Goal: Task Accomplishment & Management: Manage account settings

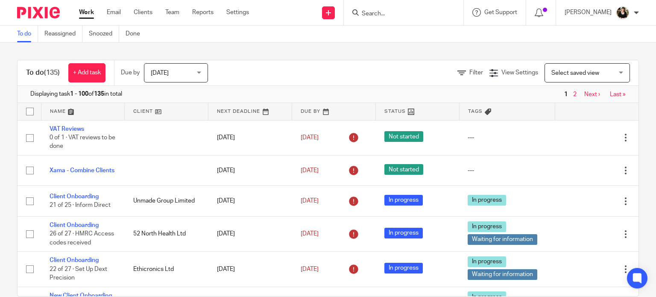
click at [396, 18] on form at bounding box center [406, 12] width 91 height 11
click at [378, 15] on input "Search" at bounding box center [399, 14] width 77 height 8
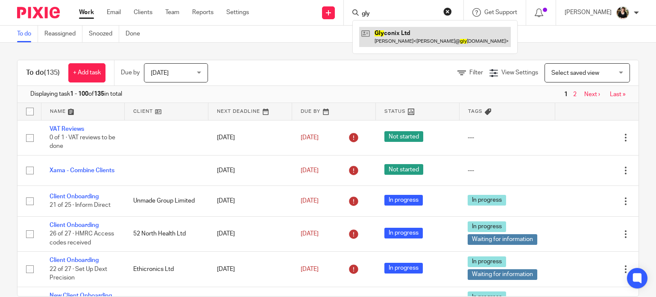
type input "gly"
click at [388, 35] on link at bounding box center [435, 37] width 152 height 20
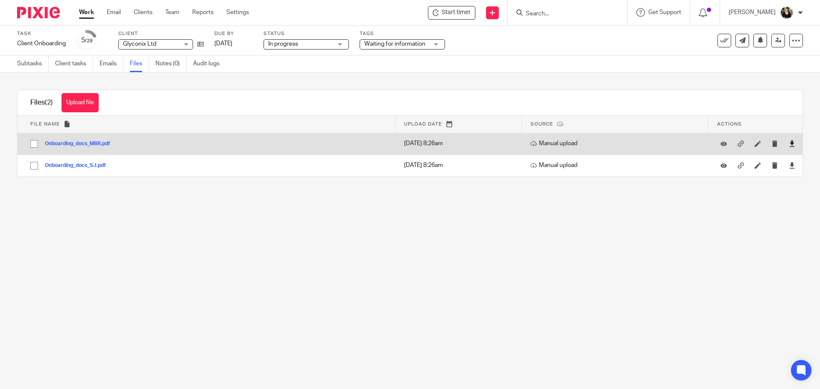
click at [789, 145] on icon at bounding box center [792, 143] width 6 height 6
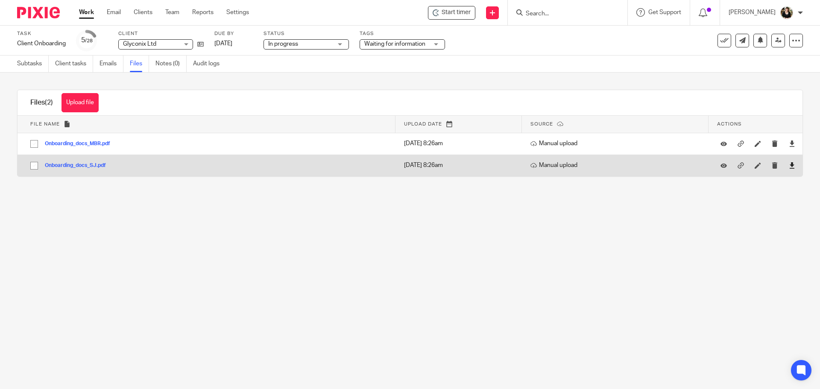
click at [789, 164] on icon at bounding box center [792, 165] width 6 height 6
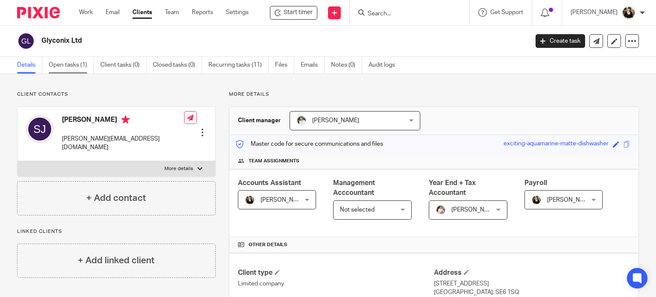
click at [64, 67] on link "Open tasks (1)" at bounding box center [71, 65] width 45 height 17
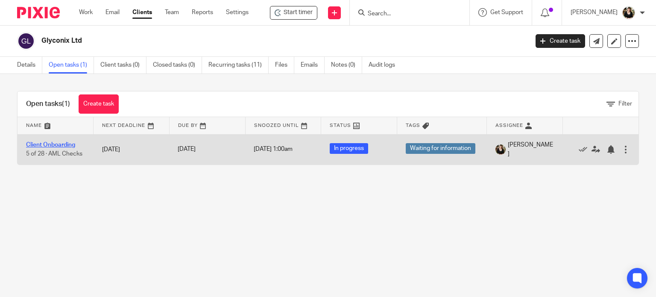
click at [60, 146] on link "Client Onboarding" at bounding box center [50, 145] width 49 height 6
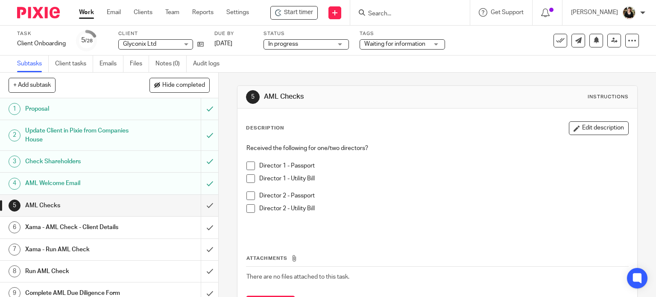
click at [247, 162] on span at bounding box center [250, 165] width 9 height 9
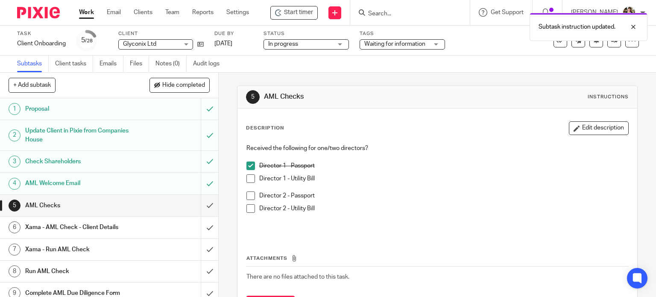
click at [247, 177] on span at bounding box center [250, 178] width 9 height 9
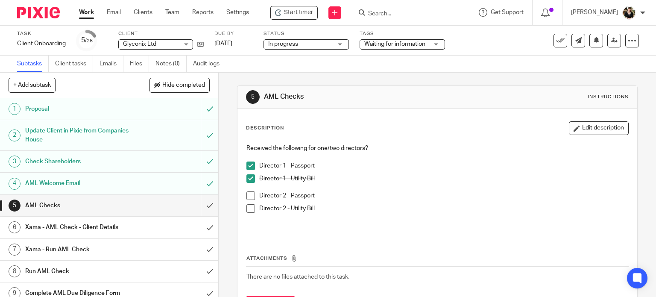
click at [249, 196] on span at bounding box center [250, 195] width 9 height 9
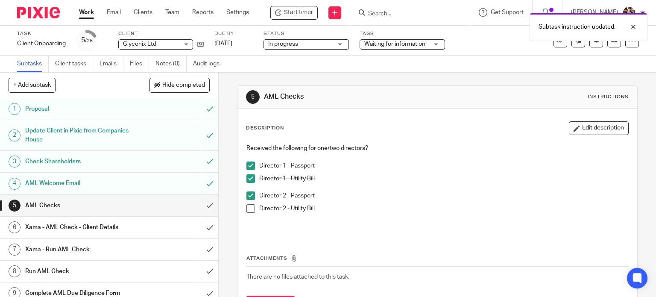
click at [247, 206] on span at bounding box center [250, 208] width 9 height 9
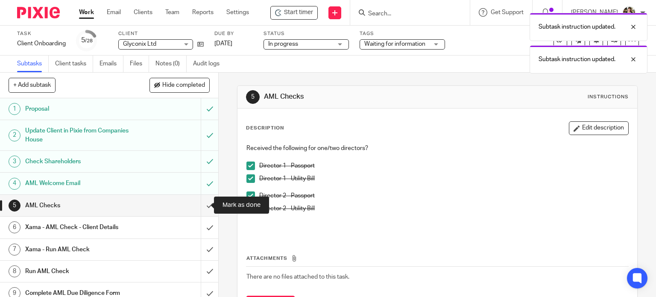
drag, startPoint x: 201, startPoint y: 207, endPoint x: 214, endPoint y: 200, distance: 14.7
click at [201, 206] on input "submit" at bounding box center [109, 205] width 218 height 21
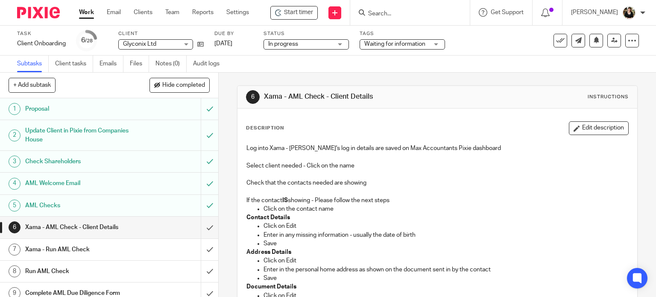
click at [298, 3] on div "Start timer Send new email Create task Add client Get Support Contact via email…" at bounding box center [462, 12] width 401 height 25
click at [296, 13] on span "Start timer" at bounding box center [298, 12] width 29 height 9
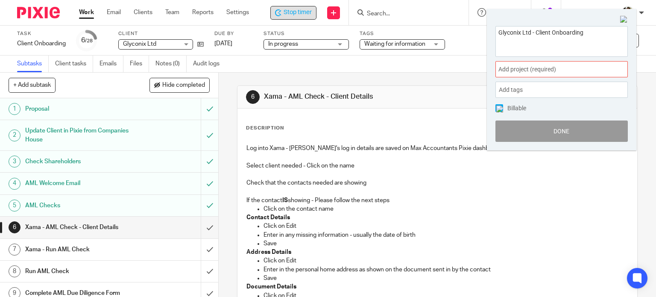
click at [556, 69] on span "Add project (required) :" at bounding box center [552, 69] width 108 height 9
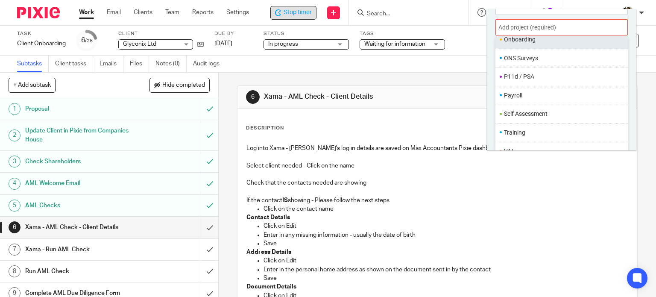
scroll to position [277, 0]
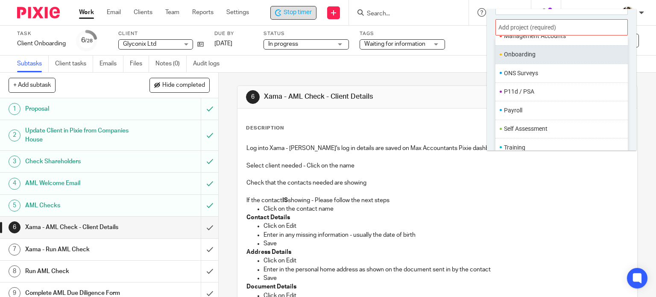
click at [533, 52] on li "Onboarding" at bounding box center [559, 54] width 111 height 9
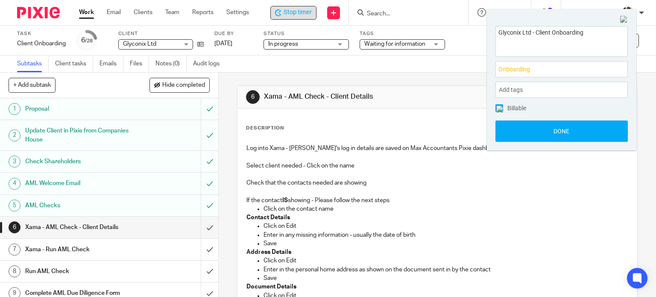
scroll to position [0, 0]
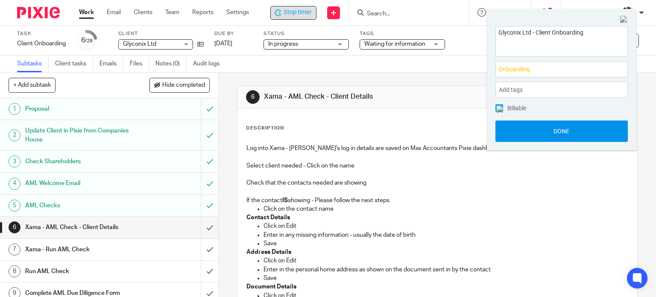
click at [566, 131] on button "Done" at bounding box center [561, 130] width 132 height 21
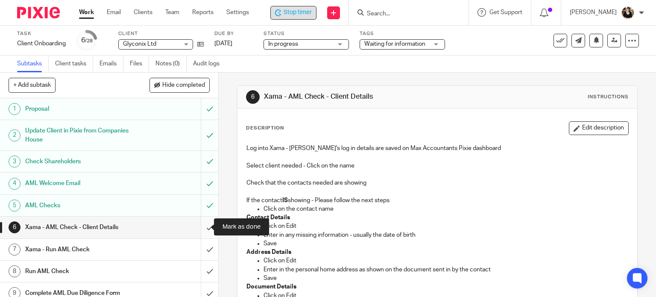
click at [200, 225] on input "submit" at bounding box center [109, 227] width 218 height 21
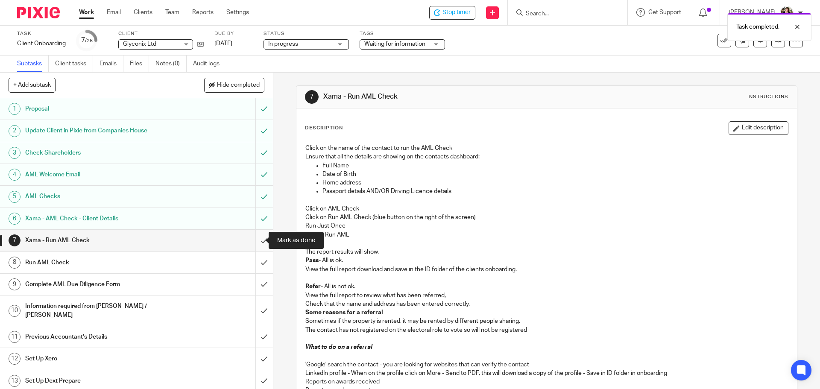
click at [255, 235] on input "submit" at bounding box center [136, 240] width 273 height 21
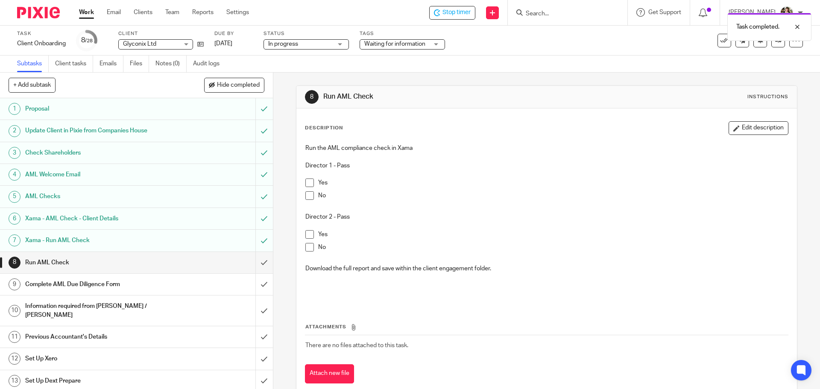
click at [313, 180] on li "Yes" at bounding box center [546, 185] width 482 height 13
click at [307, 182] on span at bounding box center [309, 183] width 9 height 9
click at [306, 183] on span at bounding box center [309, 183] width 9 height 9
click at [310, 228] on p at bounding box center [546, 226] width 482 height 9
click at [310, 235] on span at bounding box center [309, 234] width 9 height 9
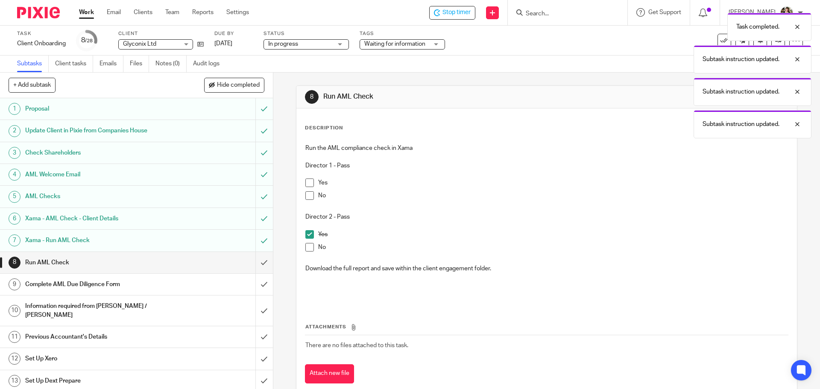
click at [307, 184] on span at bounding box center [309, 183] width 9 height 9
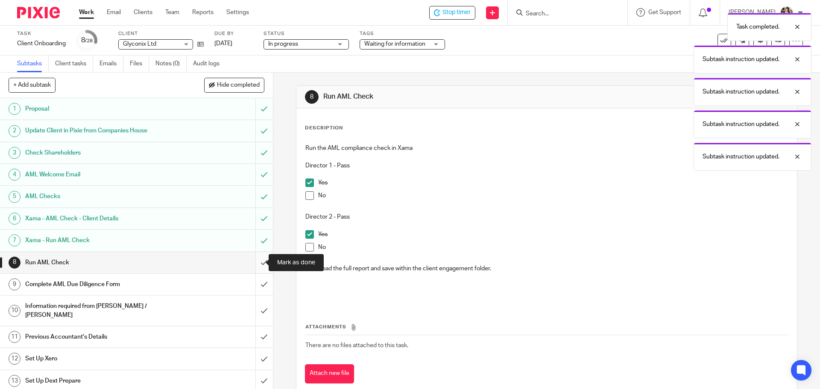
click at [256, 261] on input "submit" at bounding box center [136, 262] width 273 height 21
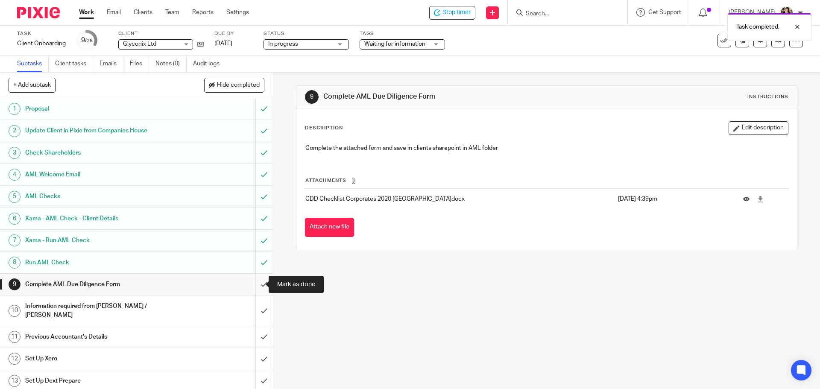
click at [256, 288] on input "submit" at bounding box center [136, 284] width 273 height 21
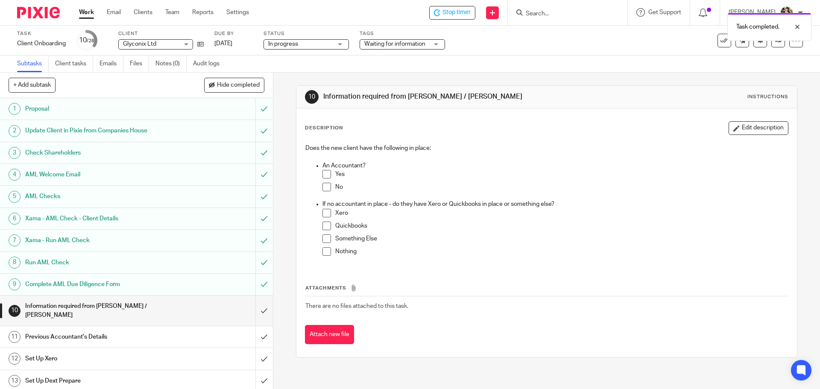
click at [324, 189] on span at bounding box center [326, 187] width 9 height 9
click at [323, 256] on li "Nothing" at bounding box center [554, 253] width 465 height 13
click at [323, 252] on span at bounding box center [326, 251] width 9 height 9
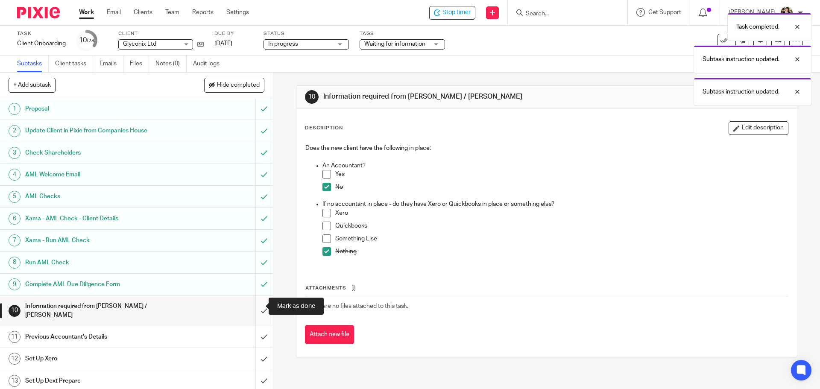
click at [255, 305] on input "submit" at bounding box center [136, 311] width 273 height 30
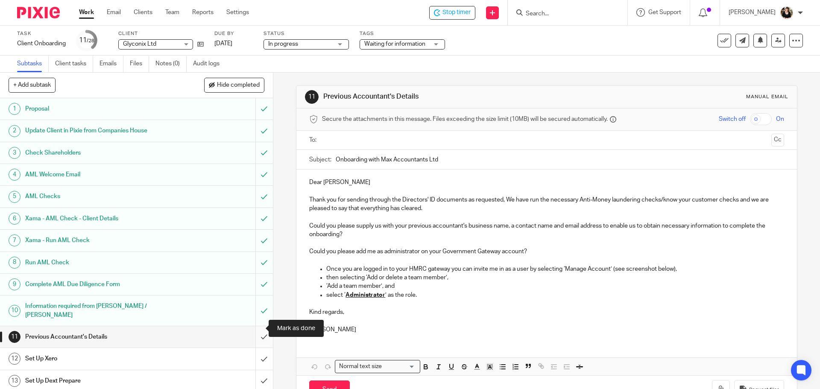
click at [255, 328] on input "submit" at bounding box center [136, 336] width 273 height 21
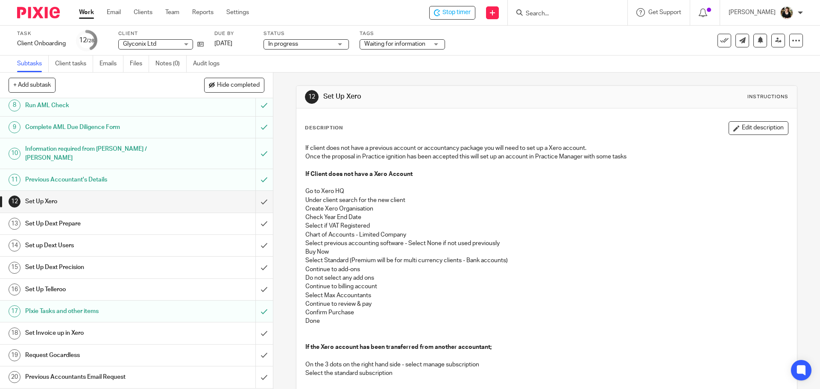
scroll to position [171, 0]
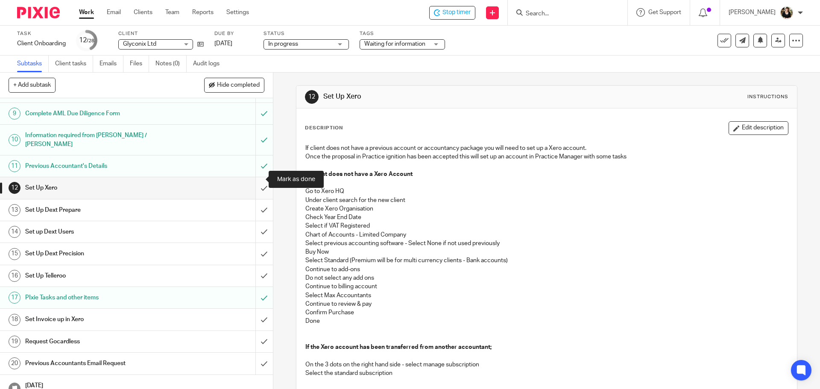
click at [255, 178] on input "submit" at bounding box center [136, 187] width 273 height 21
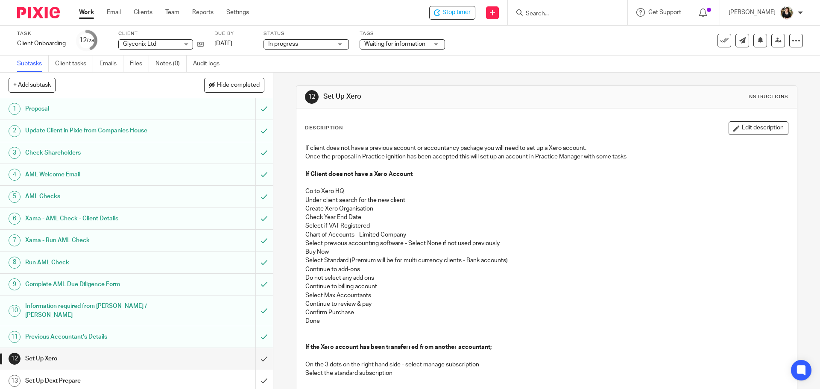
click at [204, 46] on div "Task Client Onboarding Save Client Onboarding 12 /28 Client Glyconix Ltd Glycon…" at bounding box center [344, 40] width 655 height 20
click at [200, 46] on icon at bounding box center [200, 44] width 6 height 6
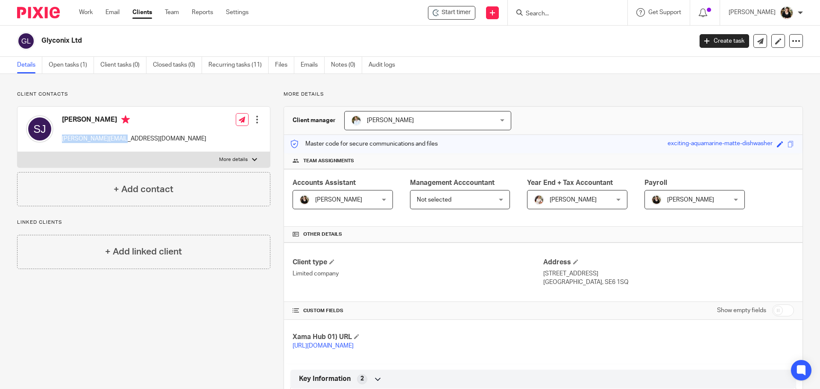
drag, startPoint x: 62, startPoint y: 140, endPoint x: 139, endPoint y: 143, distance: 76.9
click at [139, 143] on div "[PERSON_NAME] [PERSON_NAME][EMAIL_ADDRESS][DOMAIN_NAME] Edit contact Create cli…" at bounding box center [144, 129] width 252 height 45
copy p "[PERSON_NAME][EMAIL_ADDRESS][DOMAIN_NAME]"
click at [76, 62] on link "Open tasks (1)" at bounding box center [71, 65] width 45 height 17
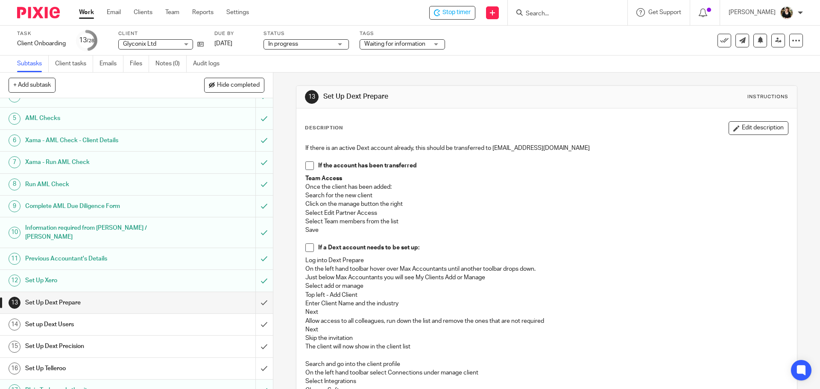
scroll to position [85, 0]
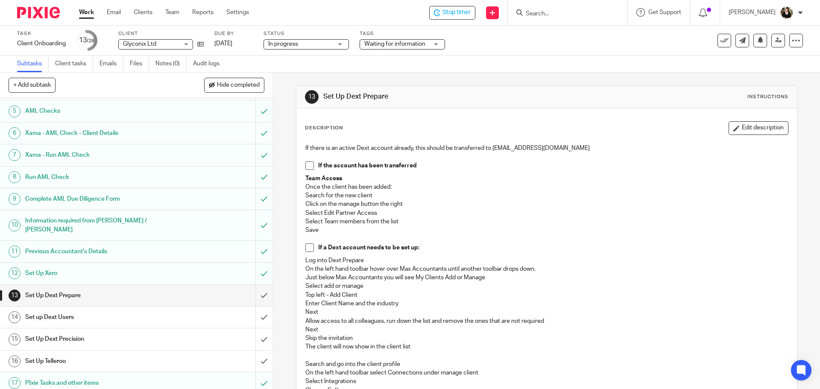
click at [309, 245] on span at bounding box center [309, 247] width 9 height 9
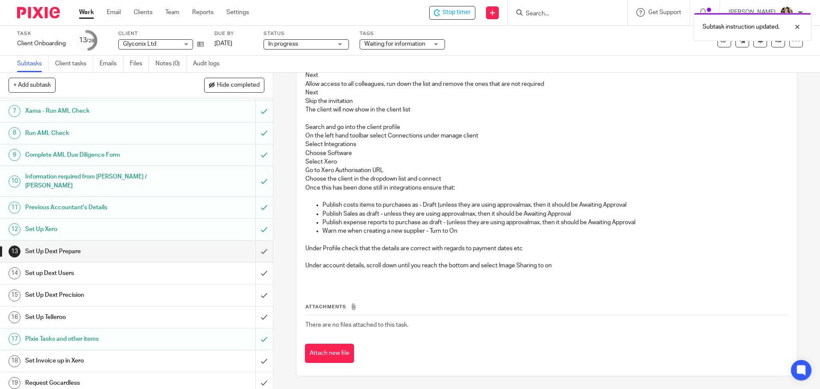
scroll to position [128, 0]
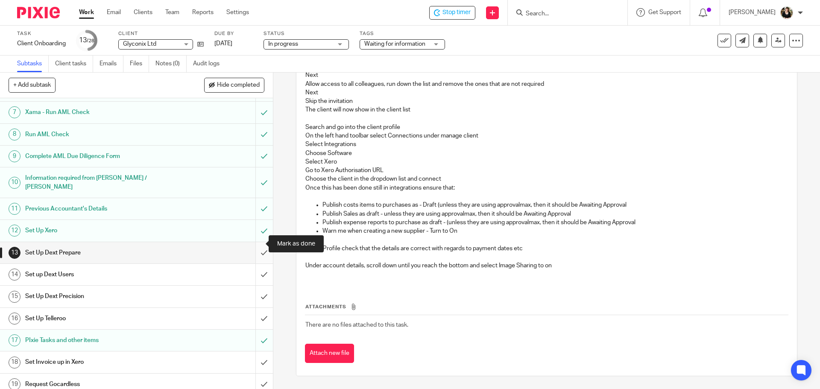
click at [259, 248] on input "submit" at bounding box center [136, 252] width 273 height 21
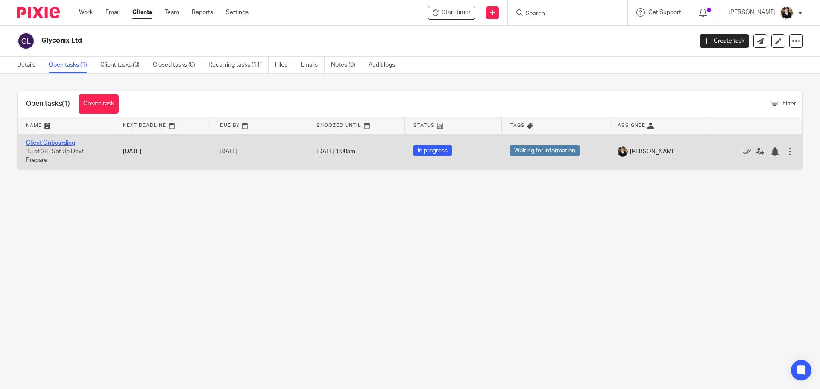
click at [68, 144] on link "Client Onboarding" at bounding box center [50, 143] width 49 height 6
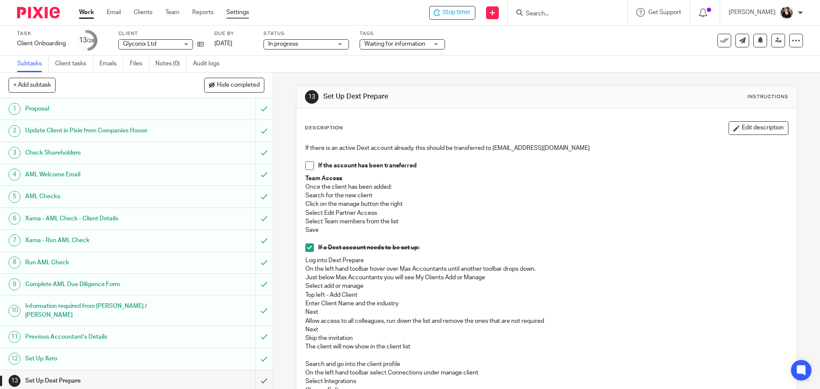
click at [228, 11] on link "Settings" at bounding box center [237, 12] width 23 height 9
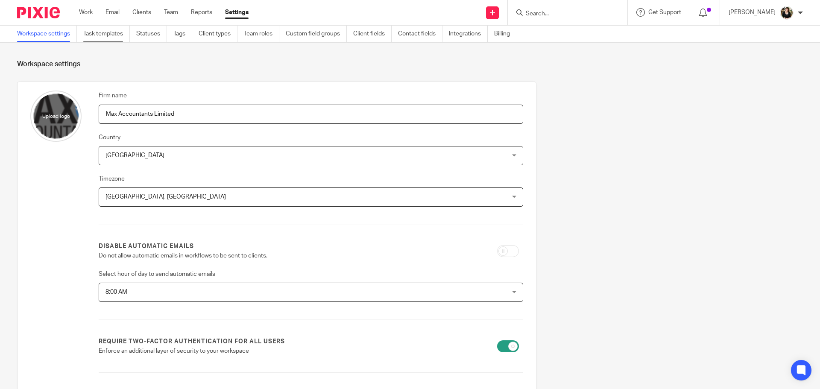
click at [98, 33] on link "Task templates" at bounding box center [106, 34] width 47 height 17
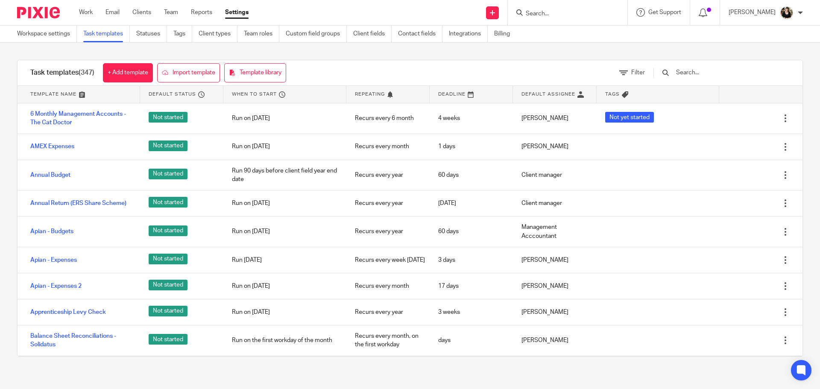
click at [731, 75] on input "text" at bounding box center [725, 72] width 100 height 9
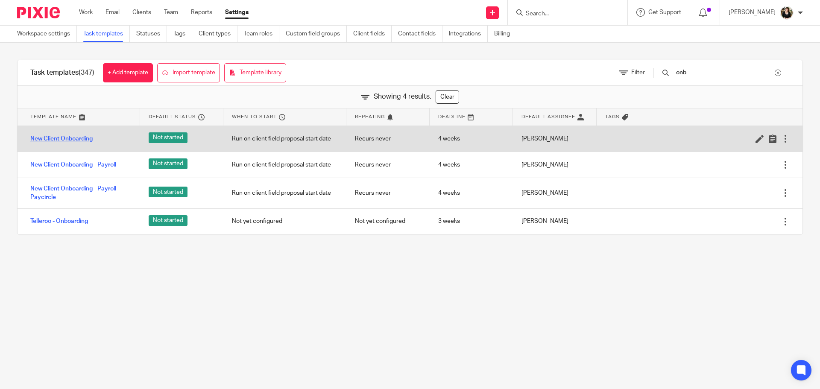
type input "onb"
click at [75, 138] on link "New Client Onboarding" at bounding box center [61, 139] width 62 height 9
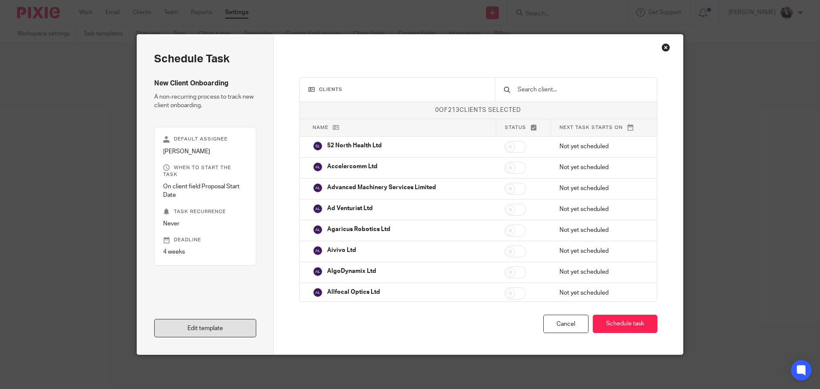
click at [202, 332] on link "Edit template" at bounding box center [205, 328] width 102 height 18
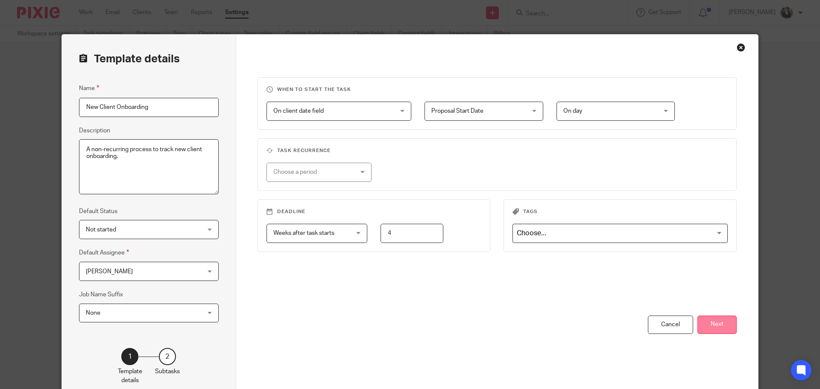
click at [723, 325] on button "Next" at bounding box center [716, 325] width 39 height 18
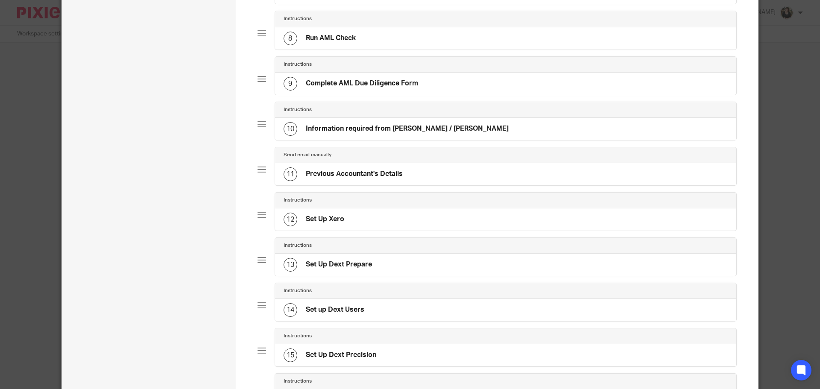
scroll to position [427, 0]
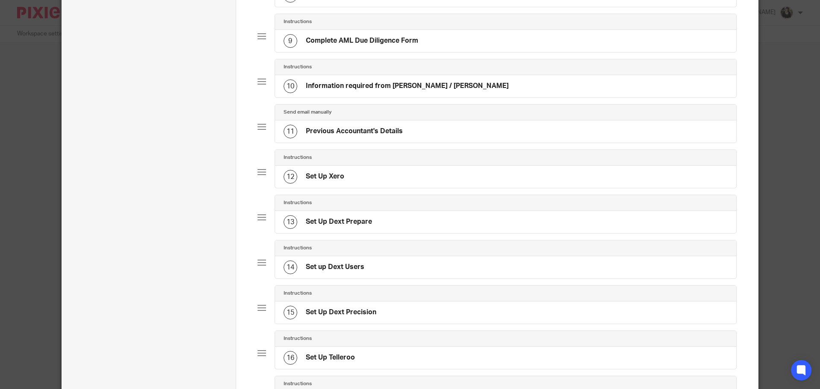
click at [343, 221] on h4 "Set Up Dext Prepare" at bounding box center [339, 221] width 66 height 9
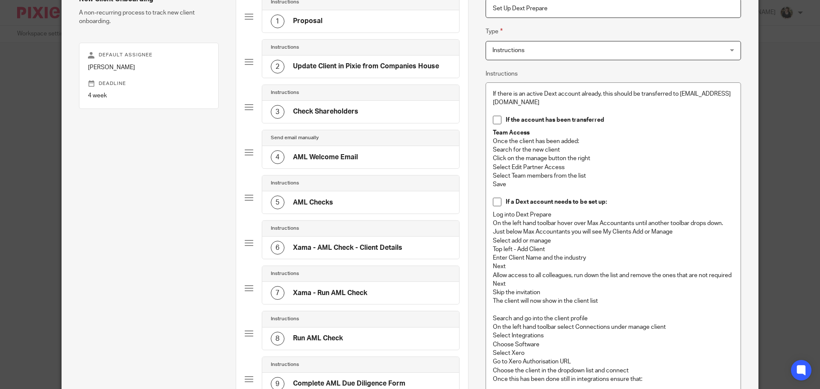
scroll to position [85, 0]
click at [493, 222] on p "On the left hand toolbar hover over Max Accountants until another toolbar drops…" at bounding box center [613, 222] width 241 height 9
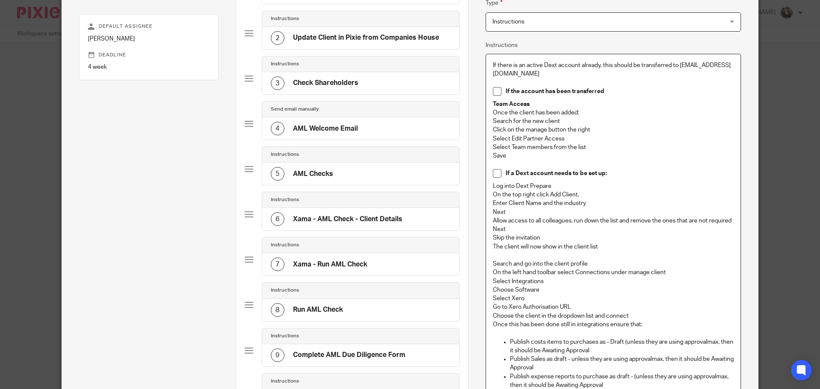
scroll to position [128, 0]
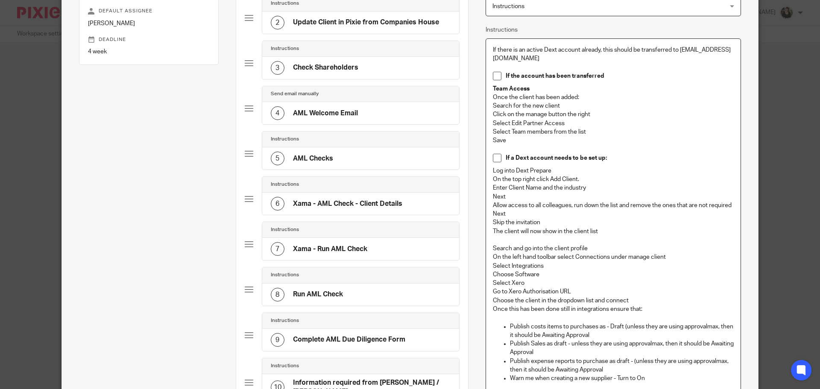
click at [585, 189] on p "Enter Client Name and the industry" at bounding box center [613, 188] width 241 height 9
click at [585, 179] on p "On the top right click Add Client." at bounding box center [613, 179] width 241 height 9
click at [585, 186] on p "Enter Client Name and the industry" at bounding box center [613, 188] width 241 height 9
click at [582, 177] on p "On the top right click Add Client." at bounding box center [613, 179] width 241 height 9
click at [584, 184] on p "Enter Client Name and the industry" at bounding box center [613, 188] width 241 height 9
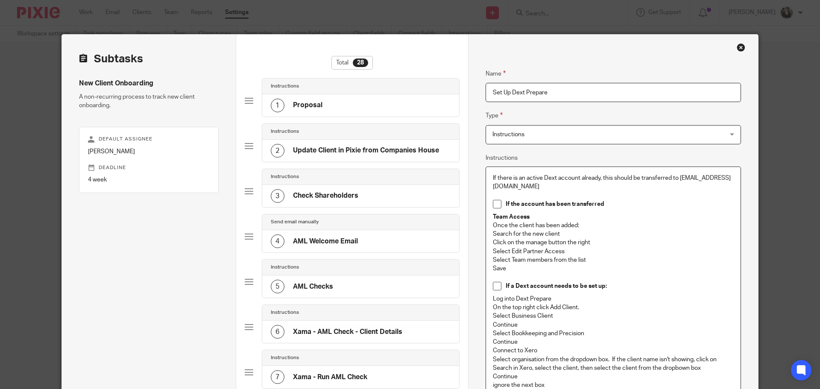
scroll to position [308, 0]
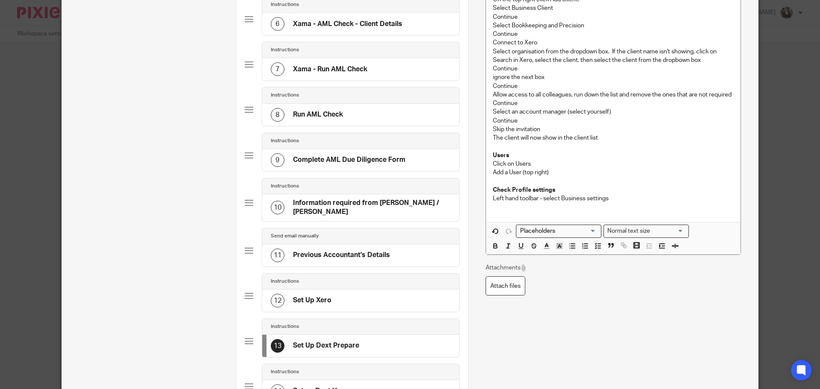
click at [496, 179] on p at bounding box center [613, 181] width 241 height 9
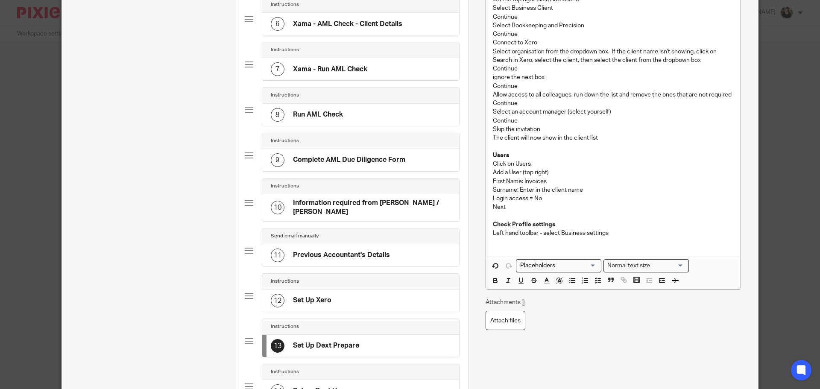
click at [568, 221] on p "Check Profile settings" at bounding box center [613, 224] width 241 height 9
click at [558, 210] on p "Next" at bounding box center [613, 207] width 241 height 9
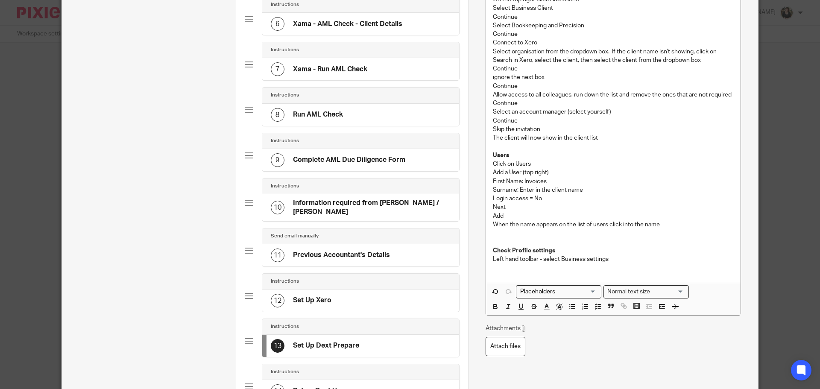
click at [495, 237] on p at bounding box center [613, 241] width 241 height 9
click at [600, 236] on p "Amend the Extract by Email address" at bounding box center [613, 233] width 241 height 9
click at [652, 234] on p "Amend the Extract by Email address to invoicesCLIENTNAME" at bounding box center [613, 233] width 241 height 9
click at [655, 234] on p "Amend the Extract by Email address to invoicesCLIENTNAME" at bounding box center [613, 233] width 241 height 9
click at [709, 218] on p "Add" at bounding box center [613, 216] width 241 height 9
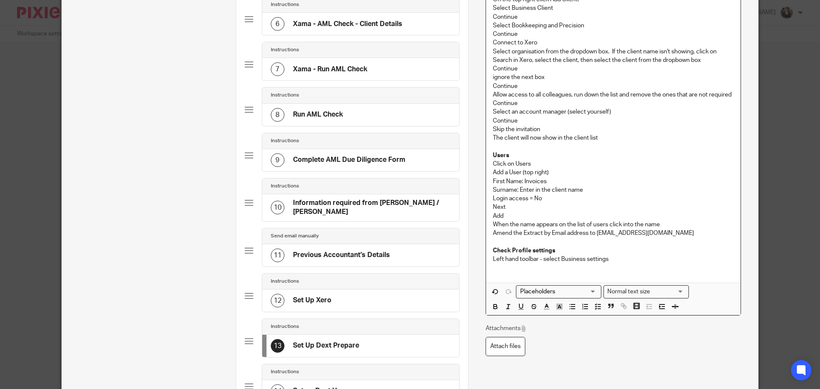
click at [701, 232] on p "Amend the Extract by Email address to invoicesCLIENTNAME@dext.cc" at bounding box center [613, 233] width 241 height 9
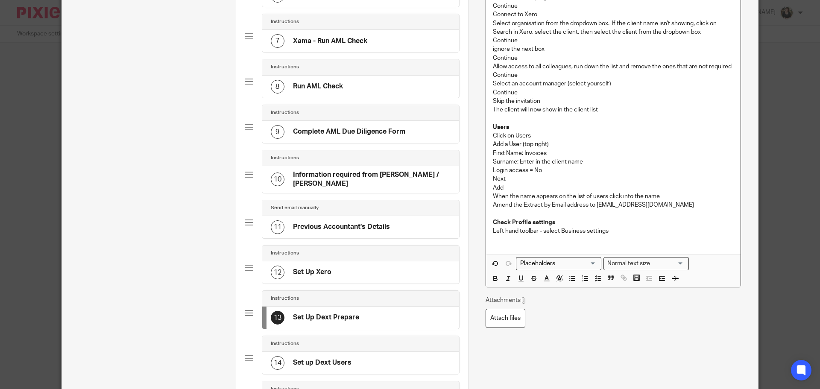
scroll to position [351, 0]
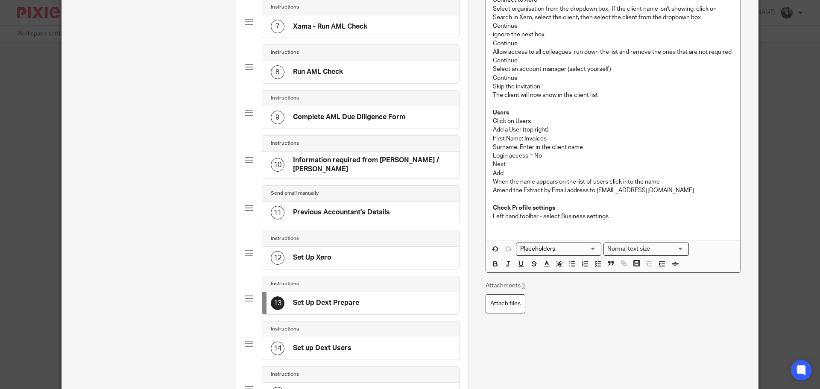
click at [606, 219] on p "Left hand toolbar - select Business settings" at bounding box center [613, 216] width 241 height 9
click at [630, 222] on p at bounding box center [613, 225] width 241 height 9
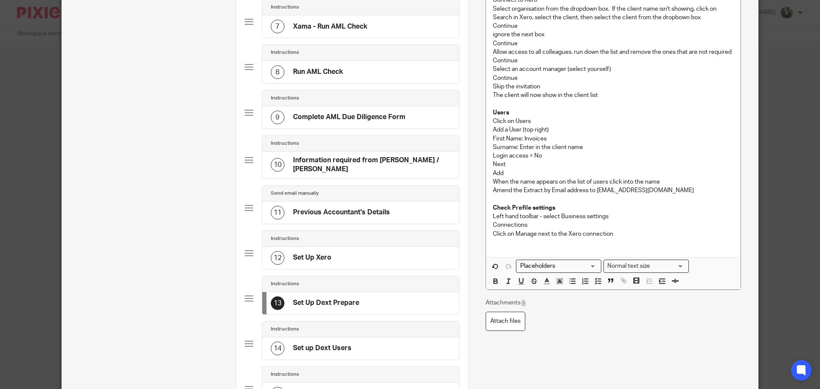
click at [606, 252] on div "If there is an active Dext account already, this should be transferred to Marti…" at bounding box center [613, 36] width 255 height 441
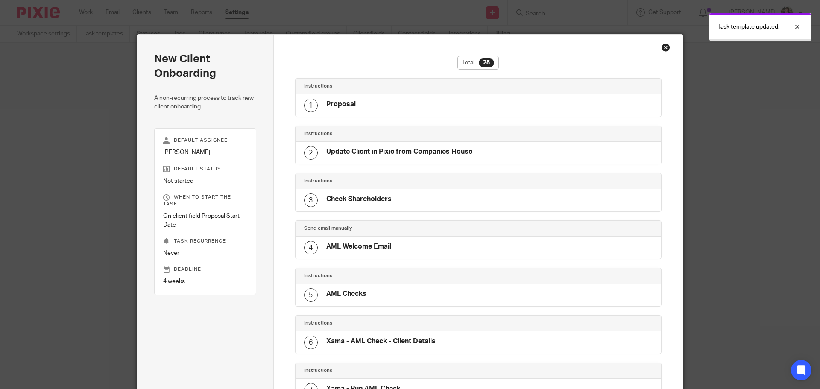
scroll to position [1085, 0]
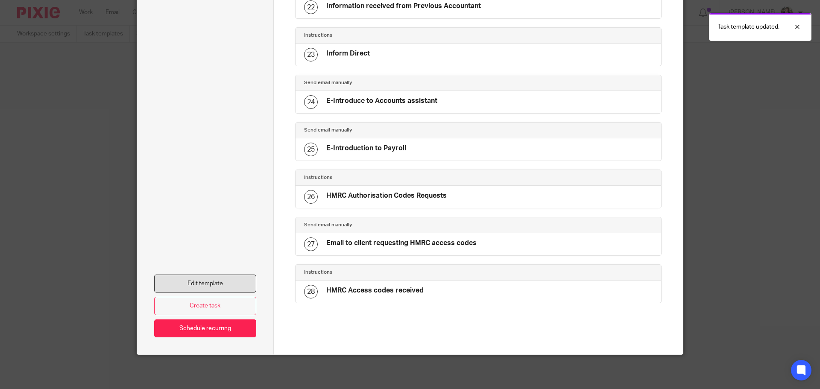
click at [215, 280] on link "Edit template" at bounding box center [205, 284] width 102 height 18
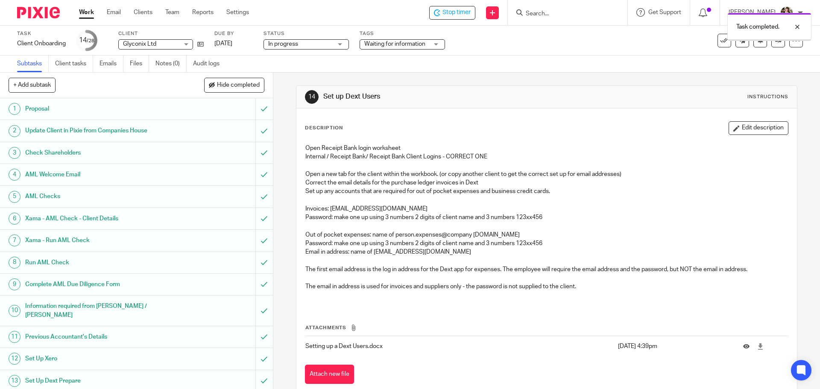
scroll to position [214, 0]
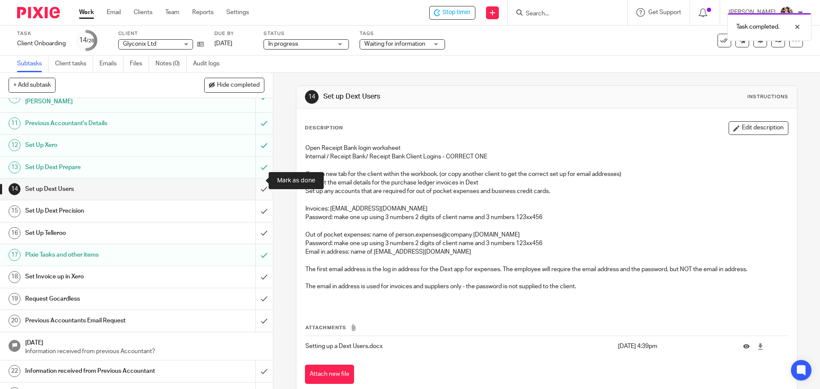
click at [256, 179] on input "submit" at bounding box center [136, 189] width 273 height 21
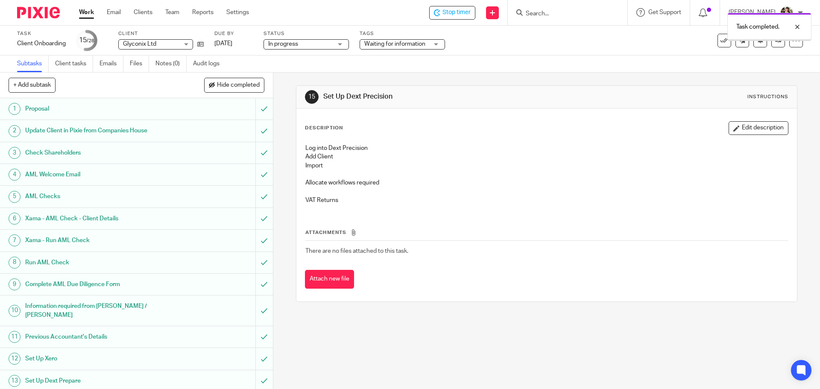
scroll to position [171, 0]
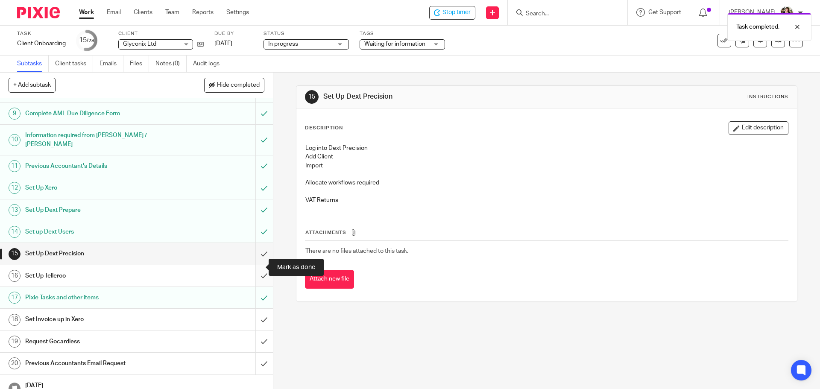
click at [257, 267] on input "submit" at bounding box center [136, 275] width 273 height 21
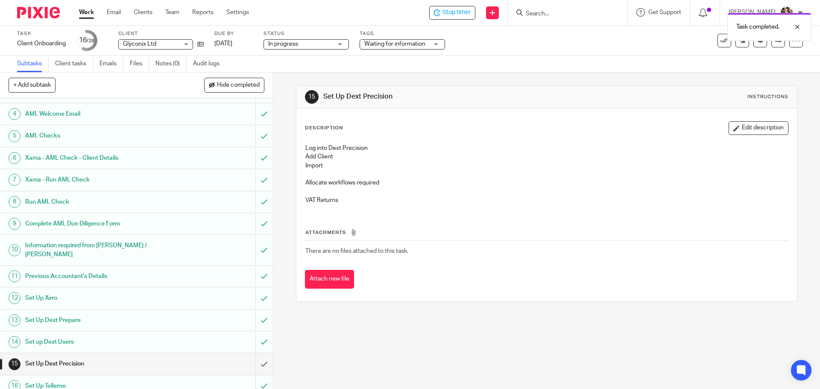
scroll to position [214, 0]
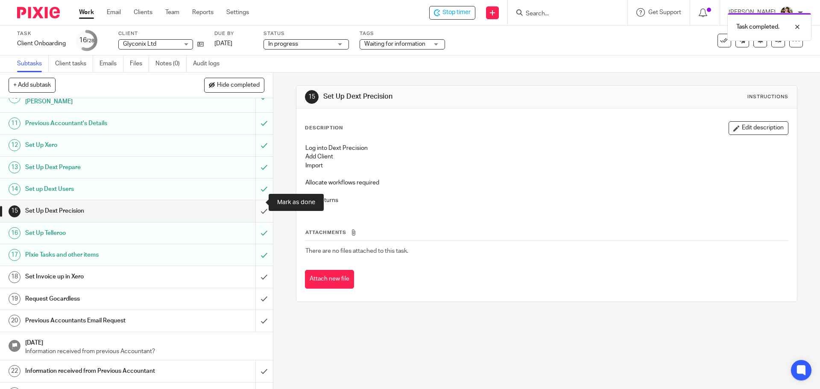
click at [256, 200] on input "submit" at bounding box center [136, 210] width 273 height 21
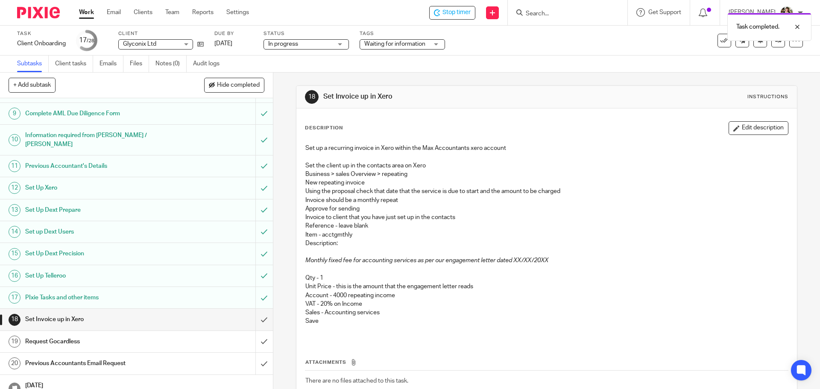
scroll to position [330, 0]
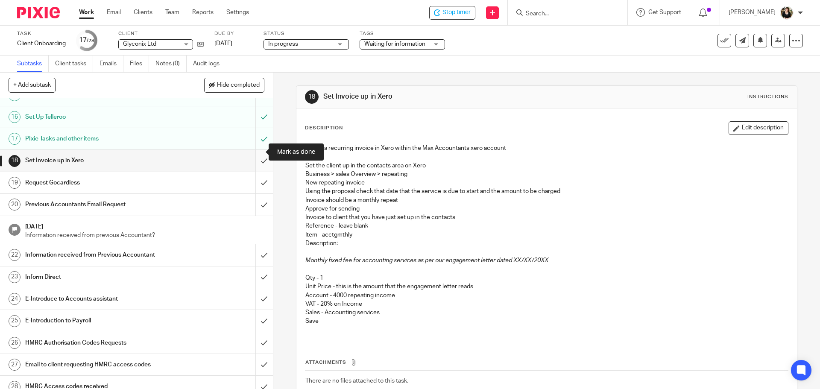
click at [256, 151] on input "submit" at bounding box center [136, 160] width 273 height 21
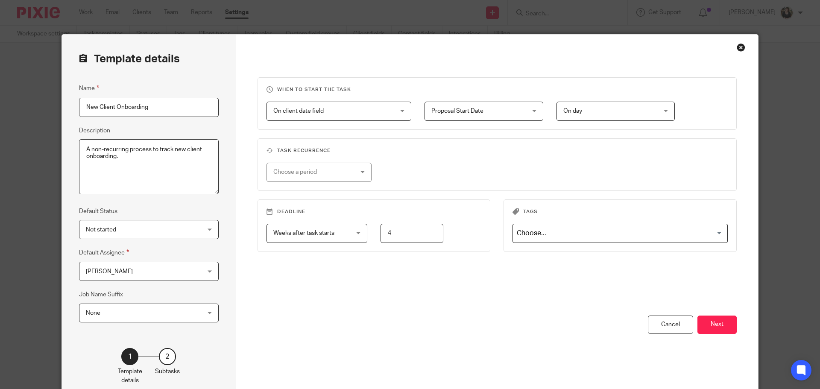
click at [738, 343] on div "When to start the task On client date field On client date field Disable On dat…" at bounding box center [497, 218] width 522 height 367
click at [731, 331] on button "Next" at bounding box center [716, 325] width 39 height 18
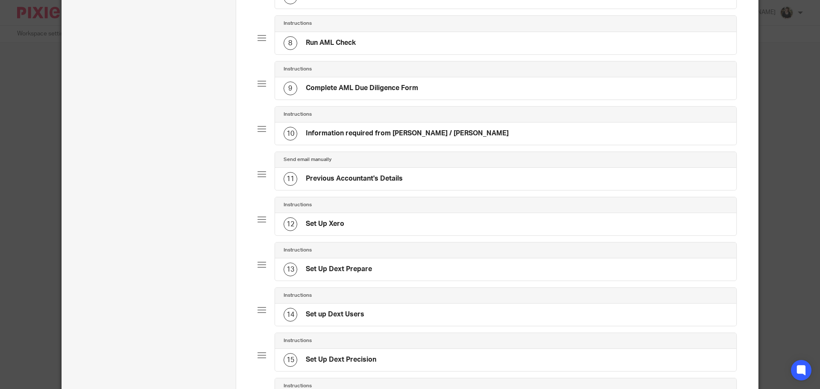
scroll to position [384, 0]
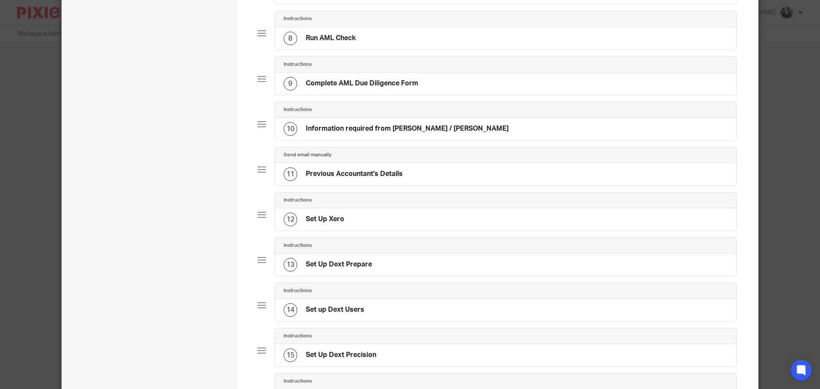
click at [335, 234] on div "Instructions 12 Set Up Xero" at bounding box center [498, 214] width 480 height 45
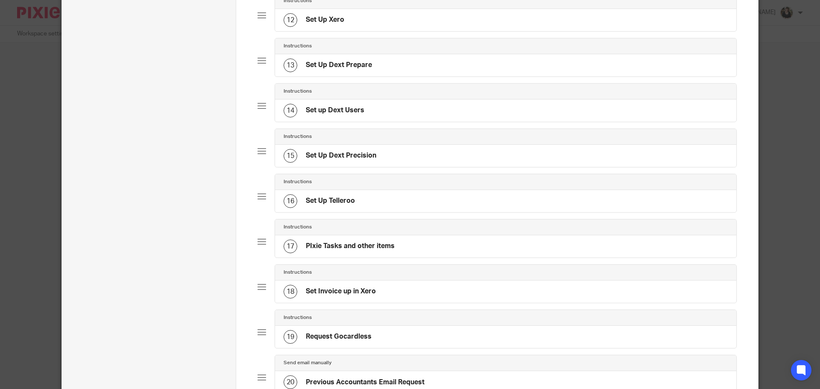
scroll to position [641, 0]
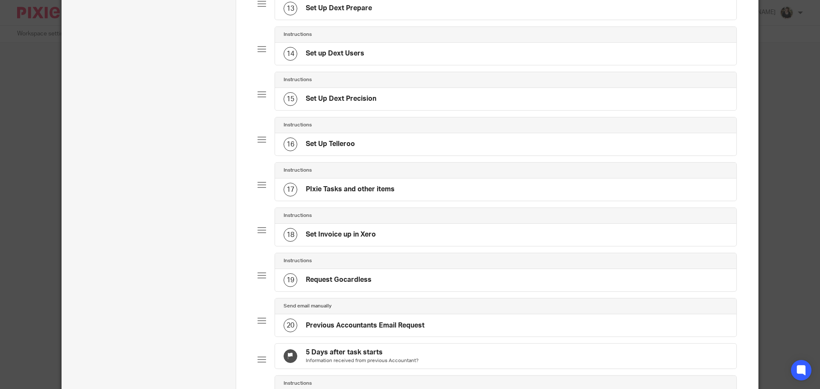
click at [363, 233] on h4 "Set Invoice up in Xero" at bounding box center [341, 234] width 70 height 9
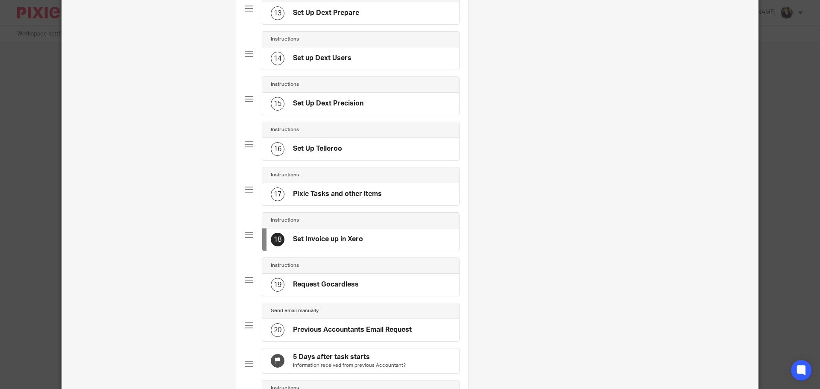
scroll to position [0, 0]
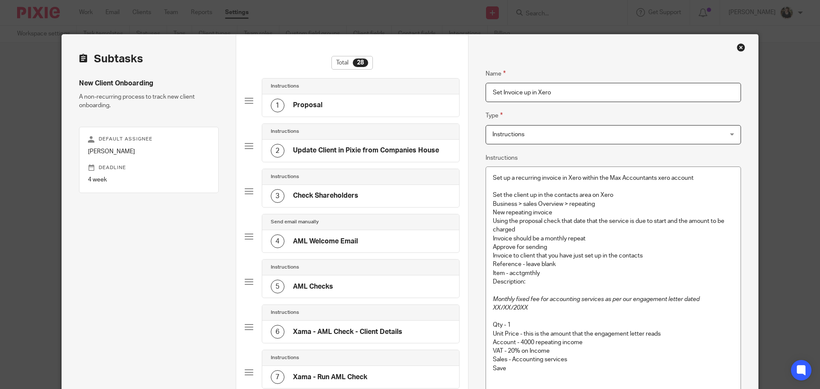
click at [615, 202] on p "Business > sales Overview > repeating" at bounding box center [613, 204] width 241 height 9
click at [609, 206] on p "Business > sales Overview > repeating" at bounding box center [613, 204] width 241 height 9
click at [488, 211] on div "Set up a recurring invoice in Xero within the Max Accountants xero account Set …" at bounding box center [613, 279] width 255 height 225
click at [567, 212] on p "New repeating invoice" at bounding box center [613, 212] width 241 height 9
click at [524, 228] on p "Using the proposal check that date that the service is due to start and the amo…" at bounding box center [613, 226] width 241 height 18
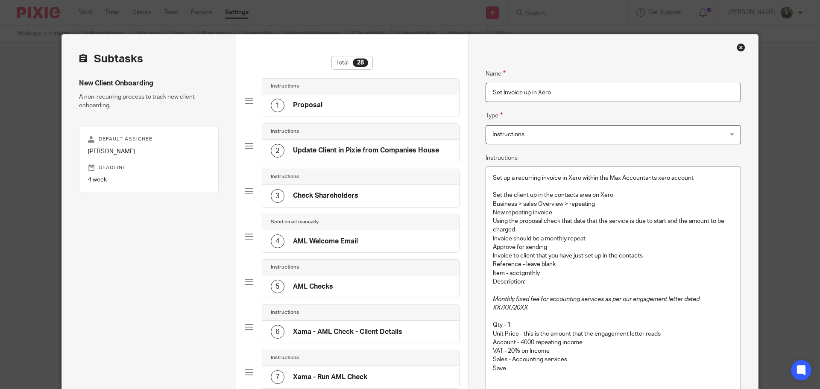
click at [524, 215] on p "New repeating invoice" at bounding box center [613, 212] width 241 height 9
click at [569, 240] on p "Invoice should be a monthly repeat" at bounding box center [613, 238] width 241 height 9
click at [493, 197] on p "Set the client up in the contacts area on Xero" at bounding box center [613, 195] width 241 height 9
click at [607, 197] on p "Set the client up in the contacts area on Xero" at bounding box center [613, 195] width 241 height 9
click at [619, 191] on p "Set the client up in the contacts area on Xero" at bounding box center [613, 195] width 241 height 9
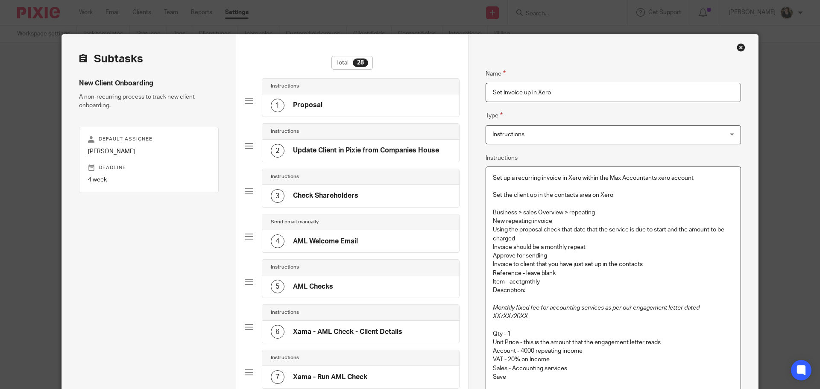
click at [607, 247] on p "Invoice should be a monthly repeat" at bounding box center [613, 247] width 241 height 9
click at [595, 243] on p "Invoice should be a monthly repeat" at bounding box center [613, 247] width 241 height 9
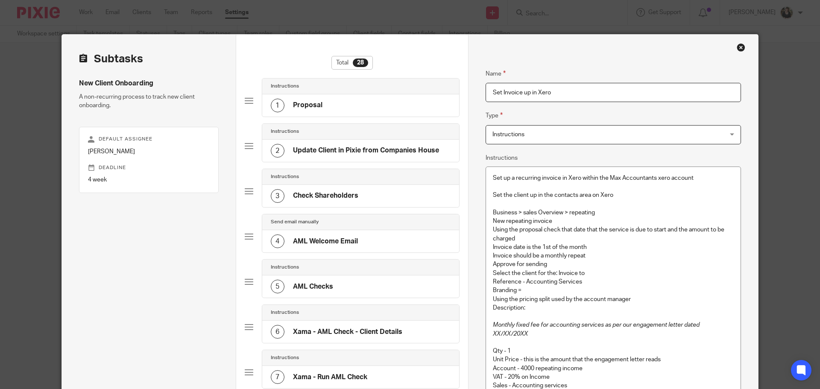
click at [545, 293] on p "Branding =" at bounding box center [613, 290] width 241 height 9
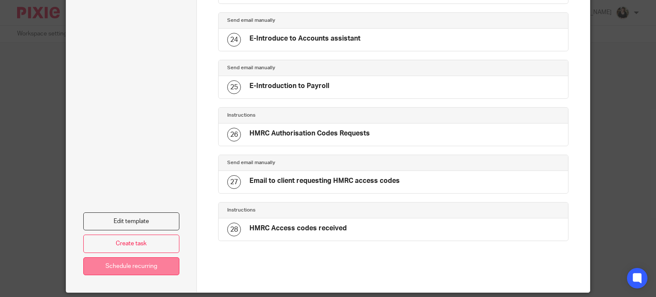
scroll to position [1170, 0]
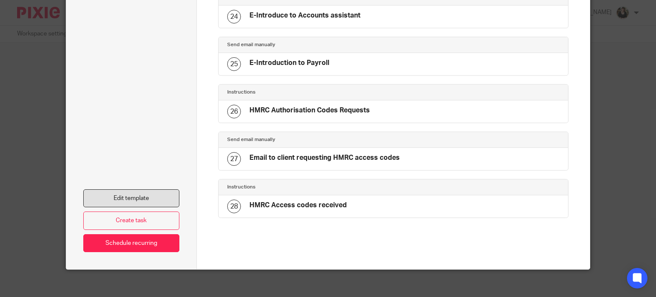
click at [137, 189] on link "Edit template" at bounding box center [131, 198] width 97 height 18
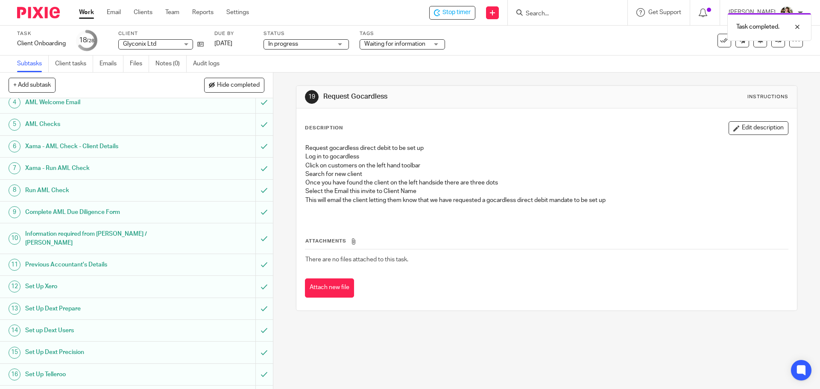
scroll to position [214, 0]
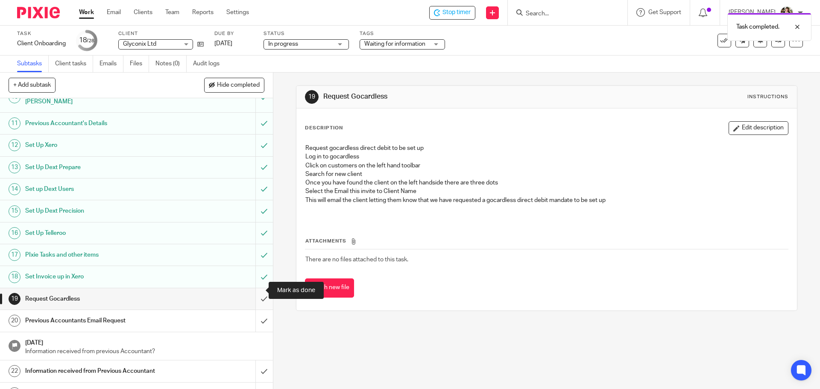
click at [254, 291] on input "submit" at bounding box center [136, 298] width 273 height 21
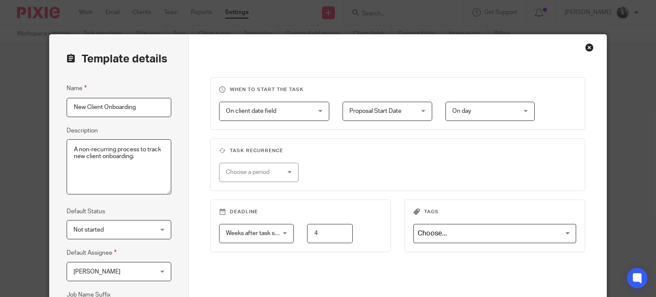
scroll to position [138, 0]
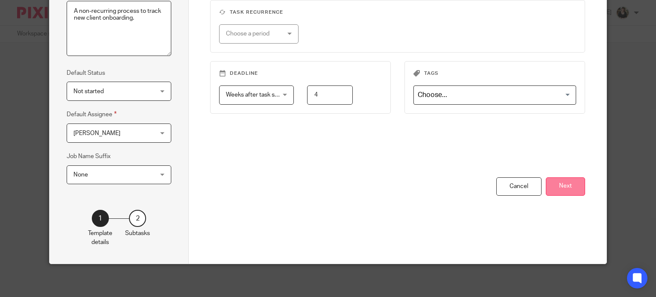
click at [560, 187] on button "Next" at bounding box center [565, 186] width 39 height 18
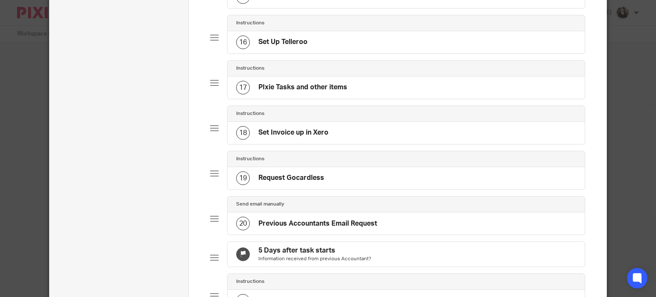
scroll to position [779, 0]
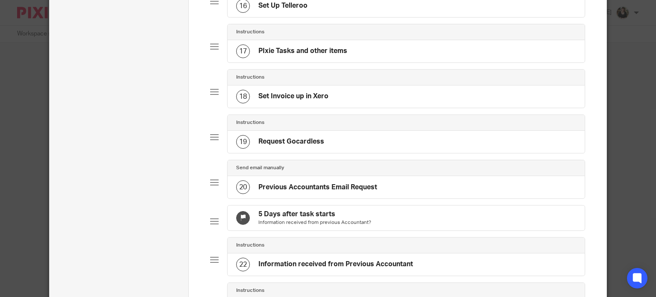
click at [301, 137] on h4 "Request Gocardless" at bounding box center [291, 141] width 66 height 9
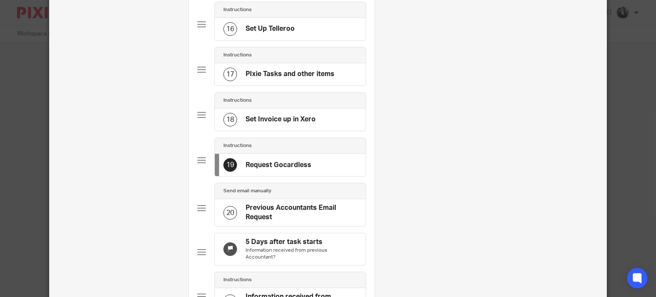
scroll to position [0, 0]
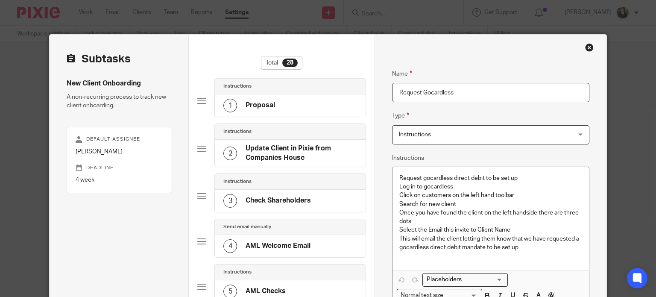
click at [529, 177] on p "Request gocardless direct debit to be set up" at bounding box center [490, 178] width 183 height 9
click at [395, 179] on div "Request gocardless direct debit to be set up Log in to gocardless Click on cust…" at bounding box center [490, 219] width 196 height 104
click at [396, 190] on div "Request gocardless direct debit to be set up Log in to gocardless Click on cust…" at bounding box center [490, 219] width 196 height 104
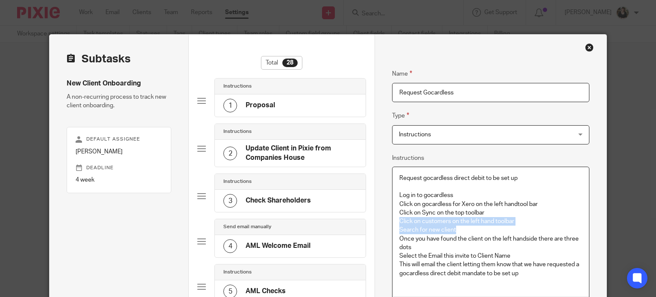
drag, startPoint x: 394, startPoint y: 222, endPoint x: 527, endPoint y: 226, distance: 133.3
click at [527, 226] on div "Request gocardless direct debit to be set up Log in to gocardless Click on goca…" at bounding box center [490, 231] width 196 height 129
click at [527, 216] on p "Click on Sync on the top toolbar" at bounding box center [490, 212] width 183 height 9
drag, startPoint x: 524, startPoint y: 223, endPoint x: 398, endPoint y: 220, distance: 126.0
click at [399, 220] on p "Click on customers on the left hand toolbar" at bounding box center [490, 221] width 183 height 9
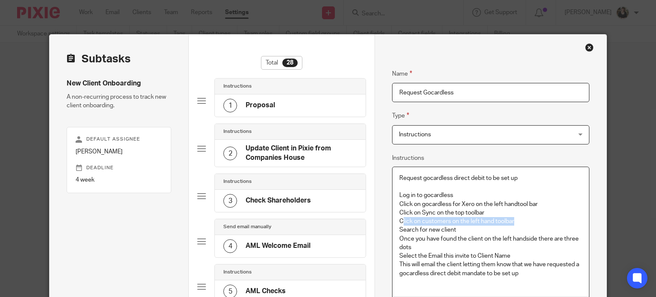
click at [524, 218] on p "Click on customers on the left hand toolbar" at bounding box center [490, 221] width 183 height 9
click at [481, 230] on p "Search for new client" at bounding box center [490, 229] width 183 height 9
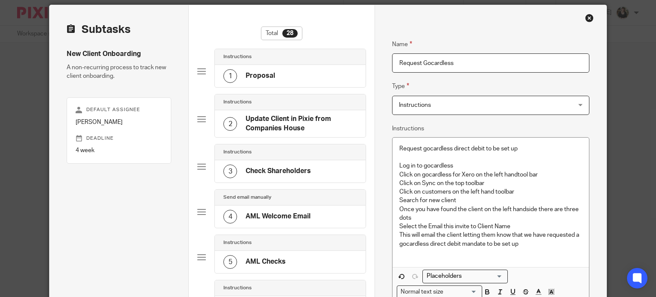
scroll to position [43, 0]
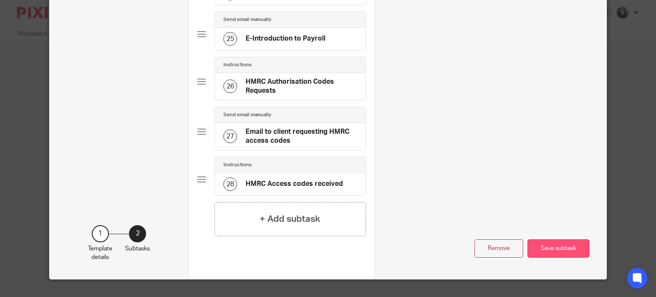
click at [562, 239] on button "Save subtask" at bounding box center [558, 248] width 62 height 18
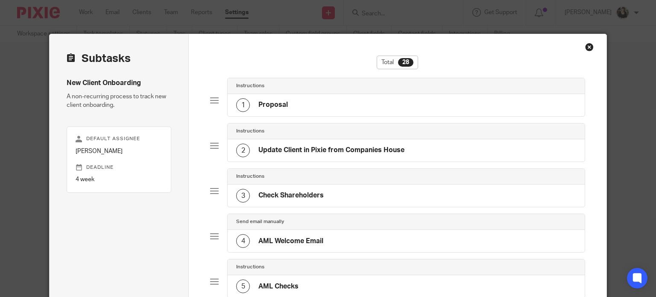
scroll to position [0, 0]
click at [585, 51] on div "Close this dialog window" at bounding box center [589, 47] width 9 height 9
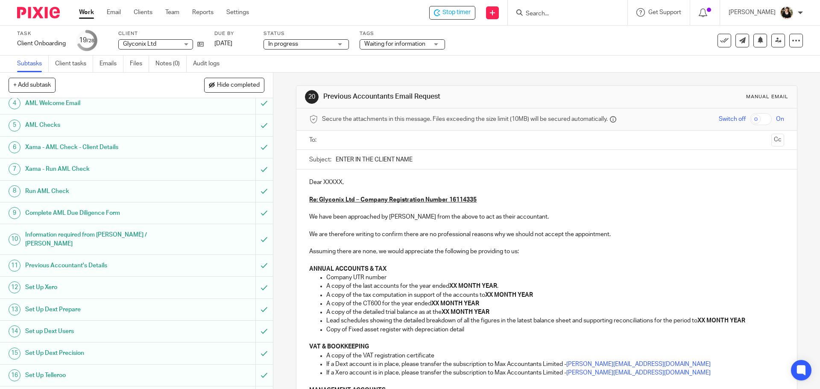
scroll to position [85, 0]
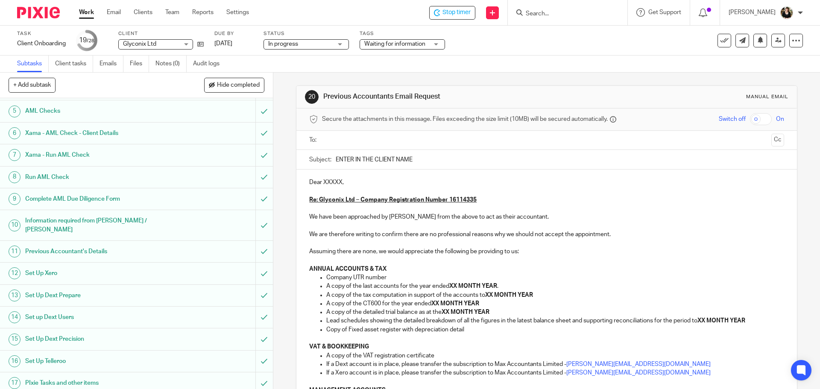
click at [354, 145] on input "text" at bounding box center [546, 140] width 442 height 10
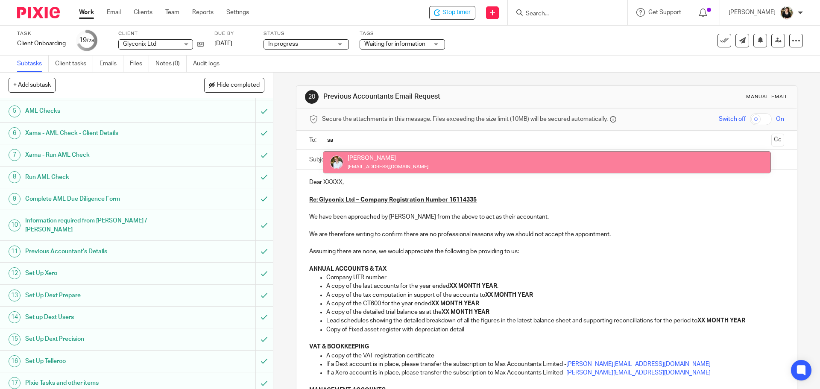
type input "sa"
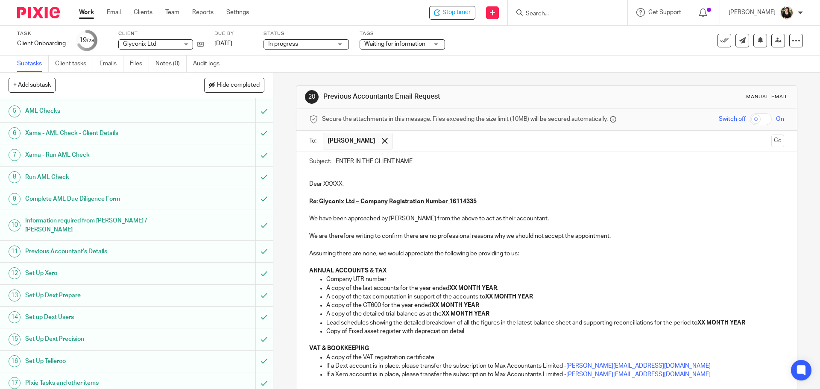
click at [382, 139] on span at bounding box center [385, 141] width 6 height 6
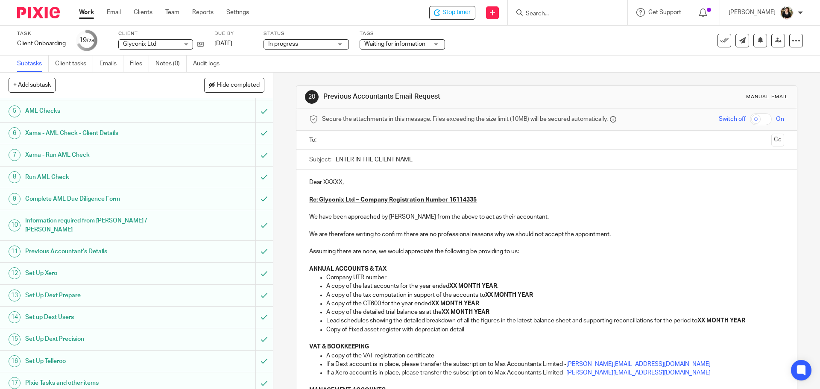
click at [366, 139] on input "text" at bounding box center [546, 140] width 442 height 10
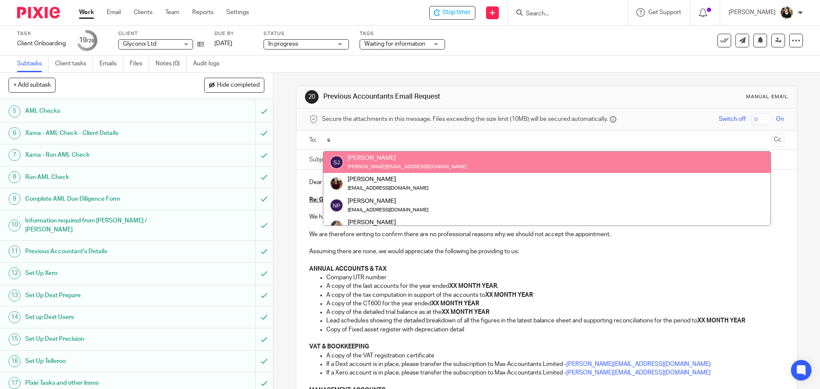
type input "s"
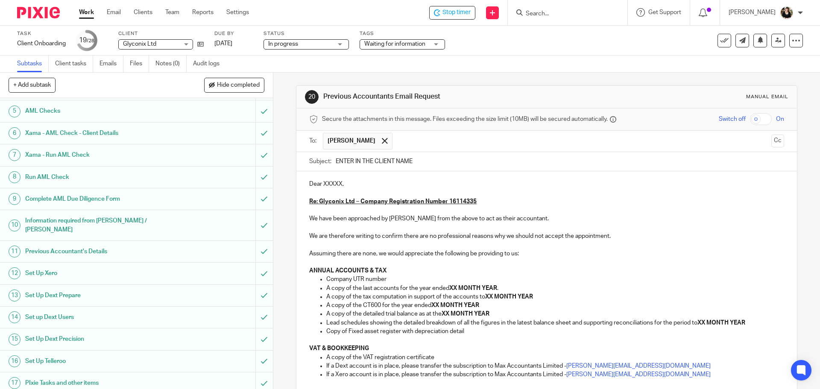
drag, startPoint x: 331, startPoint y: 161, endPoint x: 410, endPoint y: 161, distance: 78.6
click at [410, 161] on div "Subject: ENTER IN THE CLIENT NAME" at bounding box center [546, 161] width 474 height 19
drag, startPoint x: 410, startPoint y: 161, endPoint x: 328, endPoint y: 161, distance: 82.4
click at [328, 161] on div "Subject: ENTER IN THE CLIENT NAME" at bounding box center [546, 161] width 474 height 19
type input "G"
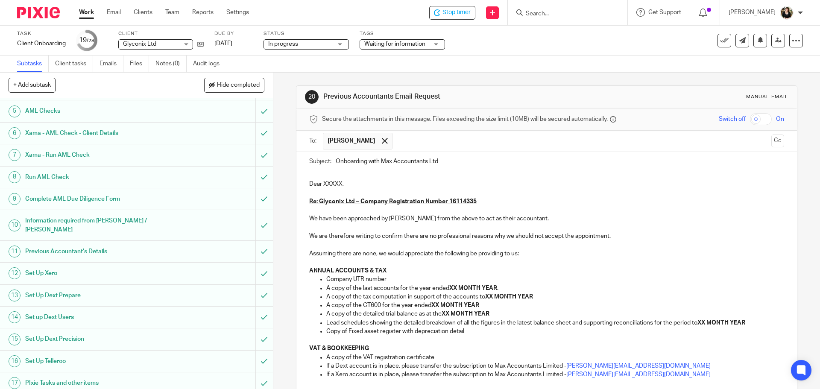
type input "Onboarding with Max Accountants Ltd"
drag, startPoint x: 322, startPoint y: 188, endPoint x: 340, endPoint y: 186, distance: 19.0
click at [340, 186] on p "Dear XXXXX," at bounding box center [546, 184] width 474 height 9
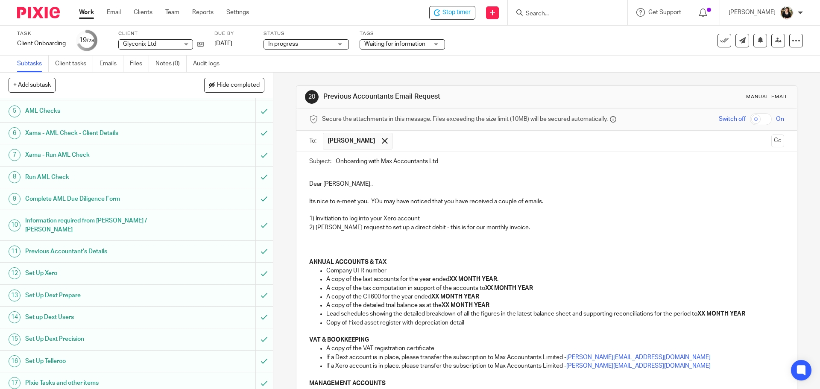
click at [375, 202] on p "Its nice to e-meet you. YOu may have noticed that you have received a couple of…" at bounding box center [546, 201] width 474 height 9
click at [532, 220] on p "1) Invitiation to log into your Xero account - please let me know if anyone els…" at bounding box center [546, 218] width 474 height 9
click at [540, 219] on p "1) Invitiation to log into your Xero account - please let me know if anyone els…" at bounding box center [546, 218] width 474 height 9
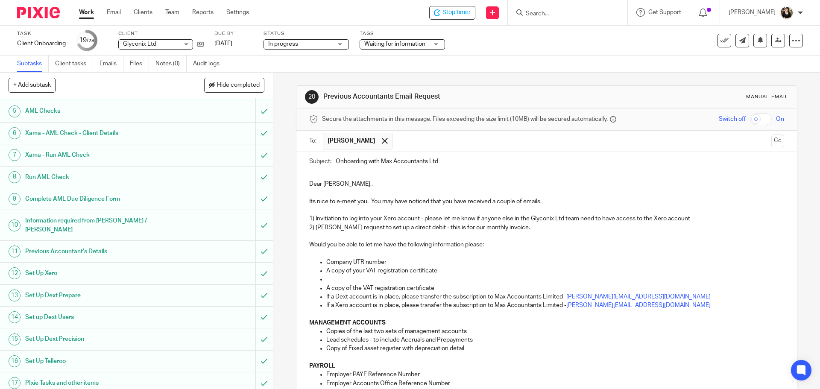
click at [339, 279] on p at bounding box center [554, 279] width 457 height 9
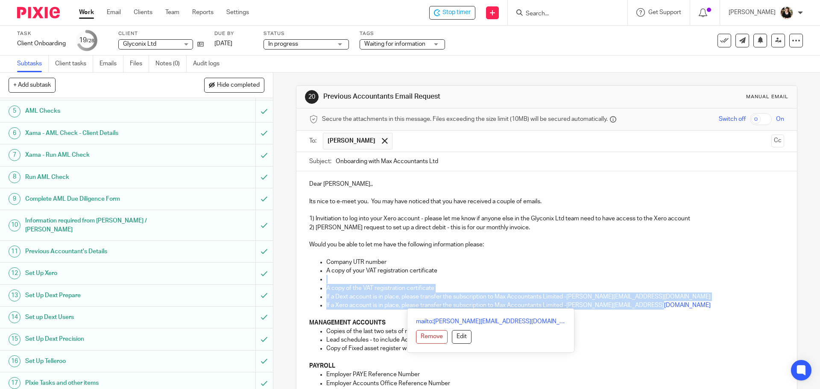
drag, startPoint x: 329, startPoint y: 283, endPoint x: 653, endPoint y: 307, distance: 324.1
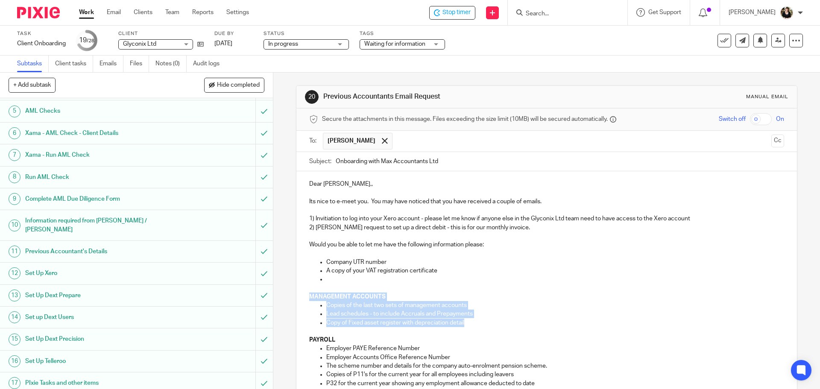
drag, startPoint x: 306, startPoint y: 295, endPoint x: 479, endPoint y: 325, distance: 175.0
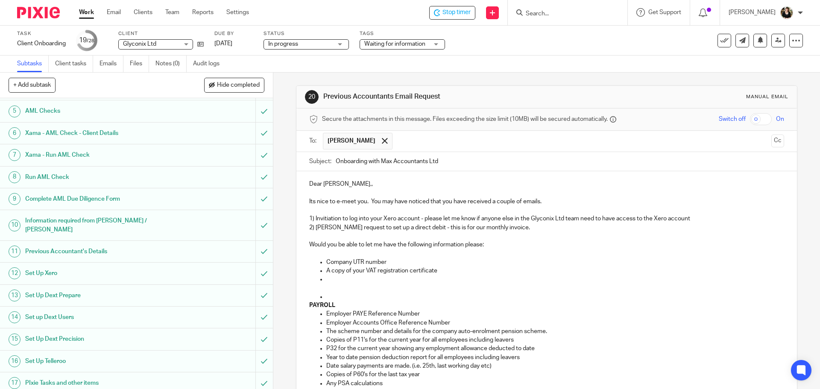
click at [326, 298] on p at bounding box center [554, 297] width 457 height 9
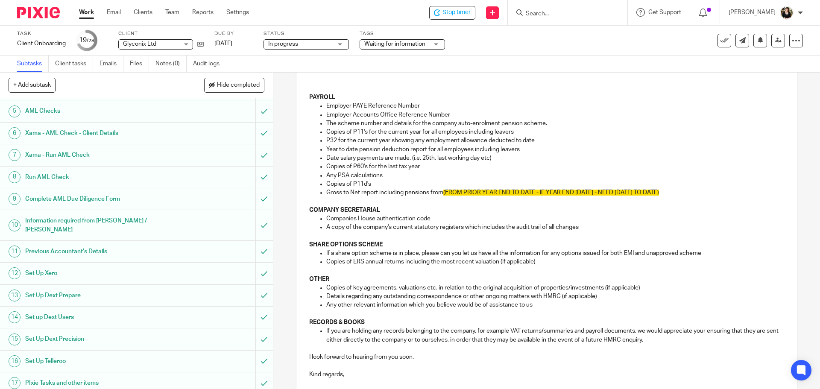
scroll to position [195, 0]
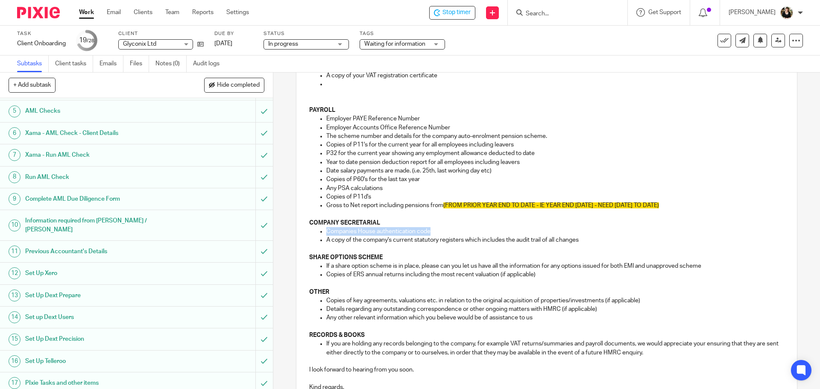
drag, startPoint x: 434, startPoint y: 231, endPoint x: 325, endPoint y: 234, distance: 109.4
click at [326, 234] on p "Companies House authentication code" at bounding box center [554, 231] width 457 height 9
copy p "Companies House authentication code"
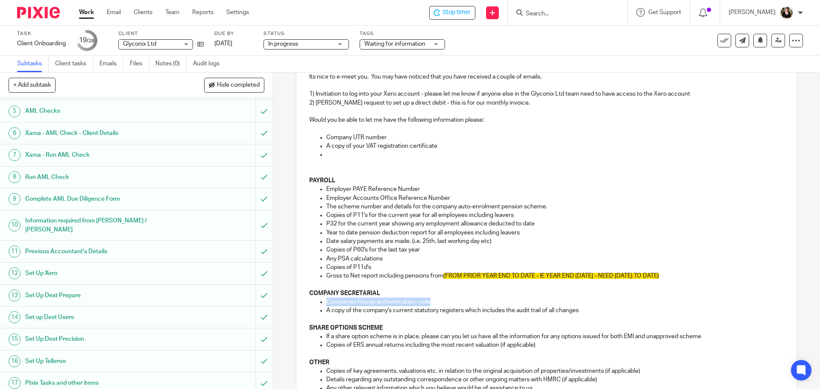
scroll to position [110, 0]
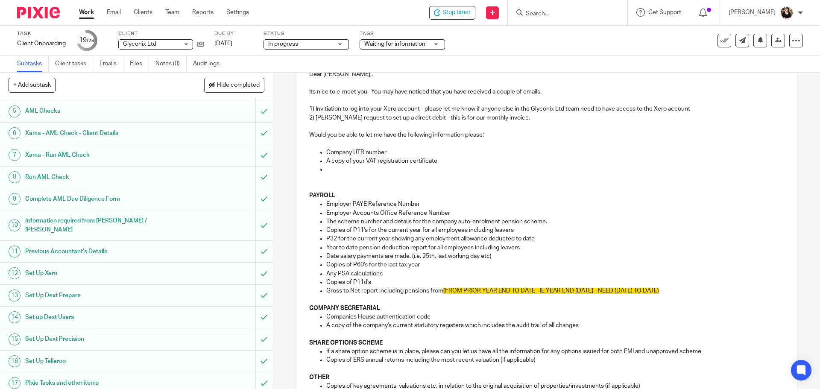
click at [391, 150] on p "Company UTR number" at bounding box center [554, 152] width 457 height 9
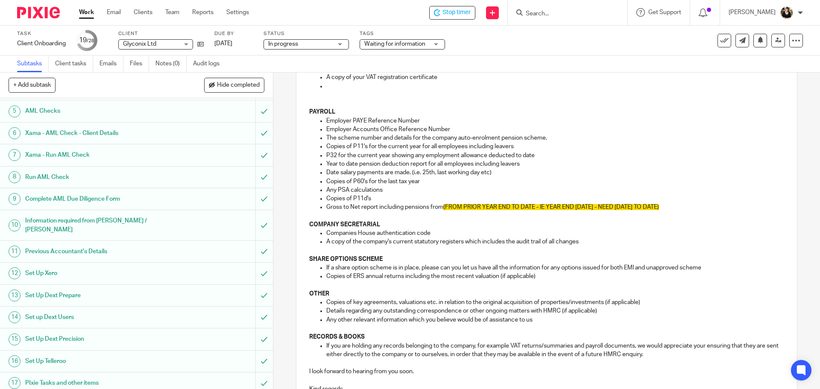
scroll to position [238, 0]
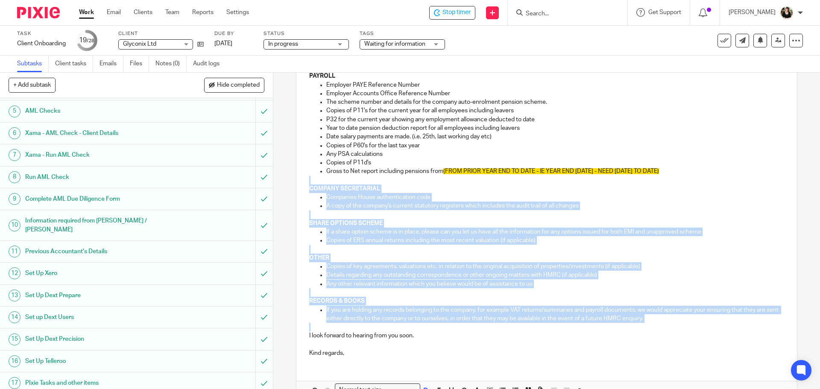
drag, startPoint x: 305, startPoint y: 184, endPoint x: 669, endPoint y: 324, distance: 389.7
click at [669, 324] on div "Dear Sophie,, Its nice to e-meet you. You may have noticed that you have receiv…" at bounding box center [546, 148] width 500 height 430
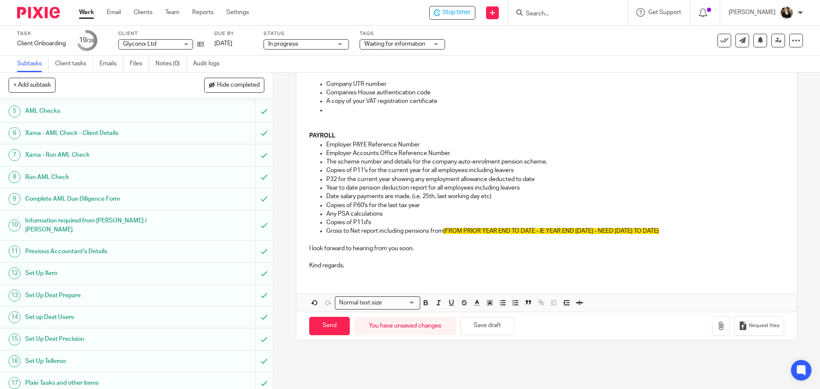
scroll to position [87, 0]
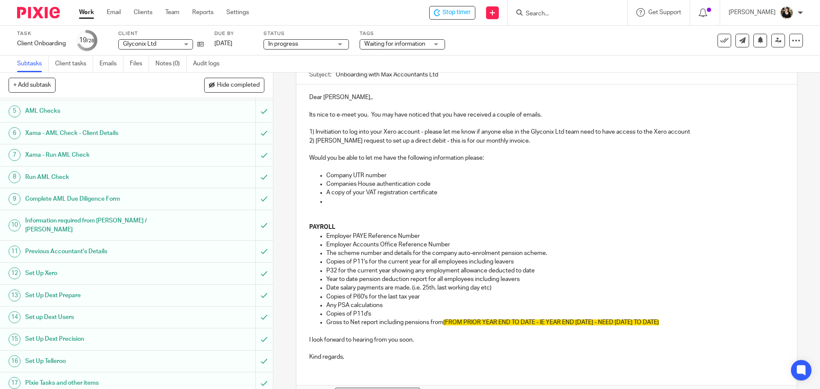
drag, startPoint x: 321, startPoint y: 234, endPoint x: 682, endPoint y: 325, distance: 372.3
click at [682, 325] on div "Dear Sophie,, Its nice to e-meet you. You may have noticed that you have receiv…" at bounding box center [546, 226] width 500 height 283
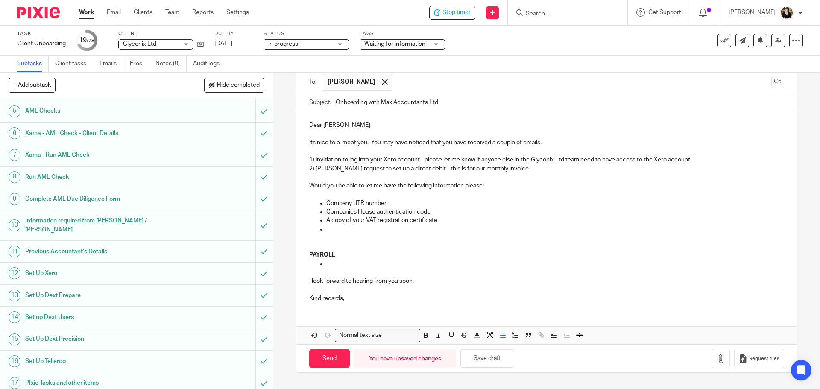
scroll to position [59, 0]
click at [305, 245] on div "Dear Sophie,, Its nice to e-meet you. You may have noticed that you have receiv…" at bounding box center [546, 210] width 500 height 197
click at [311, 244] on p at bounding box center [546, 246] width 474 height 9
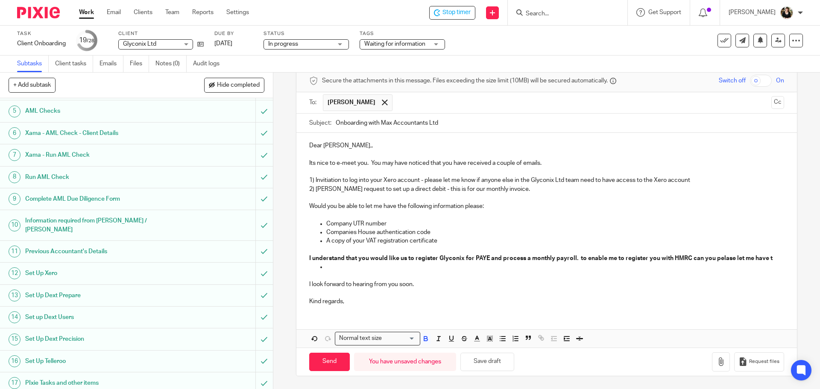
scroll to position [47, 0]
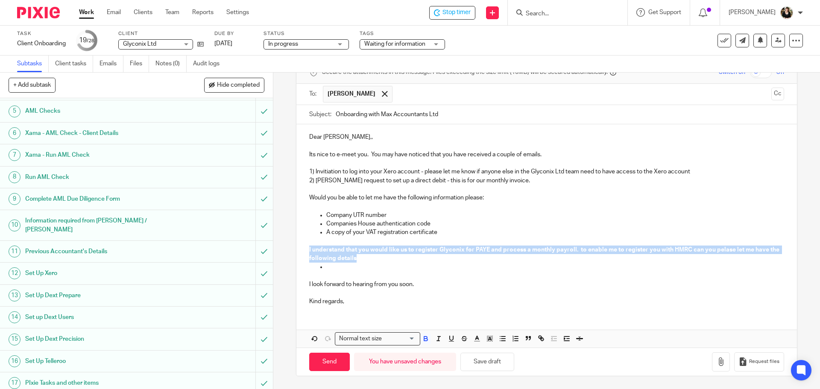
drag, startPoint x: 303, startPoint y: 250, endPoint x: 460, endPoint y: 258, distance: 156.5
click at [460, 258] on div "Dear Sophie,, Its nice to e-meet you. You may have noticed that you have receiv…" at bounding box center [546, 218] width 500 height 188
click at [425, 336] on icon "button" at bounding box center [426, 339] width 8 height 8
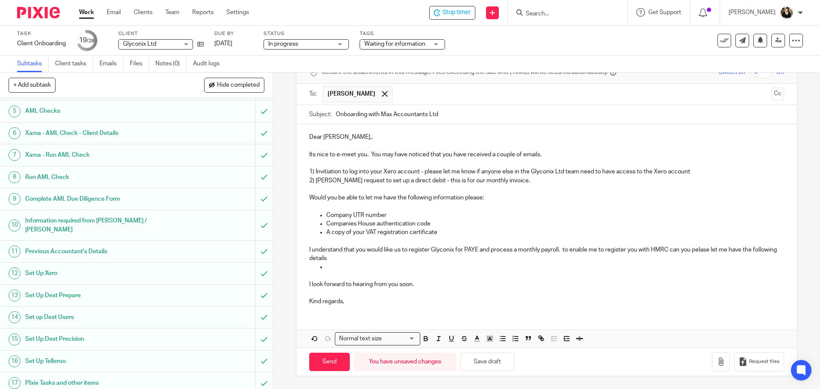
click at [373, 266] on p at bounding box center [554, 267] width 457 height 9
click at [328, 270] on p at bounding box center [554, 267] width 457 height 9
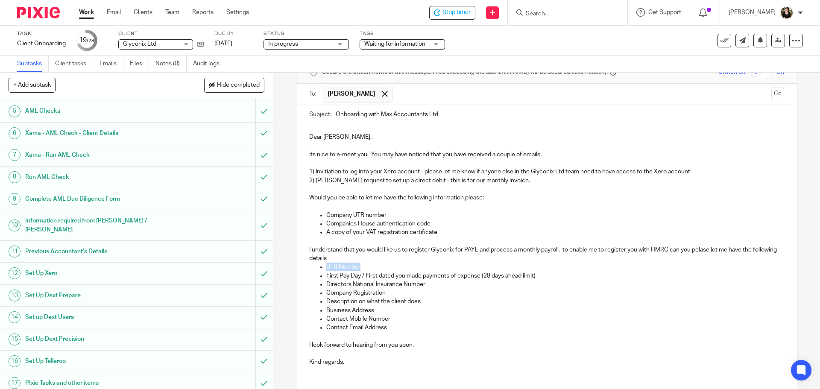
drag, startPoint x: 364, startPoint y: 267, endPoint x: 325, endPoint y: 270, distance: 38.6
click at [326, 270] on p "UTR Number" at bounding box center [554, 267] width 457 height 9
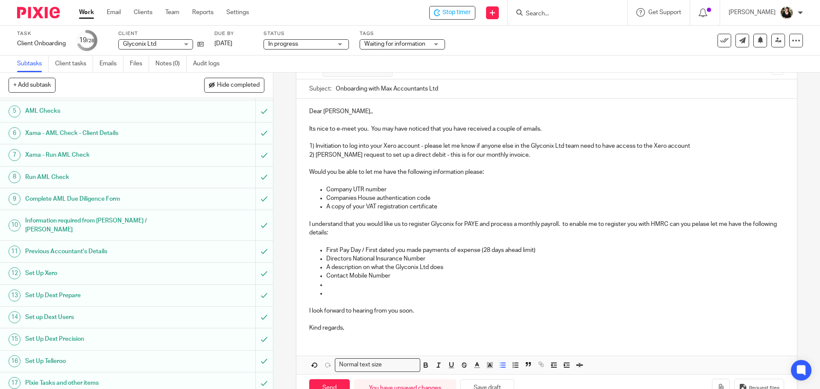
scroll to position [99, 0]
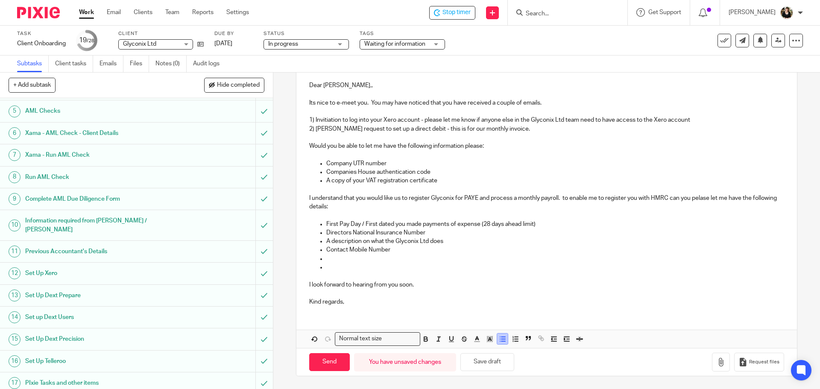
click at [499, 340] on icon "button" at bounding box center [503, 339] width 8 height 8
click at [343, 264] on p at bounding box center [546, 267] width 474 height 9
click at [340, 258] on p at bounding box center [554, 259] width 457 height 9
click at [717, 360] on icon "button" at bounding box center [721, 362] width 9 height 9
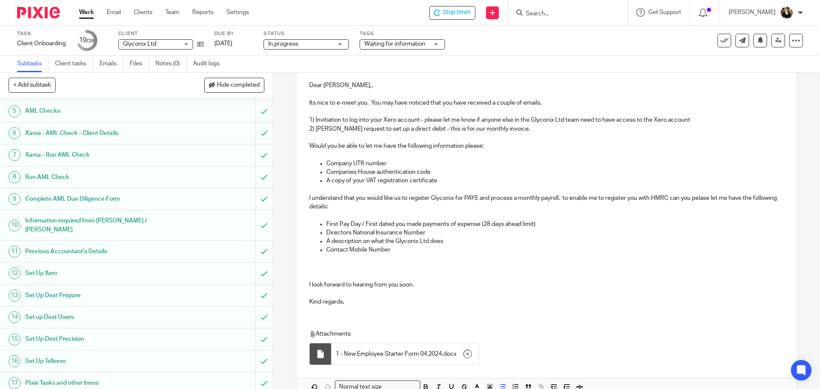
click at [406, 257] on p at bounding box center [554, 259] width 457 height 9
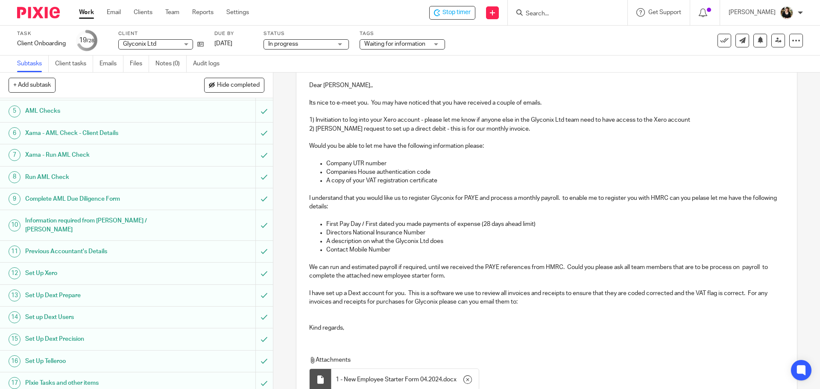
click at [530, 307] on p at bounding box center [546, 310] width 474 height 9
click at [532, 299] on p "I have set up a Dext account for you. This is a software we use to review all i…" at bounding box center [546, 298] width 474 height 18
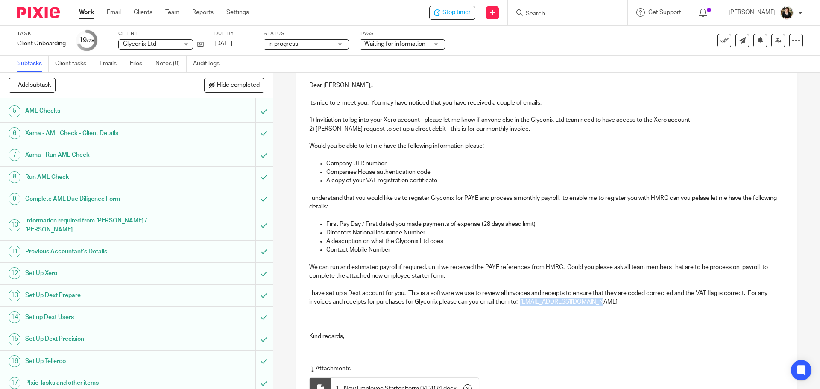
drag, startPoint x: 520, startPoint y: 301, endPoint x: 591, endPoint y: 302, distance: 71.3
click at [591, 302] on p "I have set up a Dext account for you. This is a software we use to review all i…" at bounding box center [546, 298] width 474 height 18
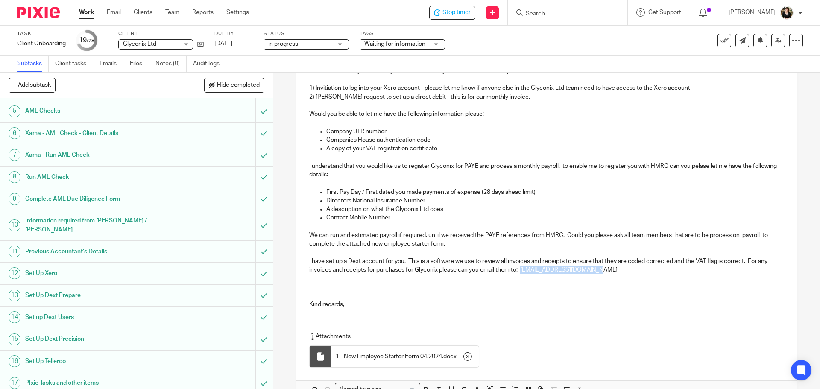
scroll to position [181, 0]
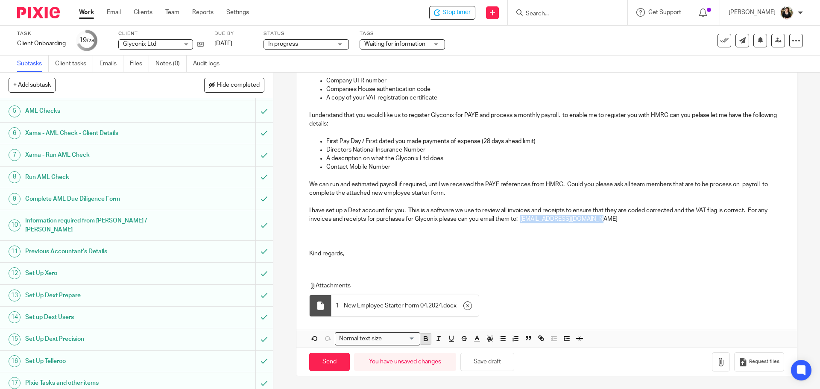
click at [423, 340] on icon "button" at bounding box center [426, 339] width 8 height 8
click at [335, 241] on p at bounding box center [546, 245] width 474 height 9
click at [334, 231] on div "Dear Sophie,, Its nice to e-meet you. You may have noticed that you have receiv…" at bounding box center [546, 127] width 500 height 275
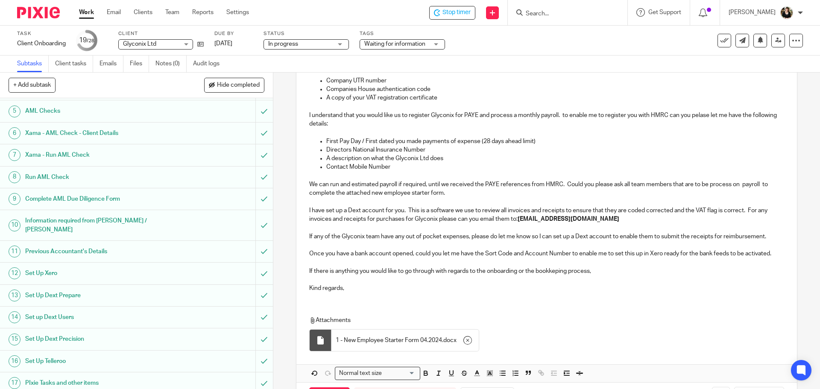
click at [615, 275] on div "Dear Sophie,, Its nice to e-meet you. You may have noticed that you have receiv…" at bounding box center [546, 144] width 500 height 309
click at [615, 267] on p "If there is anything you would like to go through with regards to the onboardin…" at bounding box center [546, 271] width 474 height 9
click at [591, 272] on p "If there is anything you would like to go through with regards to the onboardin…" at bounding box center [546, 271] width 474 height 9
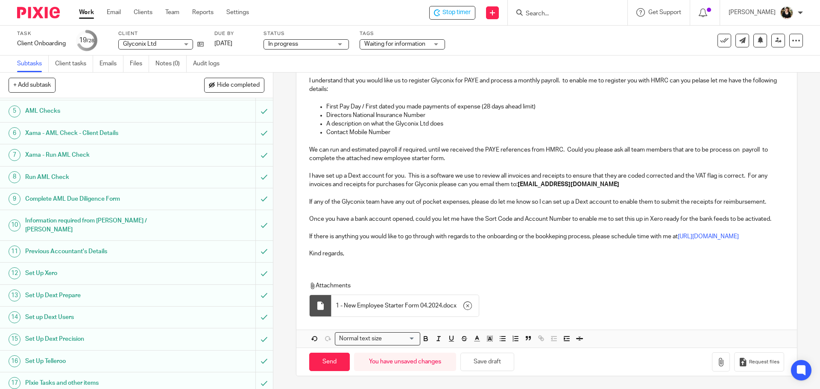
scroll to position [225, 0]
click at [320, 368] on input "Send" at bounding box center [329, 362] width 41 height 18
type input "Sent"
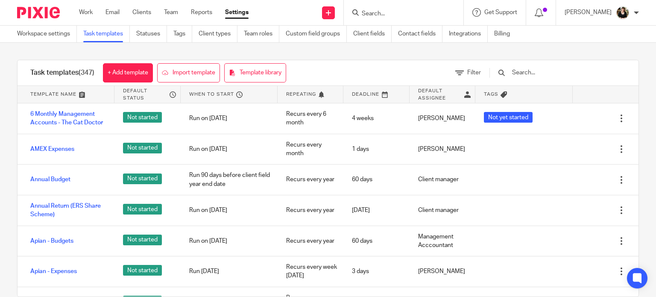
click at [377, 15] on input "Search" at bounding box center [399, 14] width 77 height 8
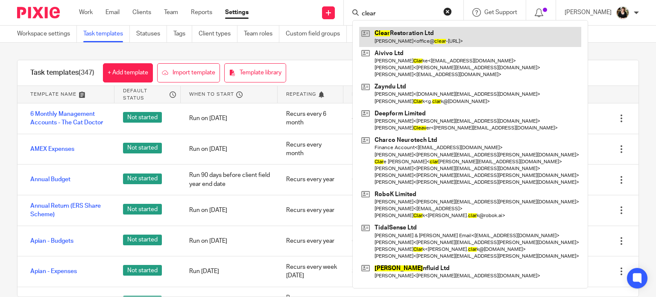
type input "clear"
click at [389, 44] on link at bounding box center [470, 37] width 222 height 20
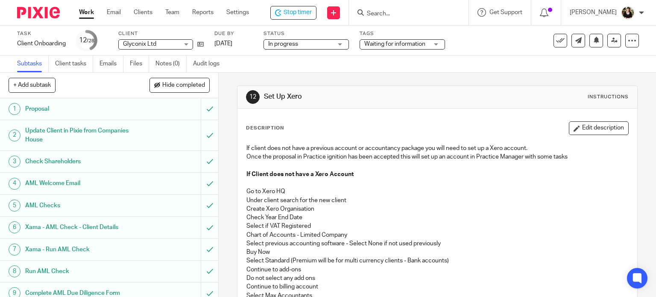
click at [204, 47] on div "Task Client Onboarding Save Client Onboarding 12 /28 Client Glyconix Ltd Glycon…" at bounding box center [276, 40] width 518 height 20
click at [202, 47] on icon at bounding box center [200, 44] width 6 height 6
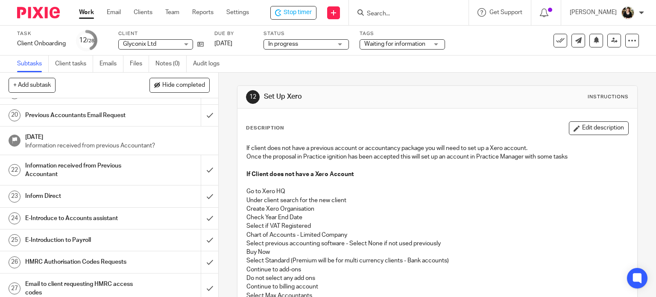
scroll to position [454, 0]
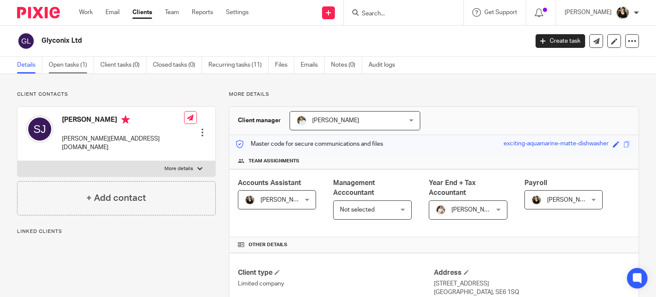
click at [73, 69] on link "Open tasks (1)" at bounding box center [71, 65] width 45 height 17
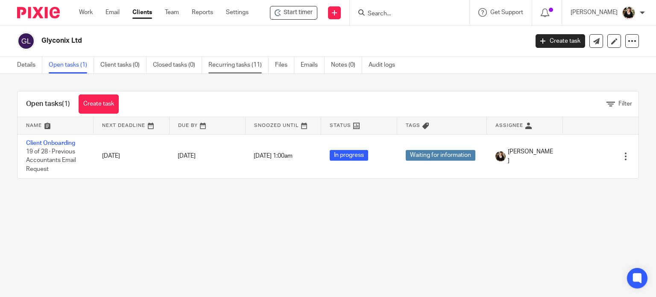
click at [235, 66] on link "Recurring tasks (11)" at bounding box center [238, 65] width 60 height 17
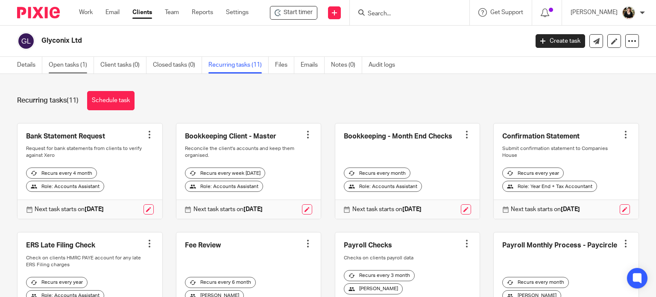
click at [73, 61] on link "Open tasks (1)" at bounding box center [71, 65] width 45 height 17
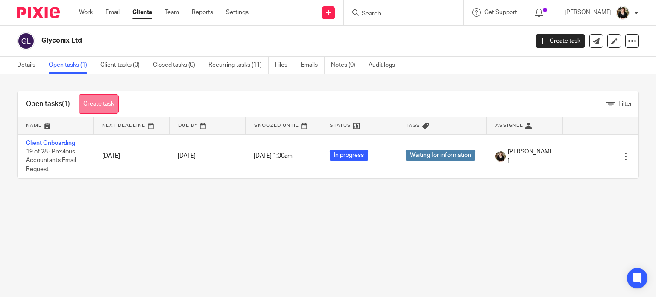
click at [115, 106] on link "Create task" at bounding box center [99, 103] width 40 height 19
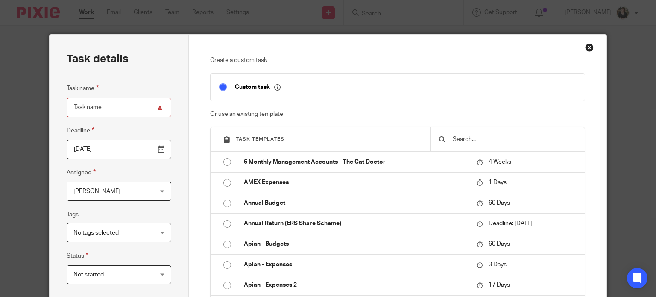
click at [462, 135] on input "text" at bounding box center [514, 139] width 124 height 9
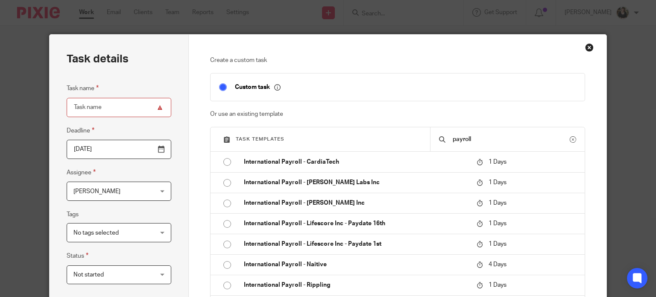
drag, startPoint x: 482, startPoint y: 143, endPoint x: 391, endPoint y: 136, distance: 91.3
click at [391, 136] on div "Task templates payroll" at bounding box center [398, 139] width 374 height 24
click at [509, 141] on input "payroll" at bounding box center [511, 139] width 118 height 9
drag, startPoint x: 494, startPoint y: 141, endPoint x: 386, endPoint y: 146, distance: 108.1
click at [390, 146] on div "Task templates payroll" at bounding box center [398, 139] width 374 height 24
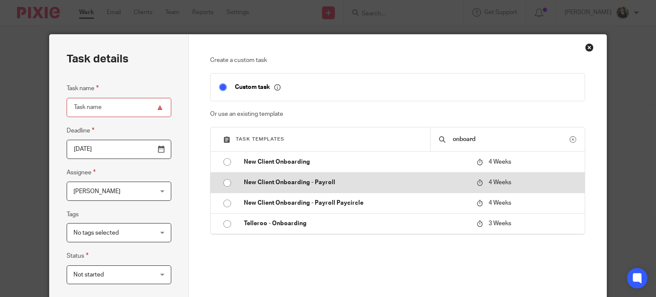
type input "onboard"
click at [330, 186] on p "New Client Onboarding - Payroll" at bounding box center [356, 182] width 224 height 9
type input "2025-09-11"
type input "New Client Onboarding - Payroll"
checkbox input "false"
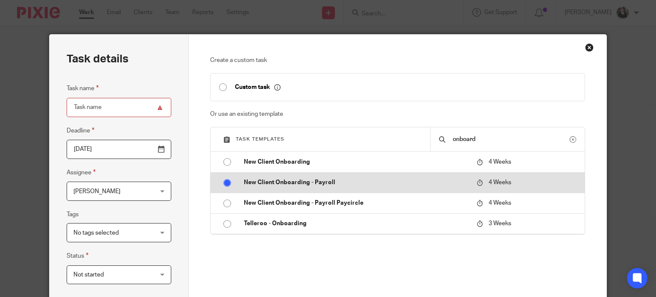
radio input "true"
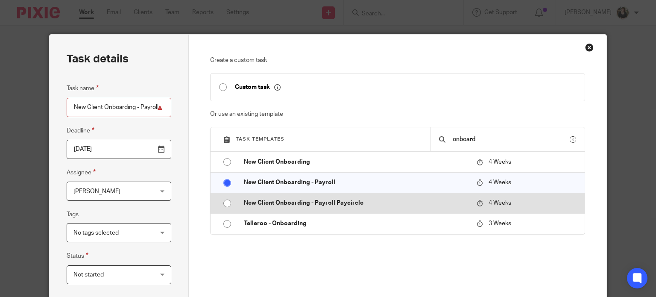
click at [328, 205] on p "New Client Onboarding - Payroll Paycircle" at bounding box center [356, 203] width 224 height 9
type input "New Client Onboarding - Payroll Paycircle"
radio input "false"
radio input "true"
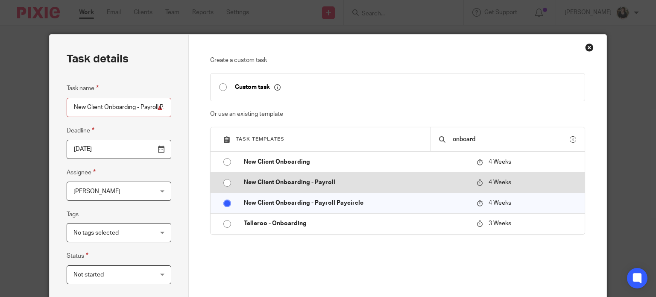
click at [314, 182] on p "New Client Onboarding - Payroll" at bounding box center [356, 182] width 224 height 9
type input "New Client Onboarding - Payroll"
radio input "true"
radio input "false"
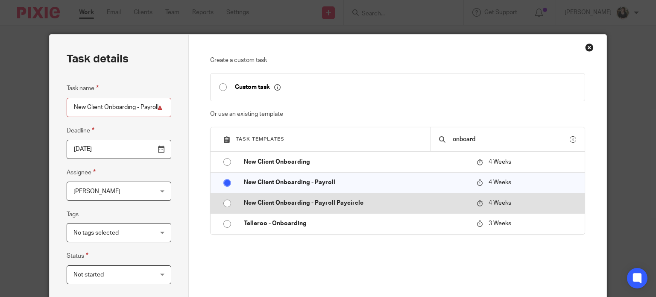
click at [314, 205] on p "New Client Onboarding - Payroll Paycircle" at bounding box center [356, 203] width 224 height 9
type input "New Client Onboarding - Payroll Paycircle"
radio input "false"
radio input "true"
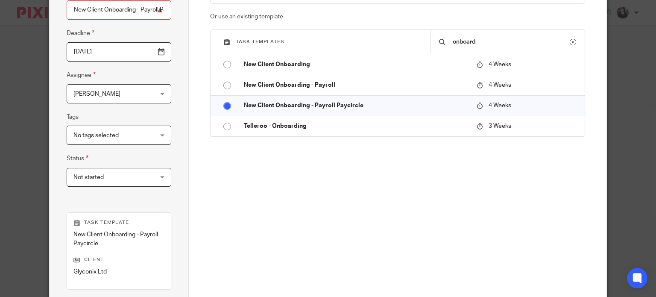
scroll to position [216, 0]
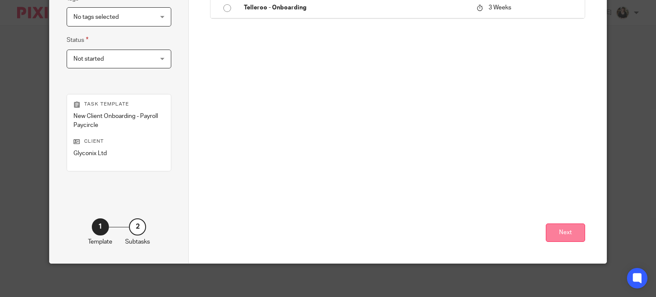
click at [554, 234] on button "Next" at bounding box center [565, 232] width 39 height 18
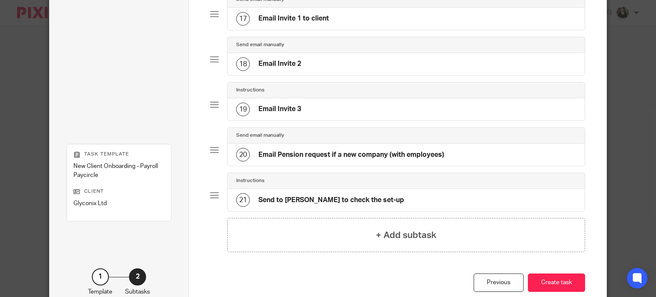
scroll to position [857, 0]
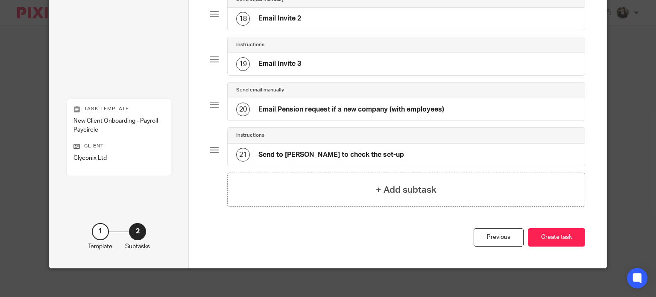
click at [559, 240] on button "Create task" at bounding box center [556, 237] width 57 height 18
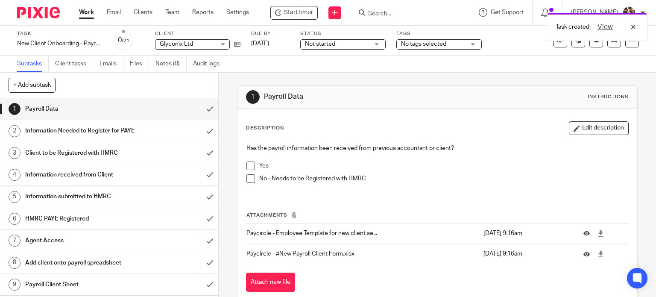
click at [246, 176] on span at bounding box center [250, 178] width 9 height 9
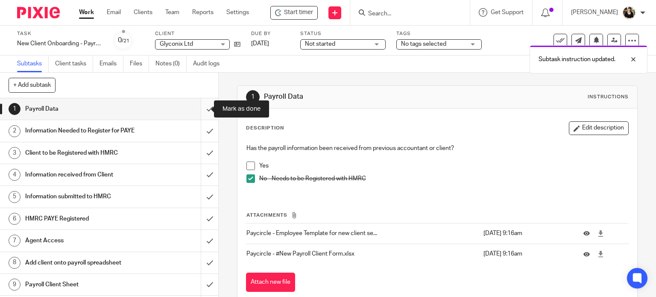
click at [201, 112] on input "submit" at bounding box center [109, 108] width 218 height 21
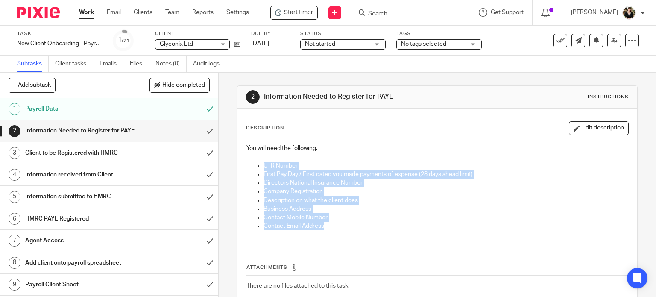
drag, startPoint x: 261, startPoint y: 164, endPoint x: 354, endPoint y: 227, distance: 111.9
click at [354, 227] on div "You will need the following: UTR Number First Pay Day / First dated you made pa…" at bounding box center [437, 193] width 391 height 106
copy div "UTR Number First Pay Day / First dated you made payments of expense (28 days ah…"
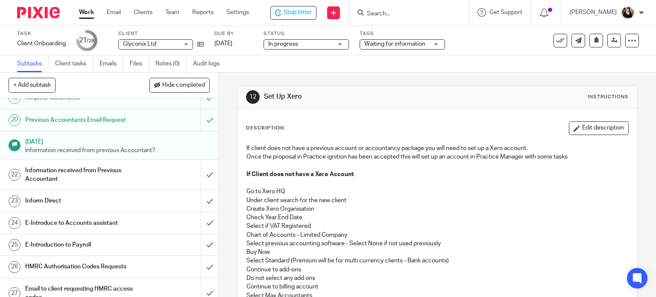
scroll to position [427, 0]
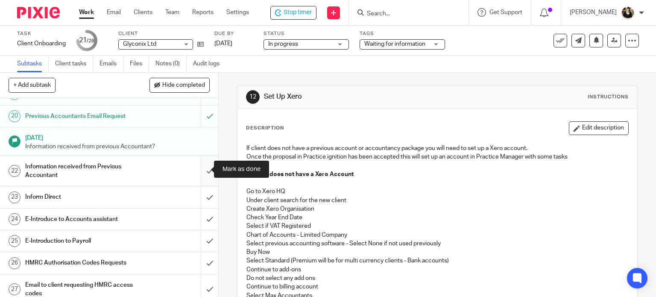
click at [200, 169] on input "submit" at bounding box center [109, 171] width 218 height 30
click at [287, 12] on span "Stop timer" at bounding box center [298, 12] width 28 height 9
click at [381, 41] on span "Waiting for information" at bounding box center [394, 44] width 61 height 6
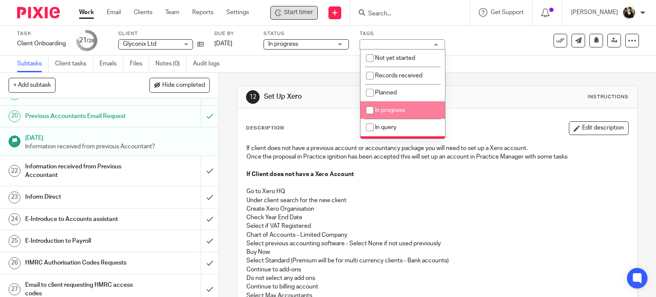
click at [389, 107] on li "In progress" at bounding box center [402, 110] width 85 height 18
checkbox input "true"
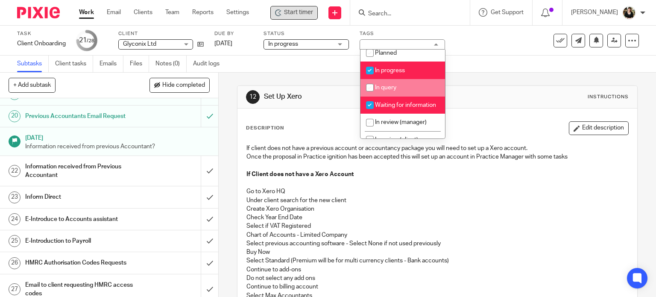
scroll to position [85, 0]
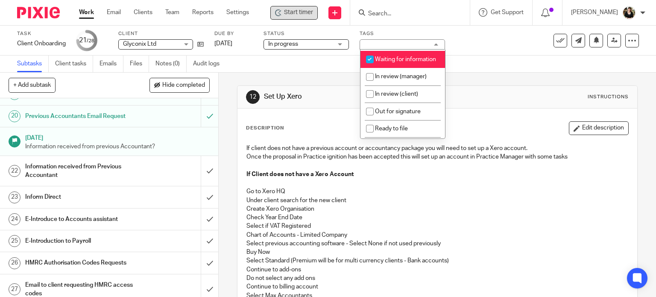
click at [391, 62] on span "Waiting for information" at bounding box center [405, 59] width 61 height 6
checkbox input "false"
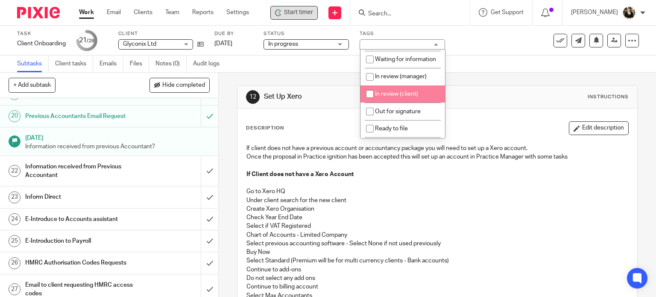
click at [507, 174] on p "If Client does not have a Xero Account" at bounding box center [437, 174] width 382 height 9
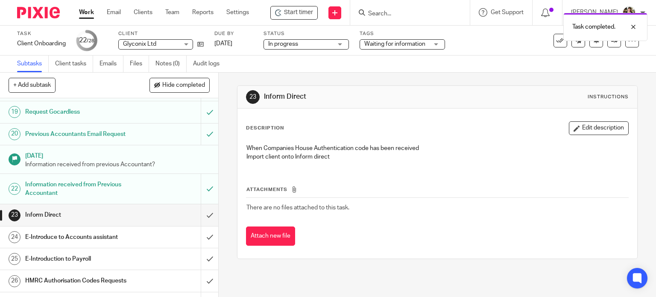
scroll to position [454, 0]
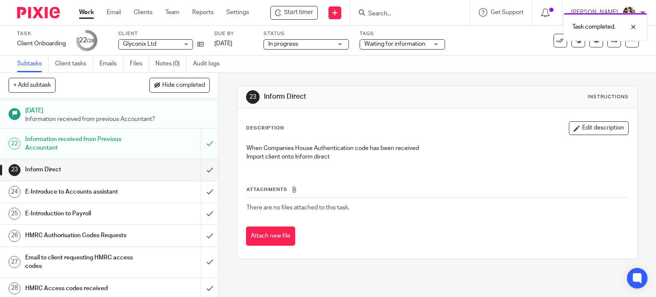
drag, startPoint x: 478, startPoint y: 174, endPoint x: 471, endPoint y: 162, distance: 13.8
click at [478, 174] on div "Attachments There are no files attached to this task. Attach new file" at bounding box center [437, 207] width 383 height 78
click at [91, 12] on link "Work" at bounding box center [86, 12] width 15 height 9
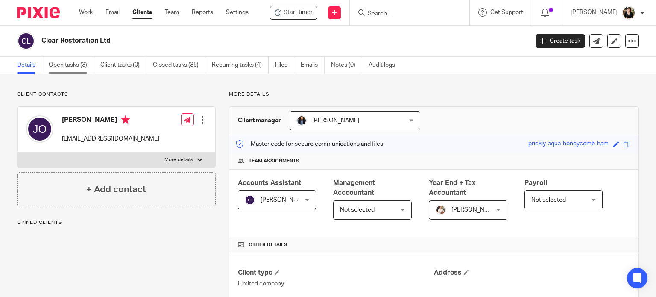
click at [57, 64] on link "Open tasks (3)" at bounding box center [71, 65] width 45 height 17
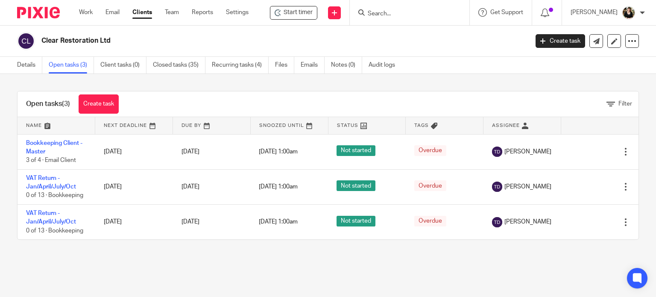
click at [243, 65] on link "Recurring tasks (4)" at bounding box center [240, 65] width 57 height 17
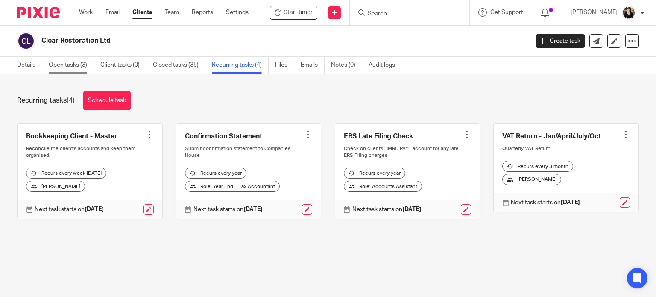
click at [71, 68] on link "Open tasks (3)" at bounding box center [71, 65] width 45 height 17
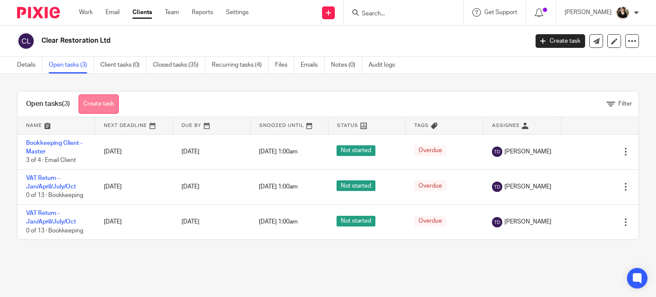
click at [99, 99] on link "Create task" at bounding box center [99, 103] width 40 height 19
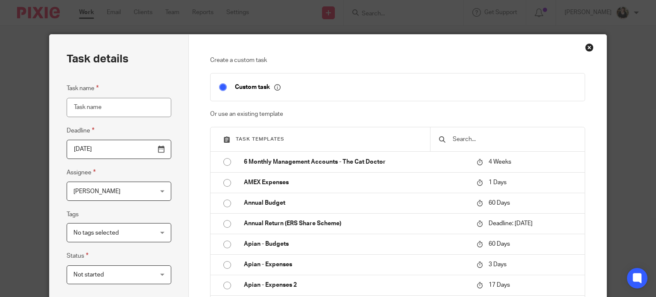
click at [482, 140] on input "text" at bounding box center [514, 139] width 124 height 9
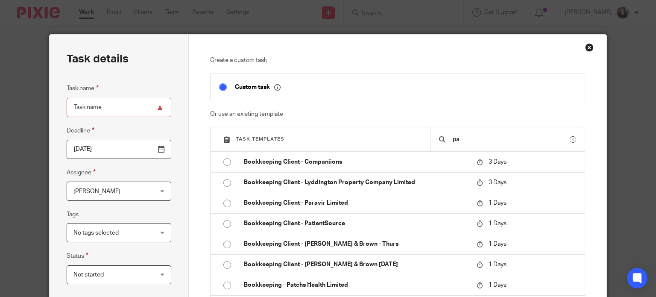
type input "p"
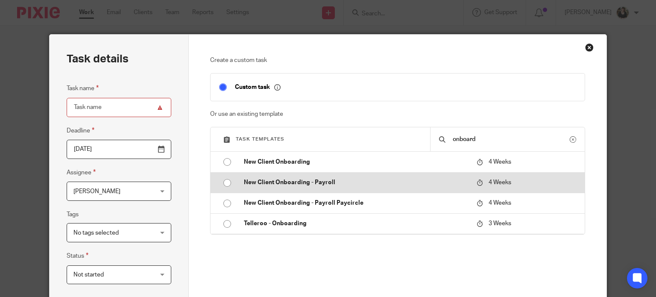
type input "onboard"
click at [275, 186] on p "New Client Onboarding - Payroll" at bounding box center [356, 182] width 224 height 9
type input "[DATE]"
type input "New Client Onboarding - Payroll"
checkbox input "false"
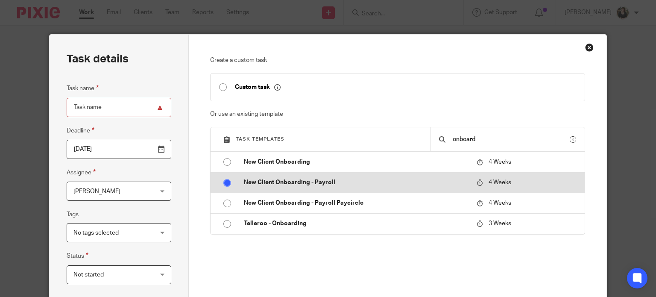
radio input "true"
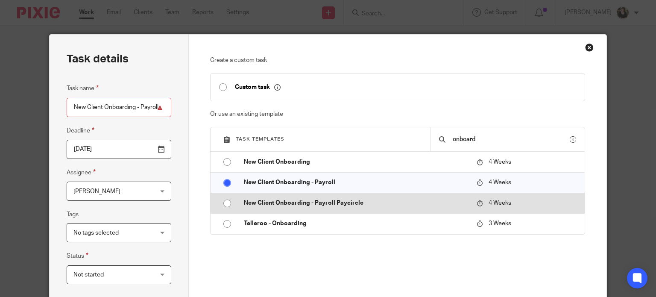
click at [274, 207] on td "New Client Onboarding - Payroll Paycircle" at bounding box center [353, 203] width 237 height 20
type input "New Client Onboarding - Payroll Paycircle"
radio input "false"
radio input "true"
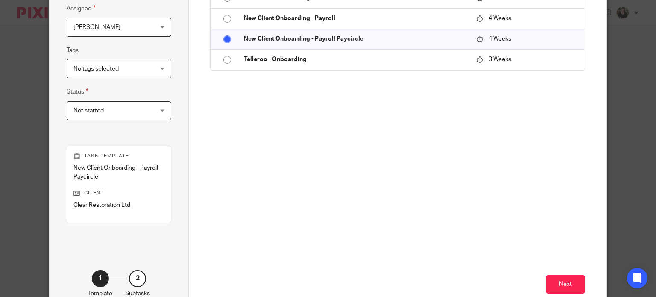
scroll to position [216, 0]
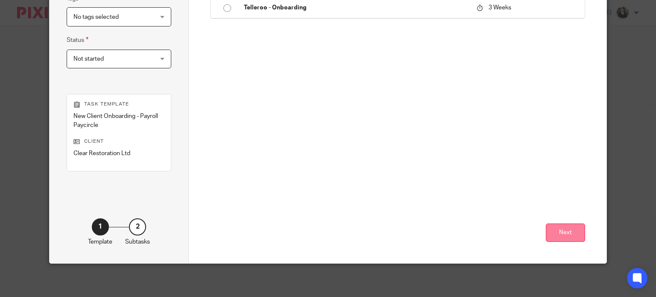
click at [569, 232] on button "Next" at bounding box center [565, 232] width 39 height 18
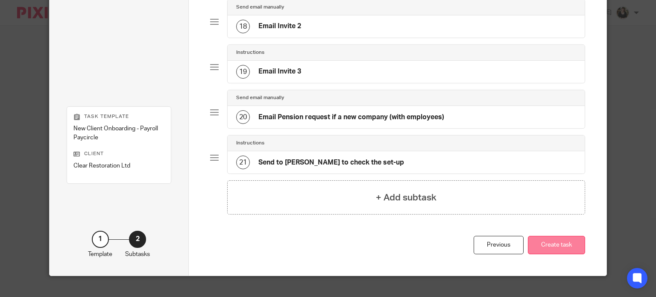
scroll to position [857, 0]
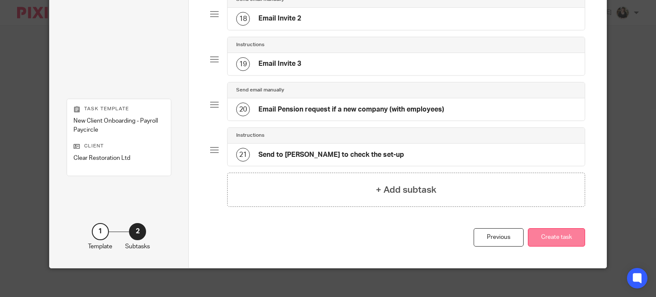
click at [547, 233] on button "Create task" at bounding box center [556, 237] width 57 height 18
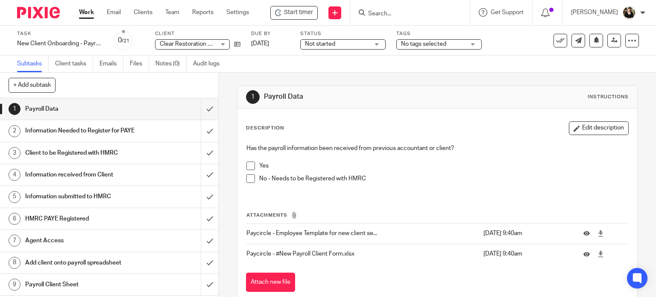
click at [250, 177] on span at bounding box center [250, 178] width 9 height 9
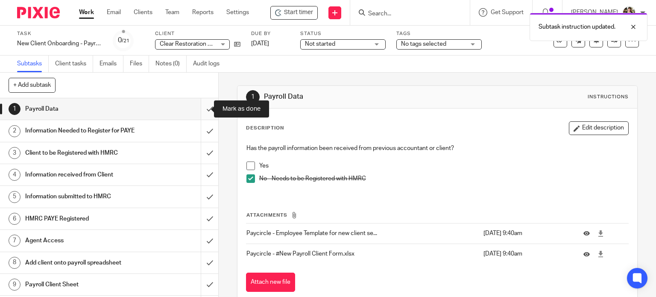
click at [196, 108] on input "submit" at bounding box center [109, 108] width 218 height 21
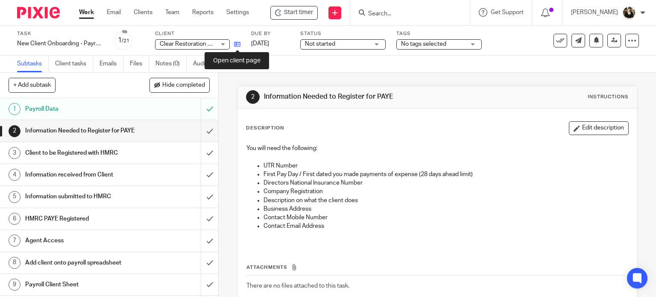
click at [236, 44] on icon at bounding box center [237, 44] width 6 height 6
click at [237, 46] on icon at bounding box center [237, 44] width 6 height 6
click at [238, 44] on icon at bounding box center [237, 44] width 6 height 6
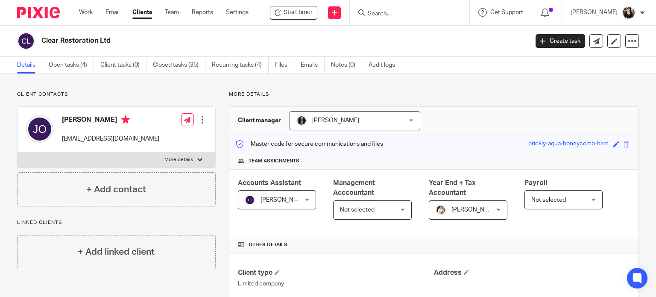
click at [393, 14] on input "Search" at bounding box center [405, 14] width 77 height 8
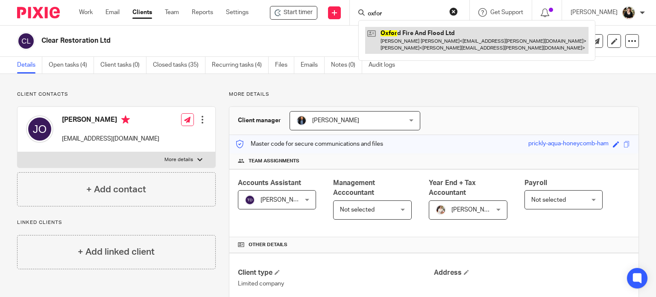
type input "oxfor"
click at [427, 36] on link at bounding box center [476, 40] width 223 height 26
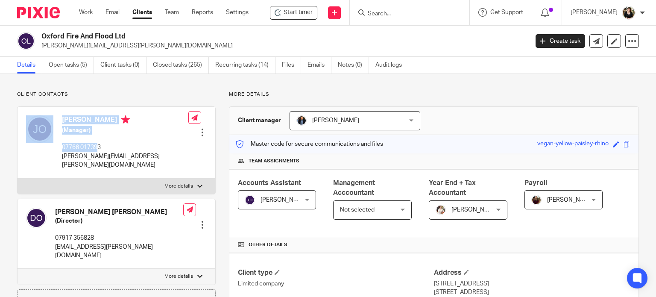
drag, startPoint x: 56, startPoint y: 148, endPoint x: 100, endPoint y: 147, distance: 43.1
click at [100, 147] on div "[PERSON_NAME] (Manager) 07766 017393 [PERSON_NAME][EMAIL_ADDRESS][PERSON_NAME][…" at bounding box center [107, 142] width 162 height 62
click at [111, 143] on p "07766 017393" at bounding box center [125, 147] width 126 height 9
drag, startPoint x: 108, startPoint y: 148, endPoint x: 61, endPoint y: 150, distance: 46.2
click at [61, 150] on div "Julia Dawn Oconnor (Manager) 07766 017393 julia.oconnor@revivalco.co.uk" at bounding box center [107, 142] width 162 height 62
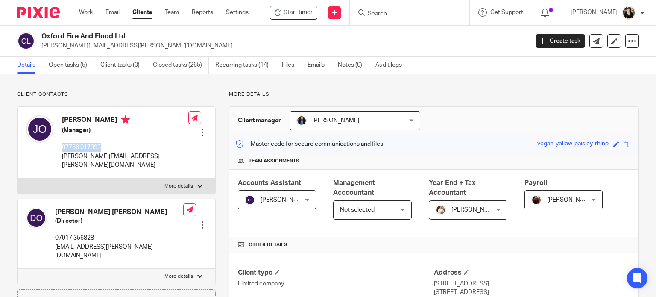
copy p "07766 017393"
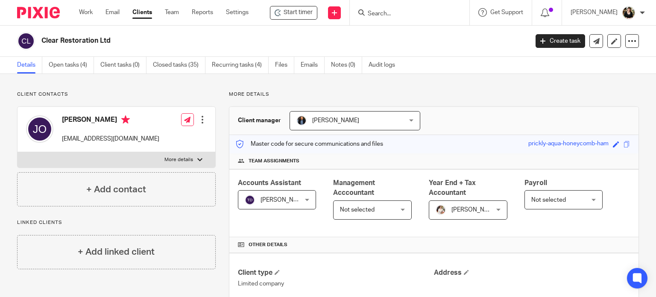
click at [198, 124] on div "Edit contact Create client from contact Export data Delete contact" at bounding box center [202, 119] width 9 height 17
click at [200, 122] on div at bounding box center [202, 119] width 9 height 9
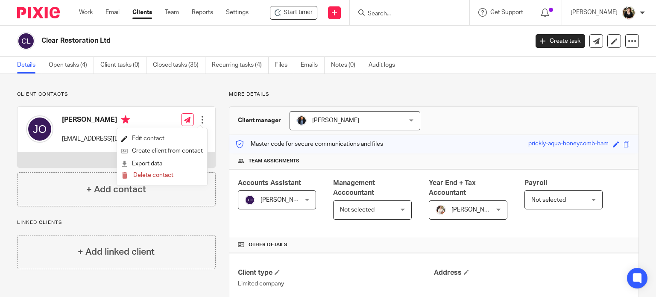
click at [173, 142] on link "Edit contact" at bounding box center [162, 138] width 82 height 12
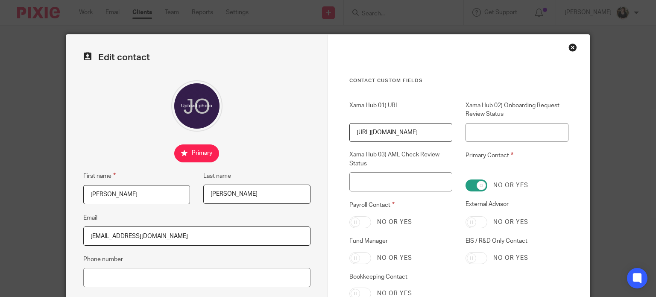
scroll to position [128, 0]
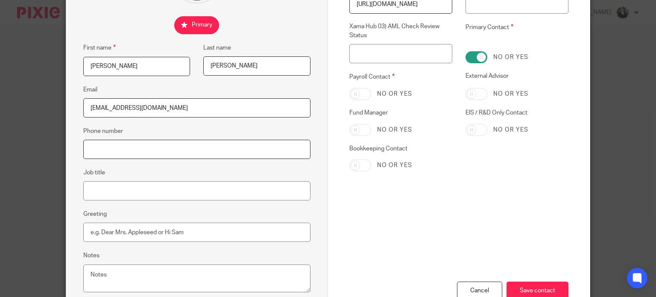
click at [108, 149] on input "Phone number" at bounding box center [196, 149] width 227 height 19
paste input "07766 017393"
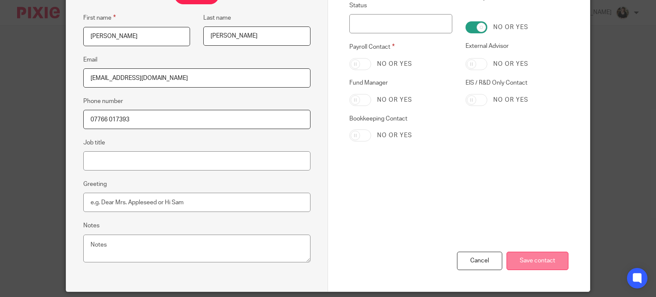
scroll to position [171, 0]
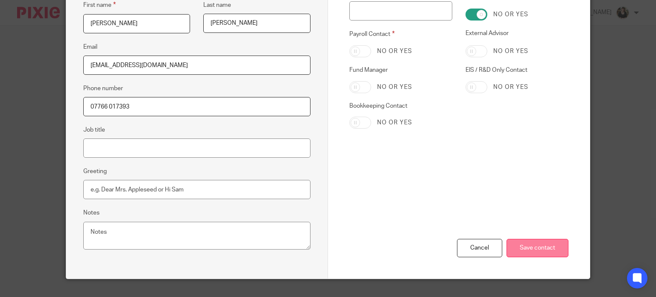
type input "07766 017393"
click at [515, 249] on input "Save contact" at bounding box center [537, 248] width 62 height 18
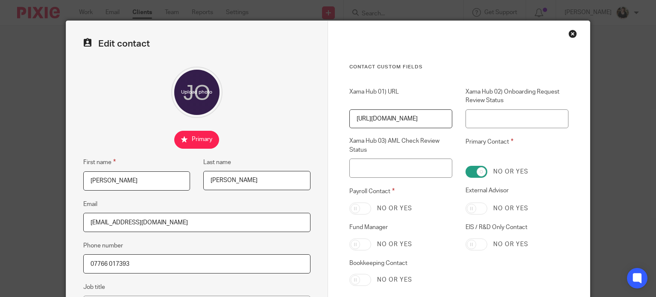
scroll to position [0, 0]
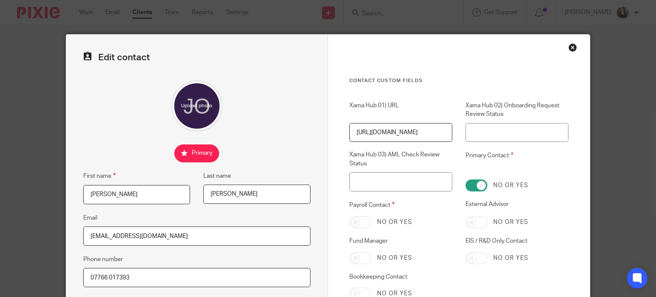
click at [571, 48] on div "Close this dialog window" at bounding box center [572, 47] width 9 height 9
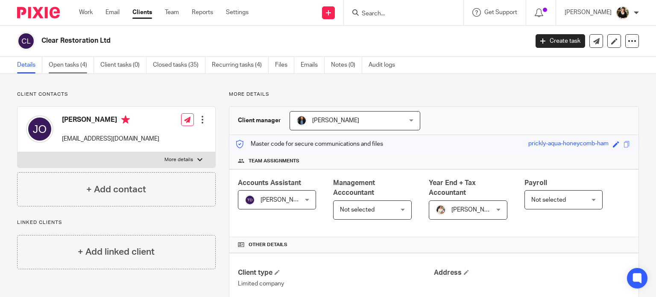
click at [70, 59] on link "Open tasks (4)" at bounding box center [71, 65] width 45 height 17
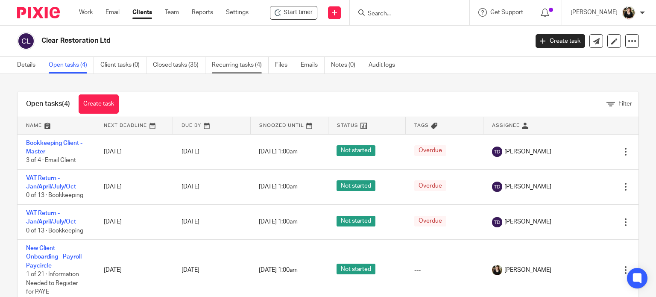
click at [248, 67] on link "Recurring tasks (4)" at bounding box center [240, 65] width 57 height 17
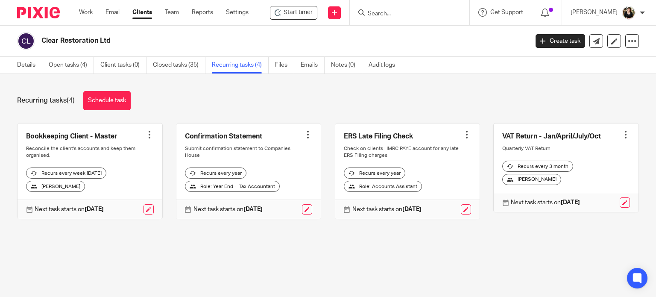
click at [117, 101] on link "Schedule task" at bounding box center [106, 100] width 47 height 19
click at [118, 102] on link "Schedule task" at bounding box center [106, 100] width 47 height 19
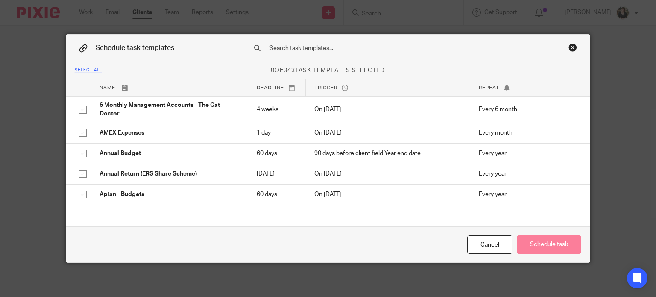
click at [375, 51] on input "text" at bounding box center [403, 48] width 269 height 9
type input "o"
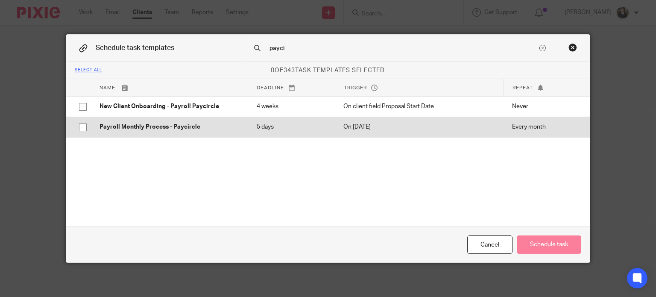
type input "payci"
click at [190, 127] on p "Payroll Monthly Process - Paycircle" at bounding box center [170, 127] width 140 height 9
checkbox input "true"
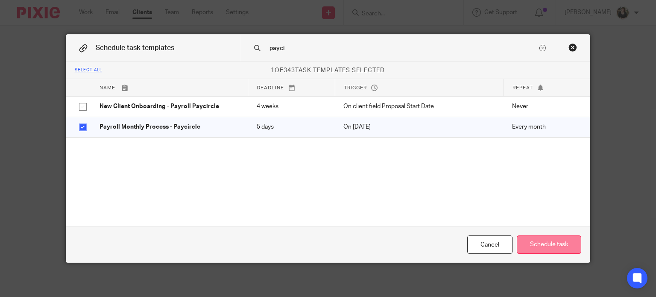
click at [550, 246] on button "Schedule task" at bounding box center [549, 244] width 64 height 18
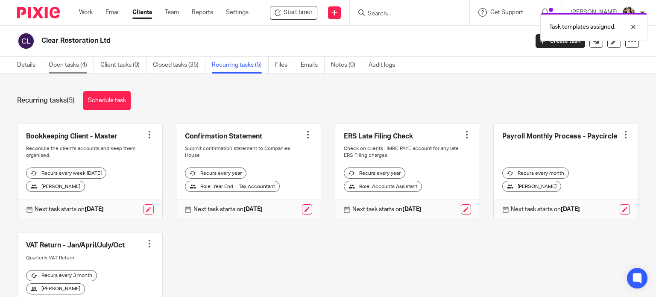
click at [68, 67] on link "Open tasks (4)" at bounding box center [71, 65] width 45 height 17
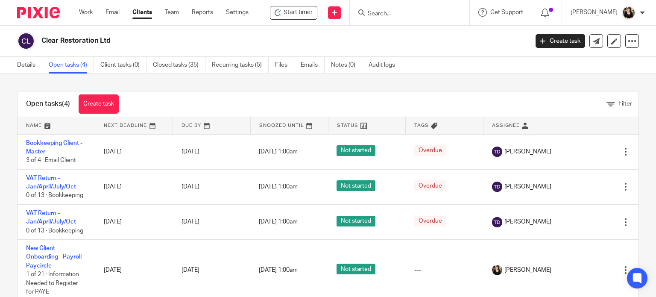
click at [114, 109] on link "Create task" at bounding box center [99, 103] width 40 height 19
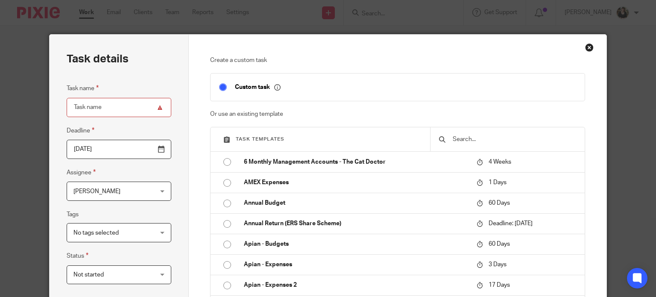
click at [588, 46] on div "Close this dialog window" at bounding box center [589, 47] width 9 height 9
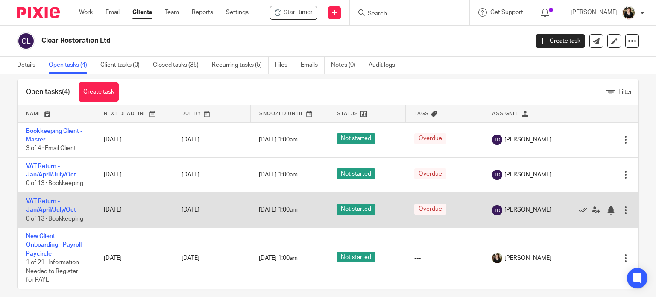
scroll to position [21, 0]
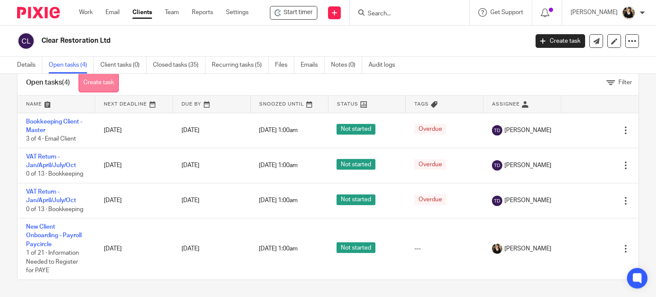
click at [110, 87] on link "Create task" at bounding box center [99, 82] width 40 height 19
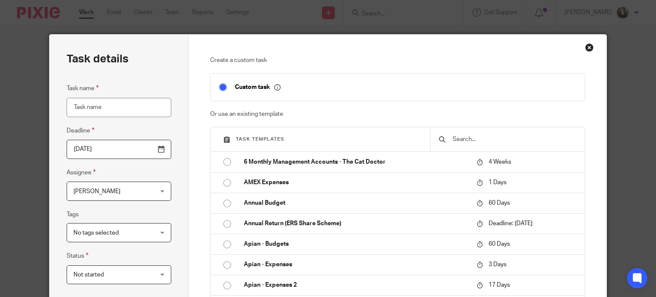
click at [469, 136] on input "text" at bounding box center [514, 139] width 124 height 9
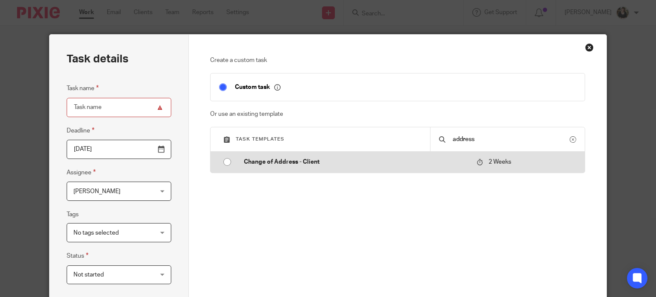
type input "address"
click at [295, 167] on td "Change of Address - Client" at bounding box center [353, 162] width 237 height 20
type input "2025-08-28"
type input "Change of Address - Client"
checkbox input "false"
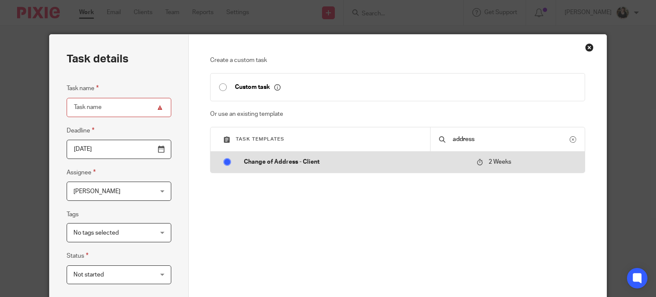
radio input "true"
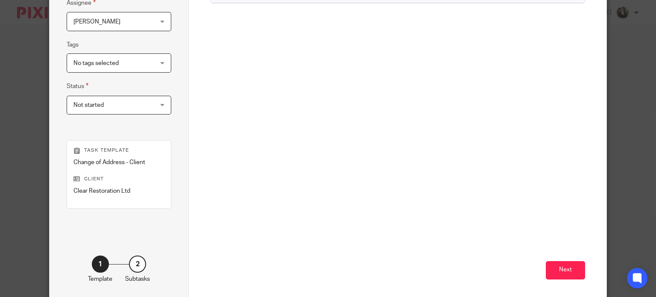
scroll to position [207, 0]
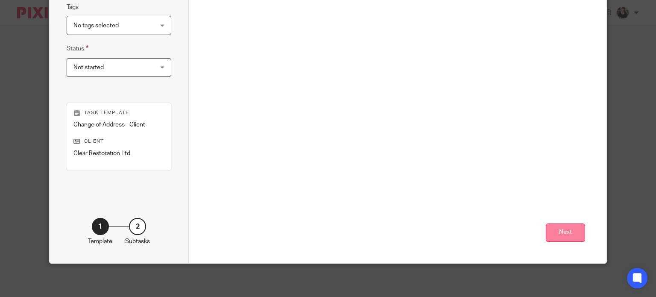
click at [559, 231] on button "Next" at bounding box center [565, 232] width 39 height 18
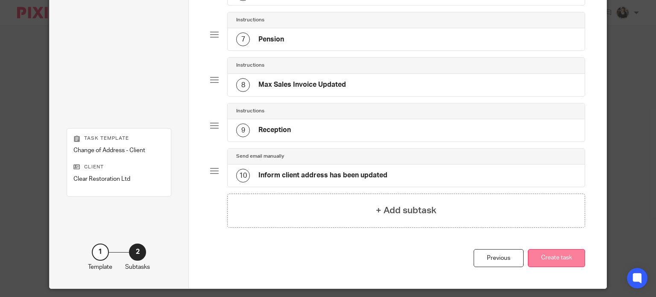
scroll to position [361, 0]
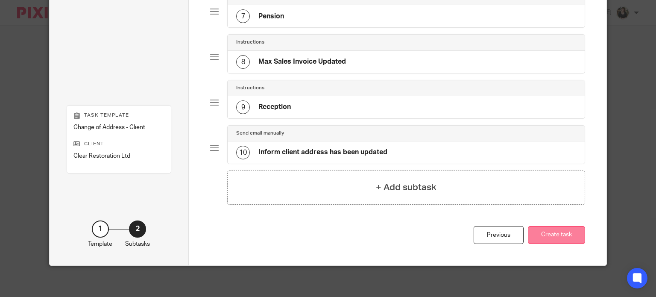
click at [570, 236] on button "Create task" at bounding box center [556, 235] width 57 height 18
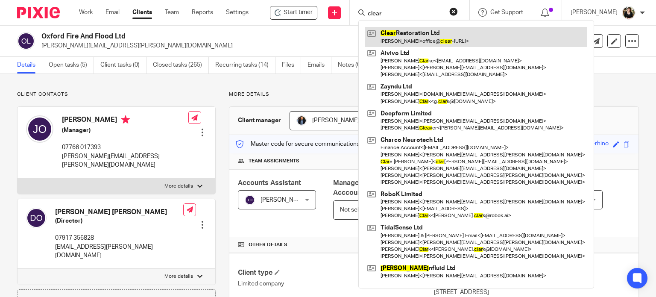
type input "clear"
click at [408, 30] on link at bounding box center [476, 37] width 222 height 20
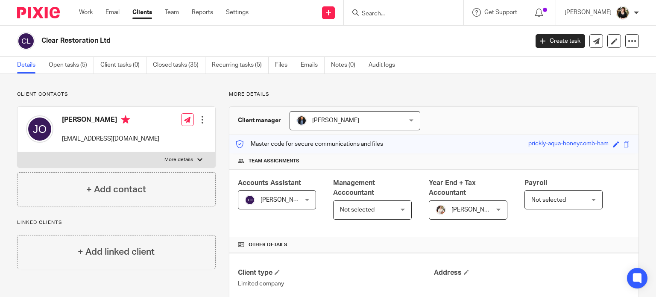
click at [397, 203] on span "Not selected" at bounding box center [368, 210] width 57 height 18
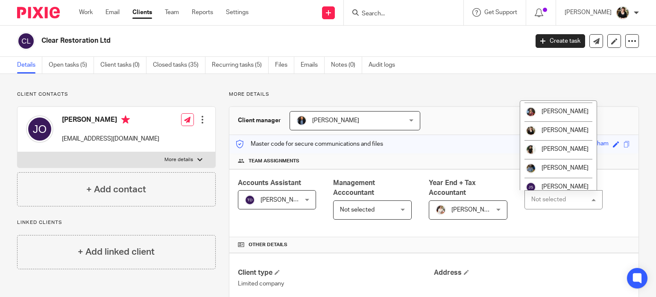
scroll to position [128, 0]
click at [550, 96] on span "[PERSON_NAME]" at bounding box center [565, 93] width 47 height 6
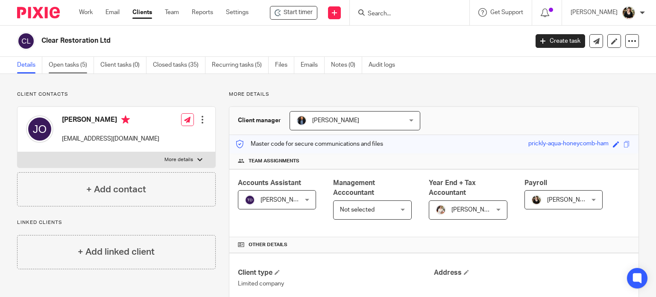
click at [68, 65] on link "Open tasks (5)" at bounding box center [71, 65] width 45 height 17
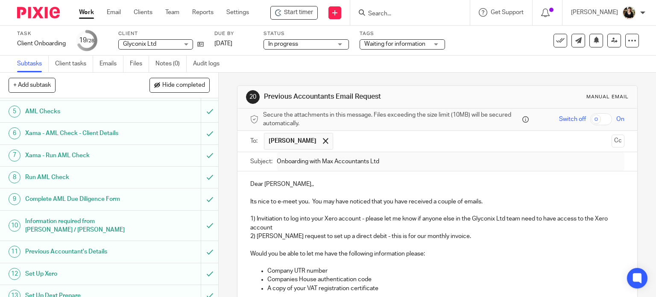
scroll to position [231, 0]
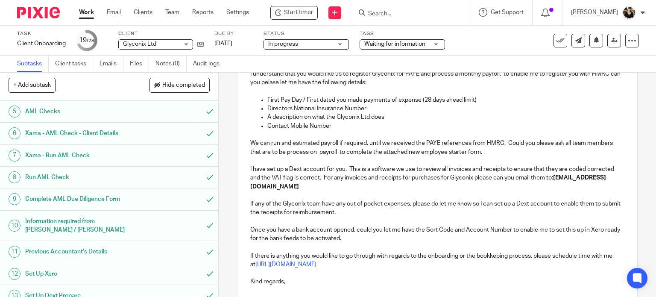
click at [394, 14] on input "Search" at bounding box center [405, 14] width 77 height 8
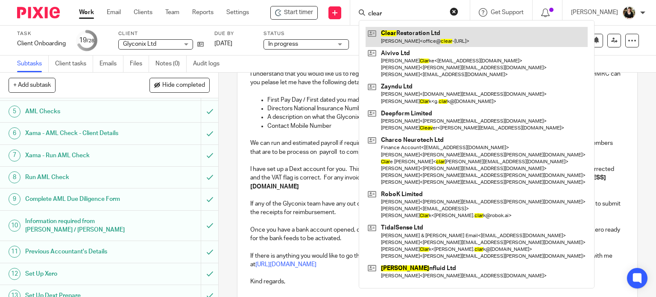
type input "clear"
click at [395, 34] on link at bounding box center [477, 37] width 222 height 20
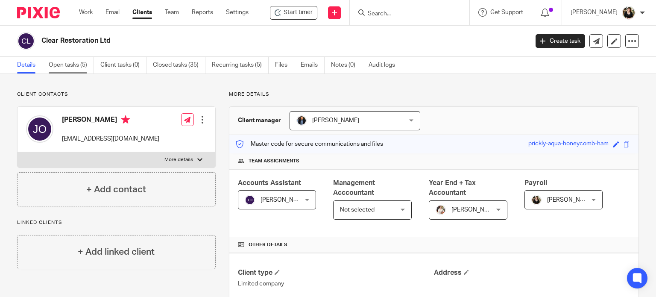
click at [55, 68] on link "Open tasks (5)" at bounding box center [71, 65] width 45 height 17
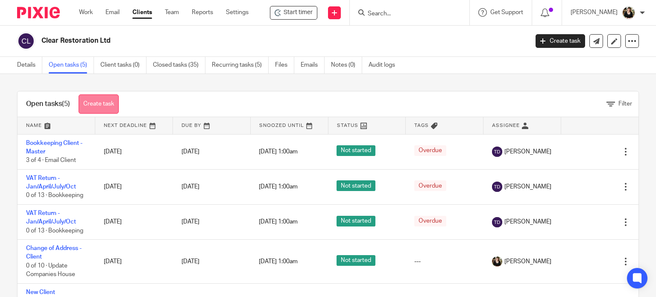
click at [87, 105] on link "Create task" at bounding box center [99, 103] width 40 height 19
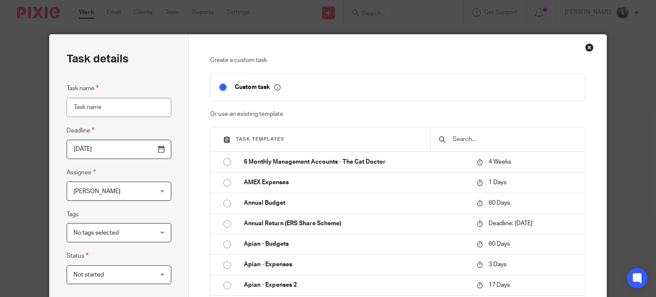
click at [465, 137] on input "text" at bounding box center [514, 139] width 124 height 9
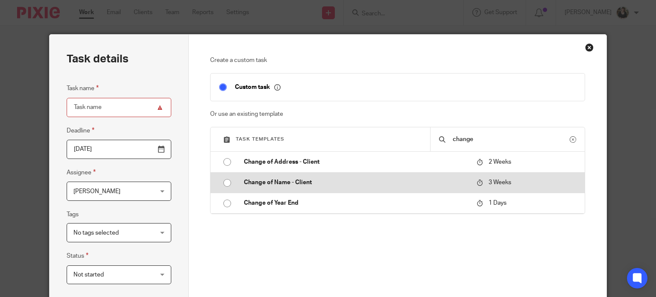
type input "change"
click at [303, 183] on p "Change of Name - Client" at bounding box center [356, 182] width 224 height 9
type input "2025-09-04"
type input "Change of Name - Client"
checkbox input "false"
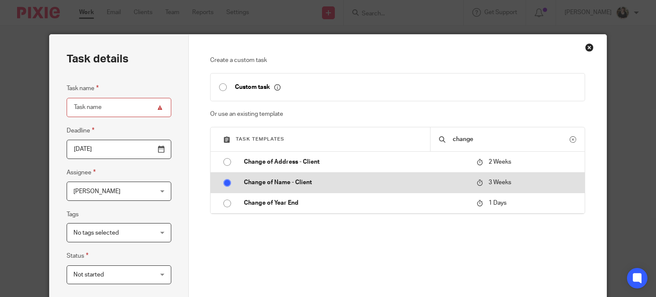
radio input "true"
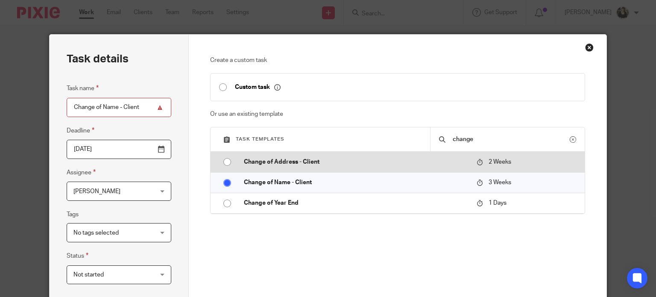
click at [286, 161] on p "Change of Address - Client" at bounding box center [356, 162] width 224 height 9
type input "2025-08-28"
type input "Change of Address - Client"
radio input "true"
radio input "false"
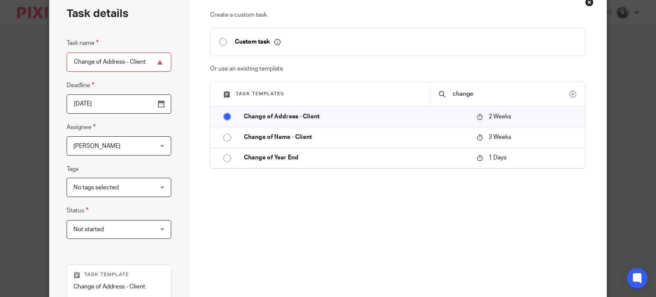
scroll to position [207, 0]
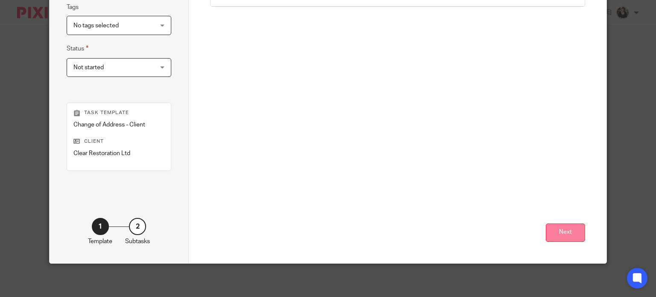
click at [555, 235] on button "Next" at bounding box center [565, 232] width 39 height 18
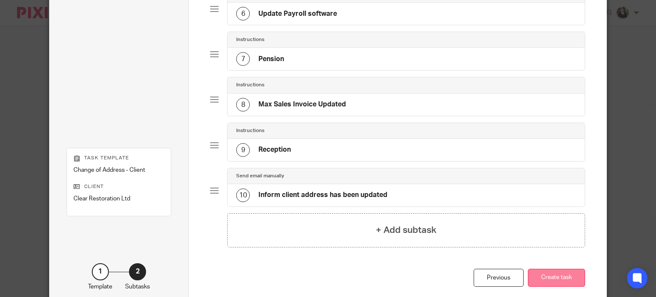
scroll to position [361, 0]
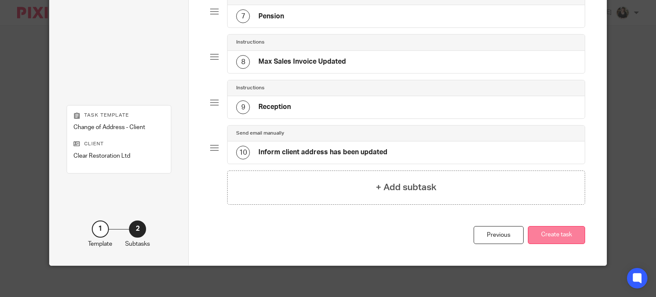
click at [559, 237] on button "Create task" at bounding box center [556, 235] width 57 height 18
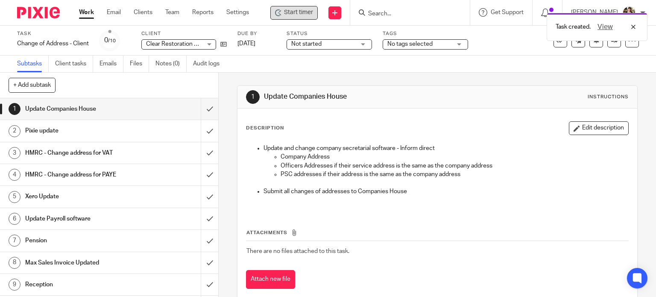
click at [304, 9] on span "Start timer" at bounding box center [298, 12] width 29 height 9
click at [632, 26] on div "View" at bounding box center [615, 27] width 48 height 10
click at [304, 8] on span "Start timer" at bounding box center [298, 12] width 29 height 9
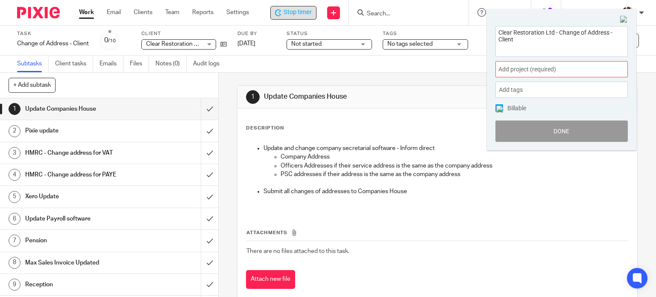
click at [555, 64] on div "Add project (required) :" at bounding box center [561, 69] width 132 height 16
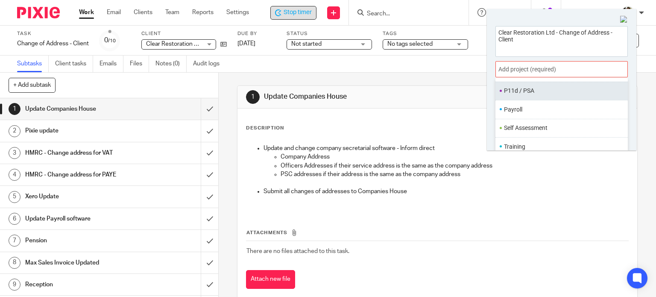
scroll to position [277, 0]
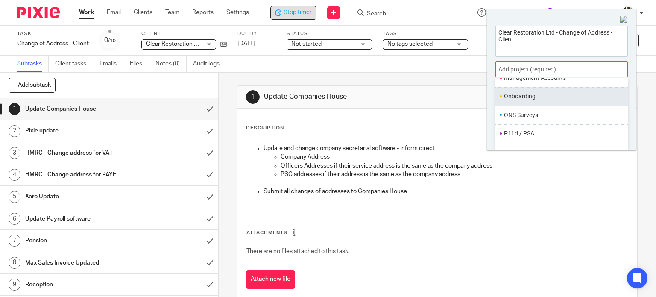
click at [530, 102] on ul "Onboarding" at bounding box center [561, 96] width 132 height 18
click at [513, 94] on li "Onboarding" at bounding box center [559, 96] width 111 height 9
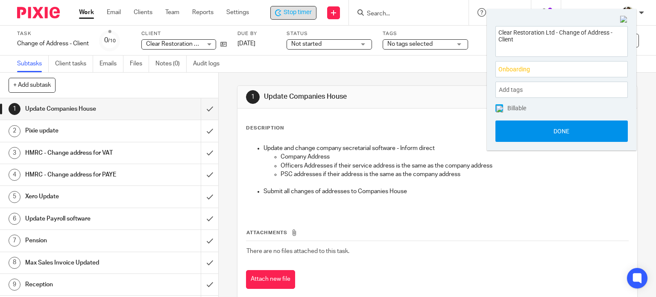
click at [580, 132] on button "Done" at bounding box center [561, 130] width 132 height 21
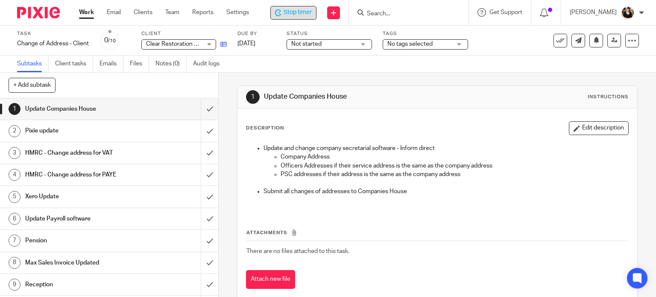
click at [223, 43] on icon at bounding box center [223, 44] width 6 height 6
click at [203, 107] on input "submit" at bounding box center [109, 108] width 218 height 21
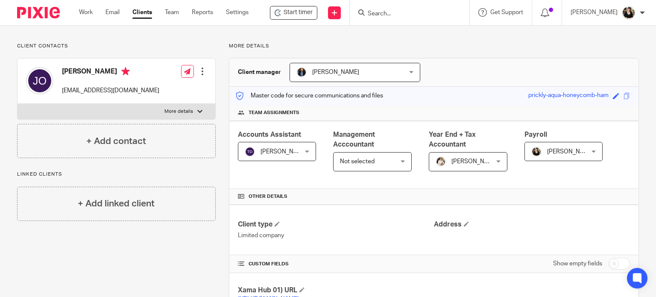
scroll to position [85, 0]
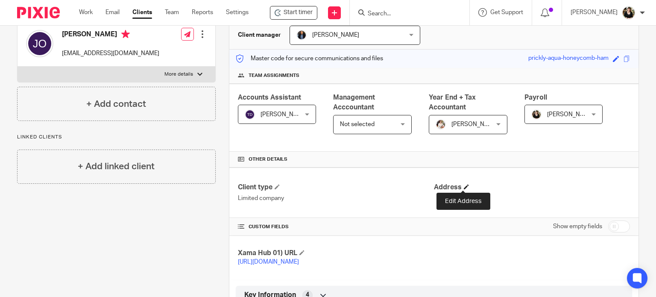
click at [464, 188] on span at bounding box center [466, 186] width 5 height 5
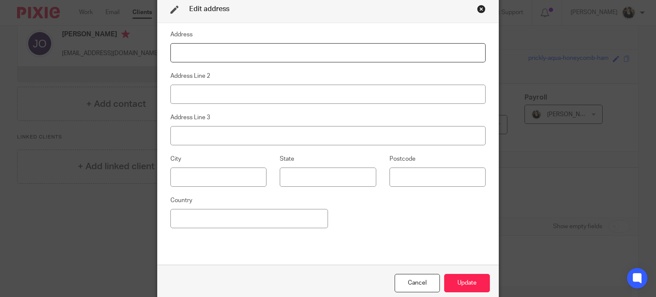
click at [233, 47] on input at bounding box center [327, 52] width 315 height 19
paste input "[GEOGRAPHIC_DATA]"
type input "[GEOGRAPHIC_DATA]"
click at [243, 103] on input at bounding box center [327, 94] width 315 height 19
paste input "[GEOGRAPHIC_DATA]"
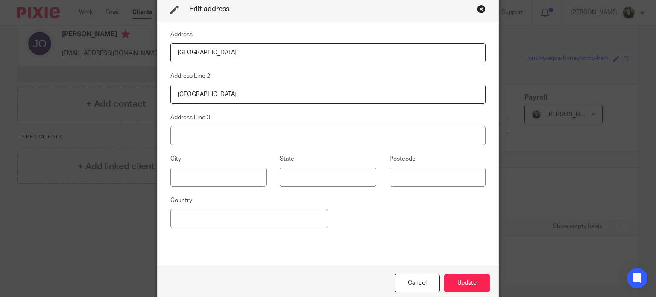
type input "[GEOGRAPHIC_DATA]"
click at [202, 135] on input at bounding box center [327, 135] width 315 height 19
paste input "Adderbury"
type input "Adderbury"
click at [304, 173] on input at bounding box center [328, 176] width 96 height 19
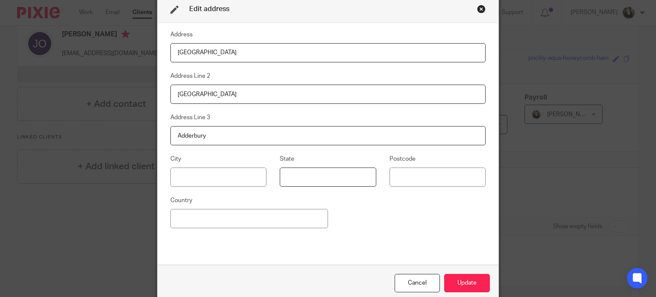
paste input "Oxfordshire"
type input "Oxfordshire"
drag, startPoint x: 229, startPoint y: 135, endPoint x: 97, endPoint y: 135, distance: 132.0
click at [97, 135] on div "Edit address Address 30 Station Yard Industrial Estate Address Line 2 Oxford Ro…" at bounding box center [328, 148] width 656 height 297
click at [137, 167] on div "Edit address Address 30 Station Yard Industrial Estate Address Line 2 Oxford Ro…" at bounding box center [328, 148] width 656 height 297
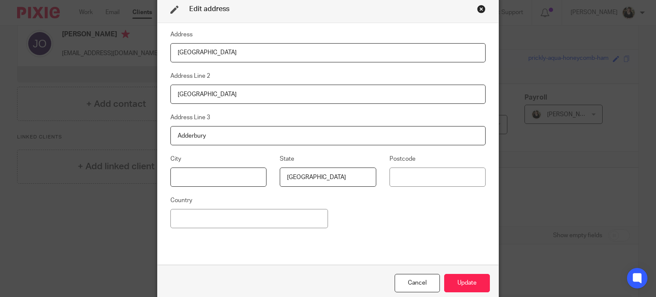
click at [184, 184] on input at bounding box center [218, 176] width 96 height 19
paste input "Adderbury"
type input "Adderbury"
drag, startPoint x: 222, startPoint y: 138, endPoint x: 143, endPoint y: 136, distance: 78.2
click at [143, 136] on div "Edit address Address 30 Station Yard Industrial Estate Address Line 2 Oxford Ro…" at bounding box center [328, 148] width 656 height 297
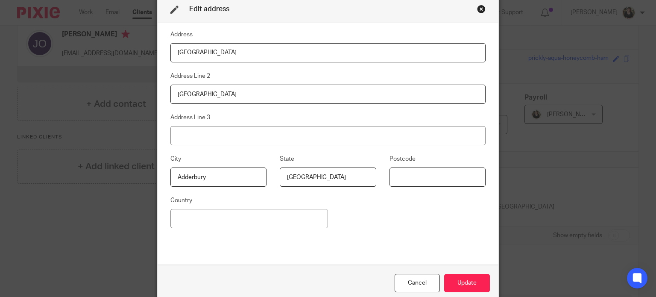
click at [416, 176] on input at bounding box center [437, 176] width 96 height 19
paste input "OX17 3HJ"
type input "OX17 3HJ"
click at [239, 222] on input at bounding box center [249, 218] width 158 height 19
type input "United Kingdom"
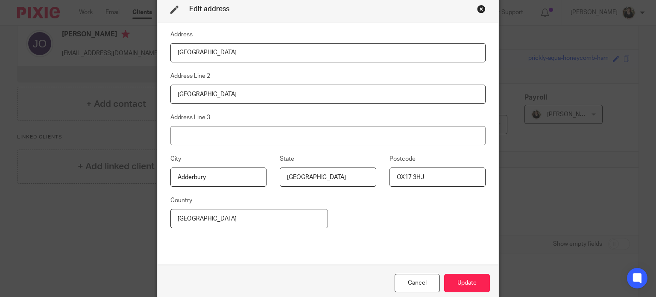
scroll to position [3, 0]
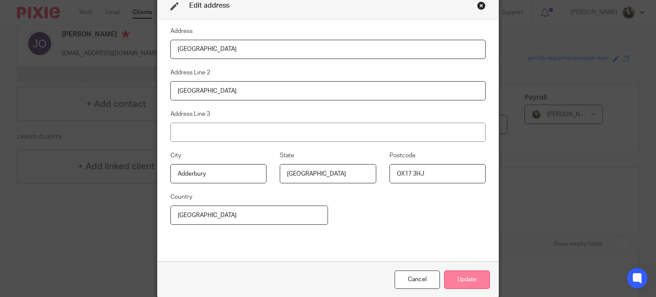
click at [444, 283] on button "Update" at bounding box center [467, 279] width 46 height 18
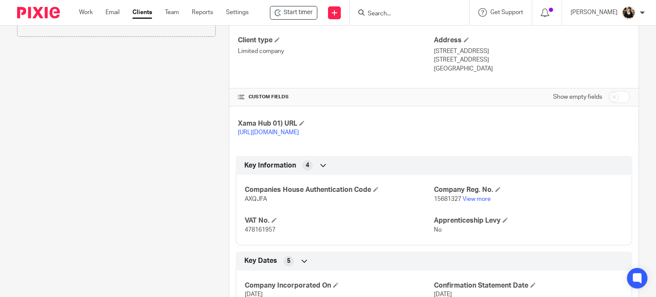
scroll to position [299, 0]
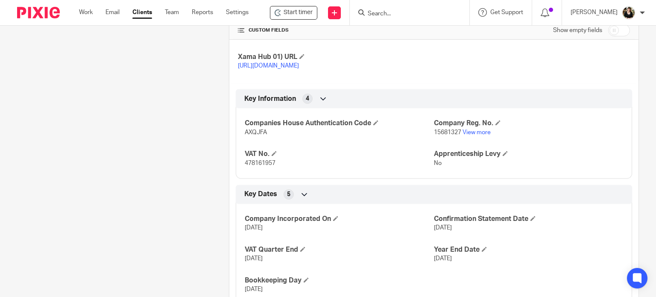
click at [253, 166] on span "478161957" at bounding box center [260, 163] width 31 height 6
copy span "478161957"
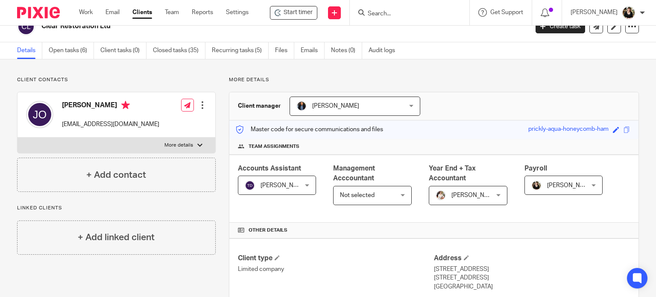
scroll to position [0, 0]
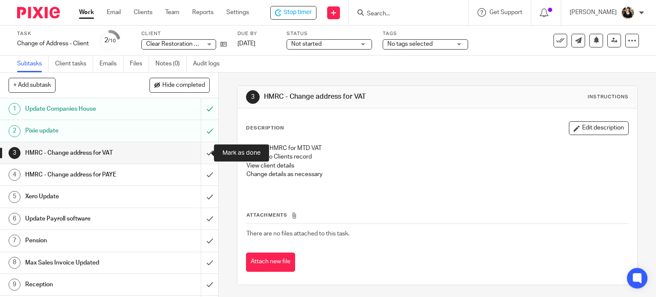
click at [199, 151] on input "submit" at bounding box center [109, 152] width 218 height 21
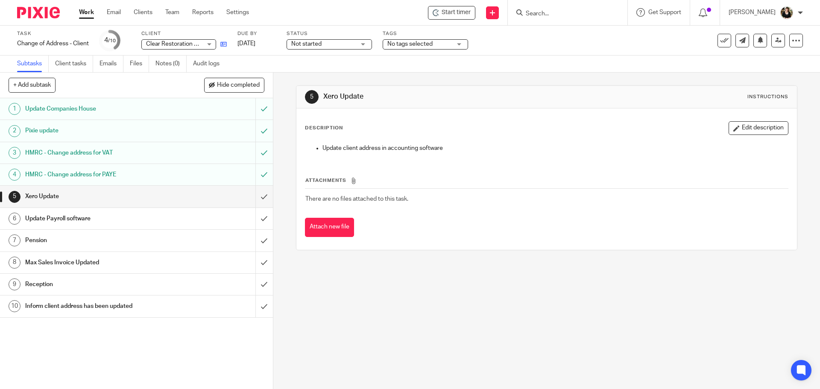
click at [225, 42] on icon at bounding box center [223, 44] width 6 height 6
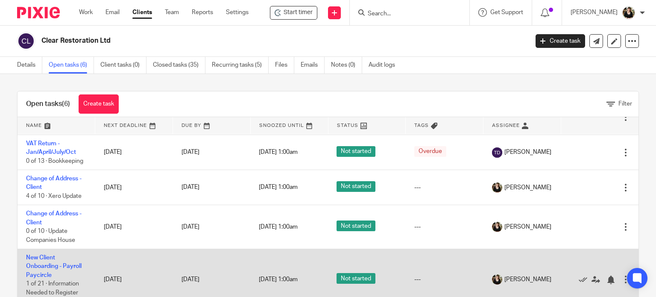
scroll to position [30, 0]
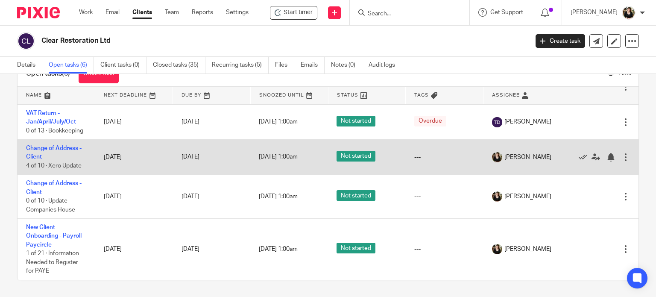
click at [58, 142] on td "Change of Address - Client 4 of 10 · Xero Update" at bounding box center [57, 157] width 78 height 35
click at [61, 147] on link "Change of Address - Client" at bounding box center [54, 152] width 56 height 15
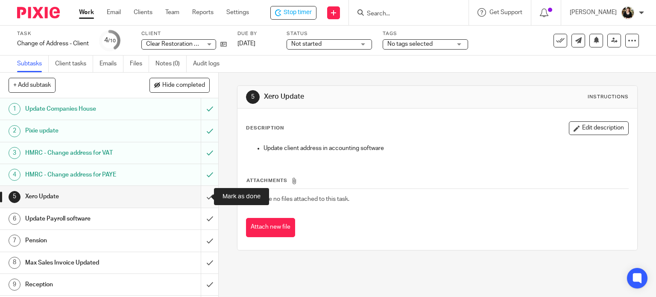
click at [199, 197] on input "submit" at bounding box center [109, 196] width 218 height 21
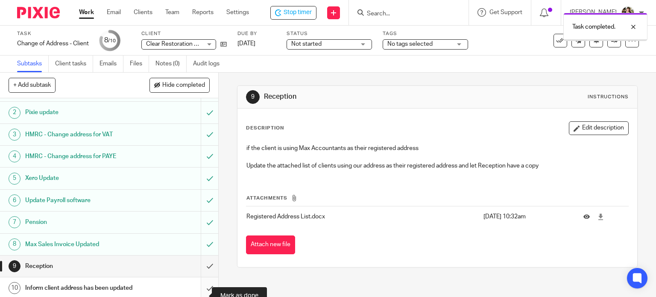
scroll to position [28, 0]
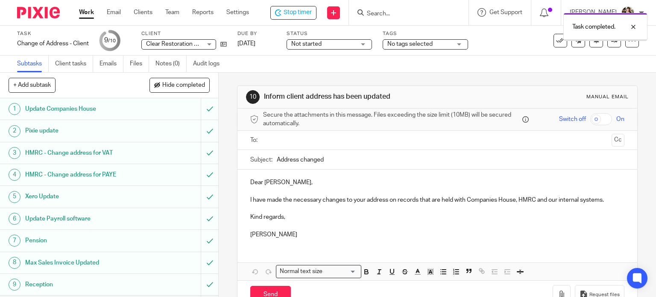
click at [285, 136] on input "text" at bounding box center [437, 140] width 342 height 10
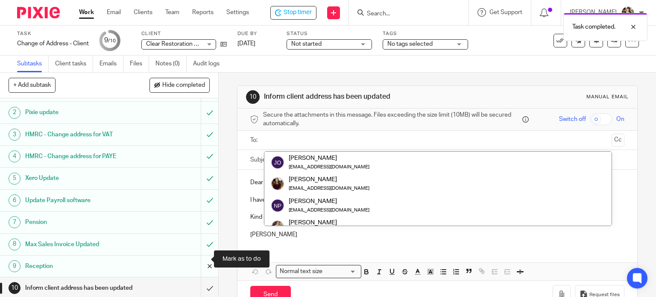
scroll to position [28, 0]
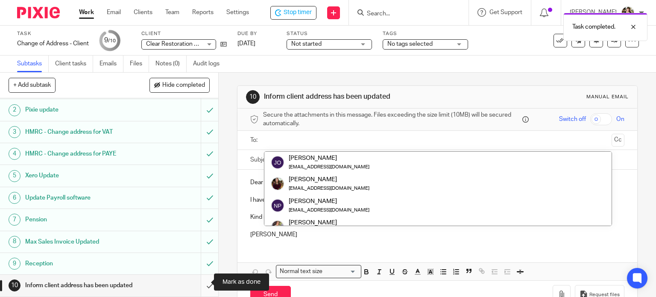
click at [202, 281] on input "submit" at bounding box center [109, 285] width 218 height 21
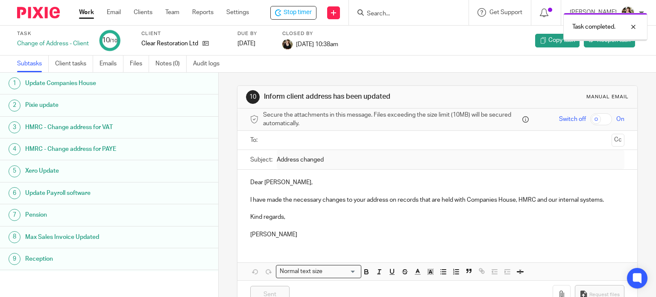
click at [290, 15] on span "Stop timer" at bounding box center [298, 12] width 28 height 9
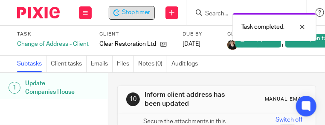
click at [124, 10] on span "Stop timer" at bounding box center [136, 12] width 28 height 9
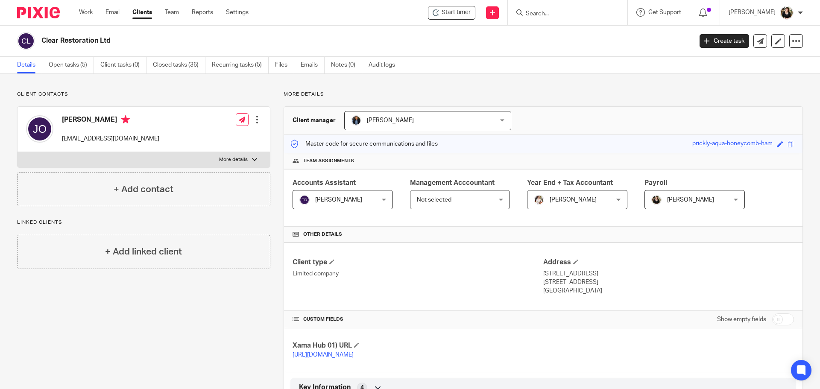
click at [74, 74] on div "Client contacts [PERSON_NAME] [EMAIL_ADDRESS][DOMAIN_NAME] Edit contact Create …" at bounding box center [410, 391] width 820 height 634
click at [72, 64] on link "Open tasks (5)" at bounding box center [71, 65] width 45 height 17
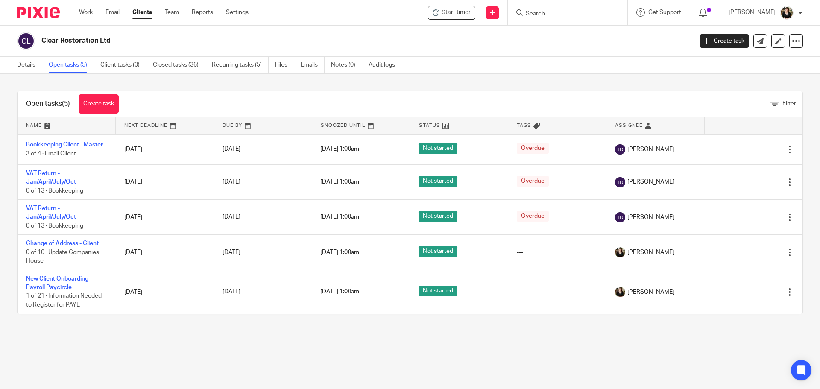
click at [555, 59] on div "Details Open tasks (5) Client tasks (0) Closed tasks (36) Recurring tasks (5) F…" at bounding box center [410, 65] width 820 height 17
click at [555, 12] on input "Search" at bounding box center [563, 14] width 77 height 8
type input "gly"
click at [556, 33] on link at bounding box center [599, 37] width 152 height 20
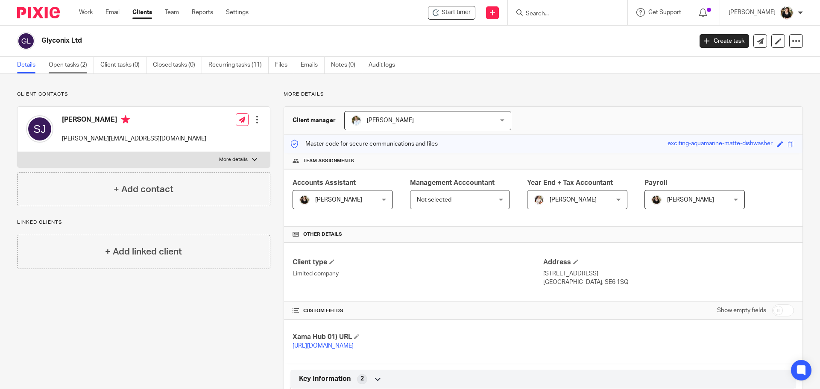
click at [75, 72] on link "Open tasks (2)" at bounding box center [71, 65] width 45 height 17
click at [247, 61] on link "Recurring tasks (11)" at bounding box center [238, 65] width 60 height 17
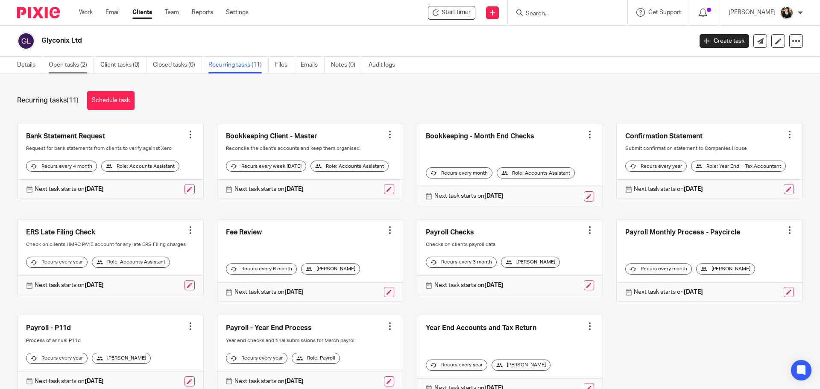
click at [67, 67] on link "Open tasks (2)" at bounding box center [71, 65] width 45 height 17
